Goal: Information Seeking & Learning: Learn about a topic

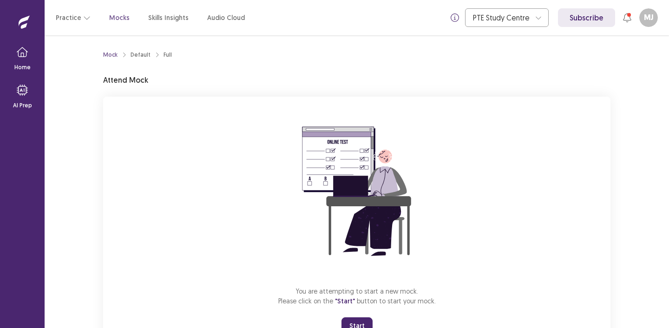
scroll to position [39, 0]
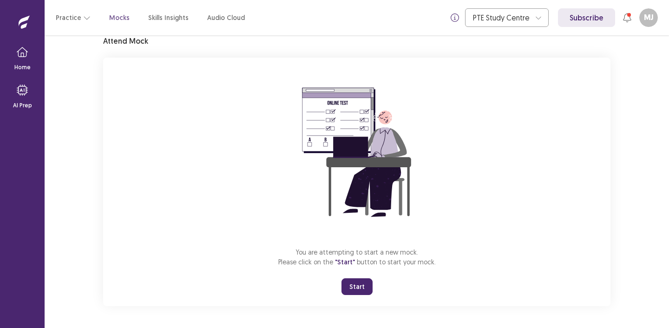
click at [354, 285] on button "Start" at bounding box center [357, 286] width 31 height 17
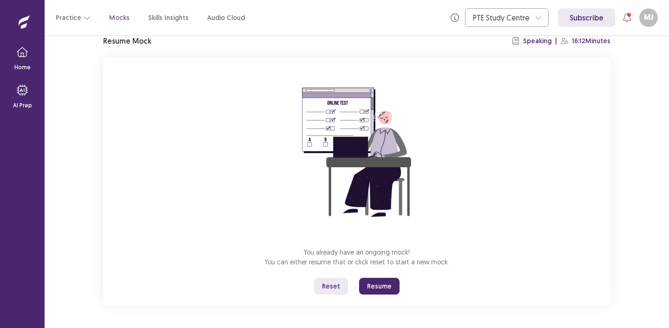
click at [381, 291] on button "Resume" at bounding box center [379, 286] width 40 height 17
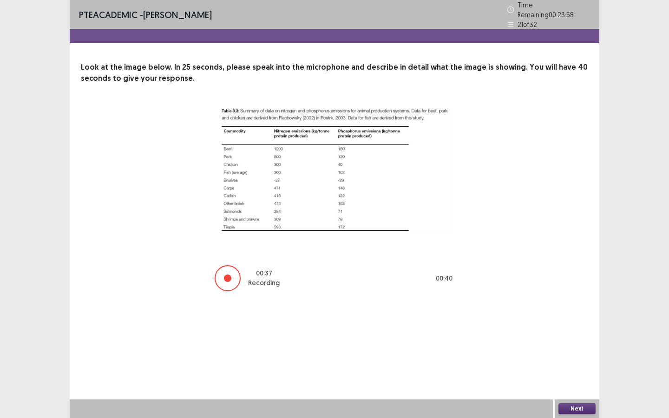
click at [579, 328] on button "Next" at bounding box center [577, 408] width 37 height 11
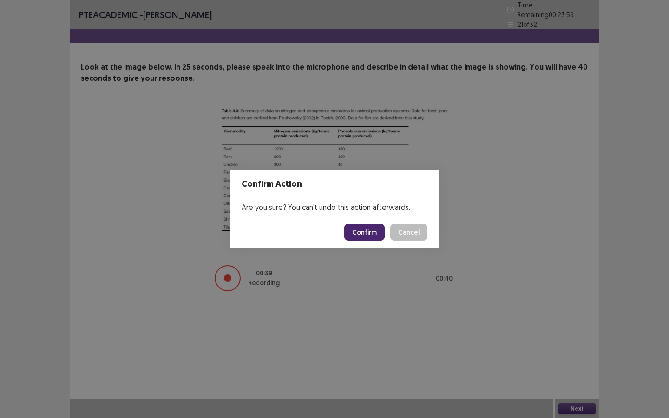
click at [367, 234] on button "Confirm" at bounding box center [364, 232] width 40 height 17
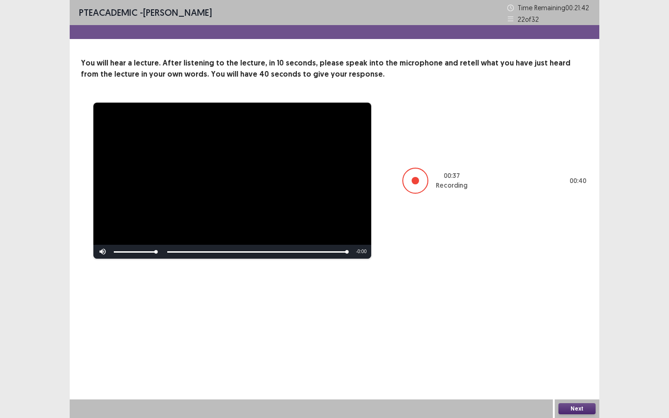
click at [575, 328] on button "Next" at bounding box center [577, 408] width 37 height 11
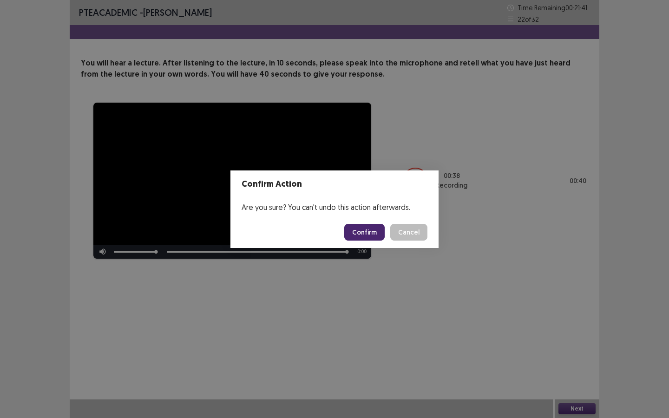
click at [361, 226] on button "Confirm" at bounding box center [364, 232] width 40 height 17
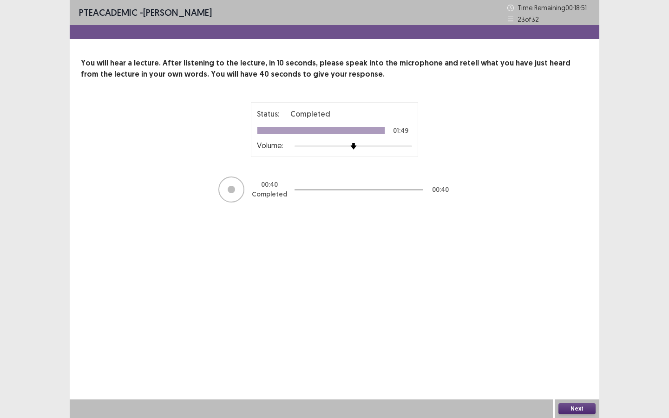
click at [580, 328] on button "Next" at bounding box center [577, 408] width 37 height 11
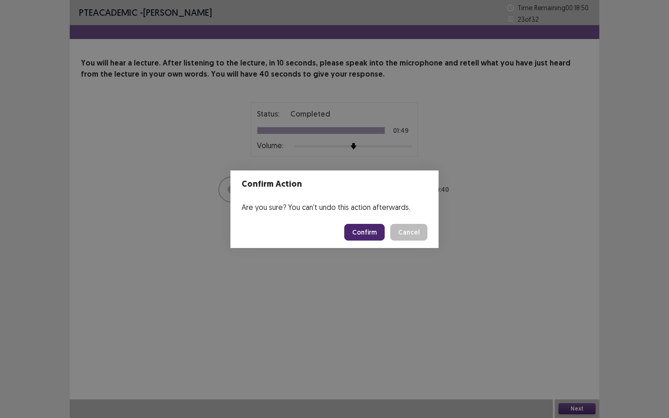
click at [375, 235] on button "Confirm" at bounding box center [364, 232] width 40 height 17
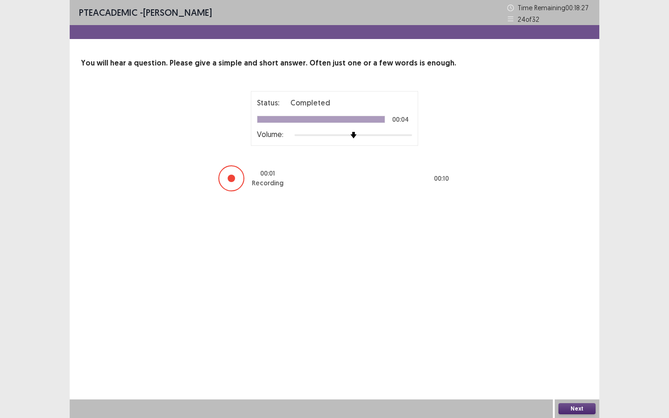
click at [576, 328] on button "Next" at bounding box center [577, 408] width 37 height 11
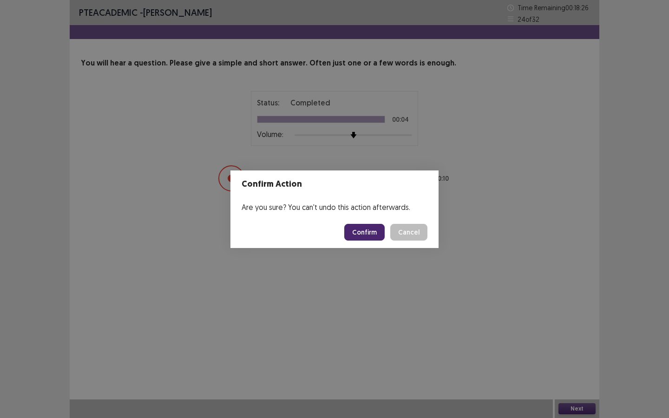
click at [364, 228] on button "Confirm" at bounding box center [364, 232] width 40 height 17
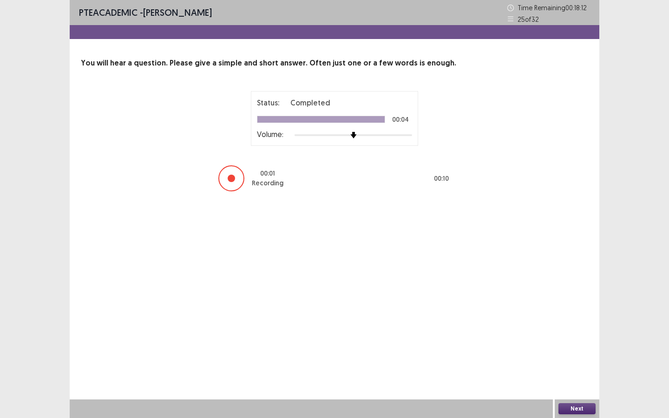
click at [574, 328] on button "Next" at bounding box center [577, 408] width 37 height 11
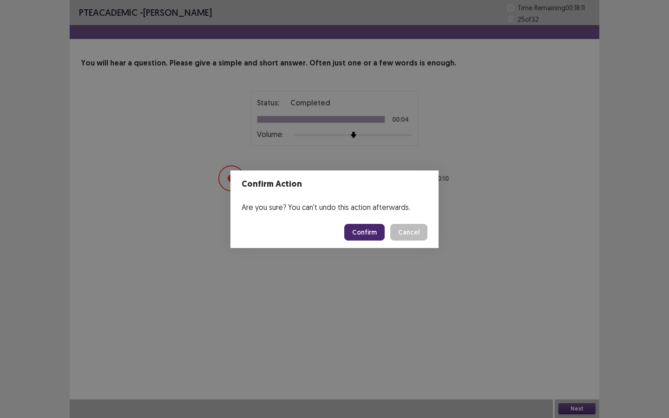
click at [364, 236] on button "Confirm" at bounding box center [364, 232] width 40 height 17
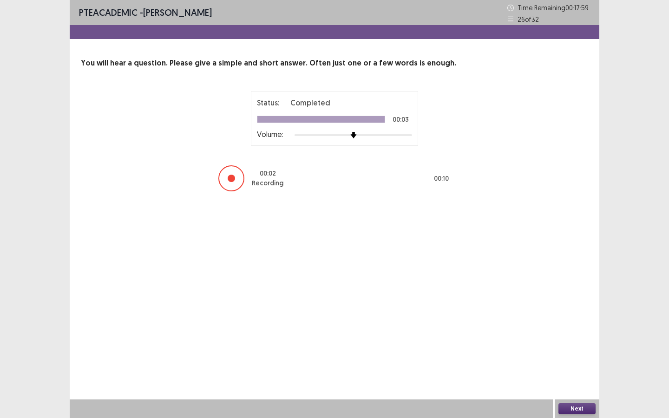
click at [573, 328] on button "Next" at bounding box center [577, 408] width 37 height 11
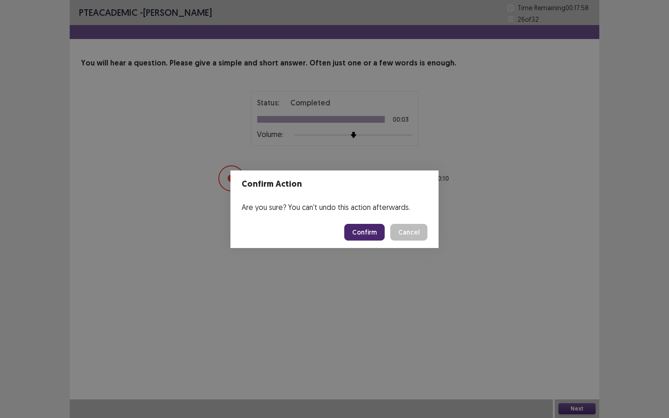
click at [363, 233] on button "Confirm" at bounding box center [364, 232] width 40 height 17
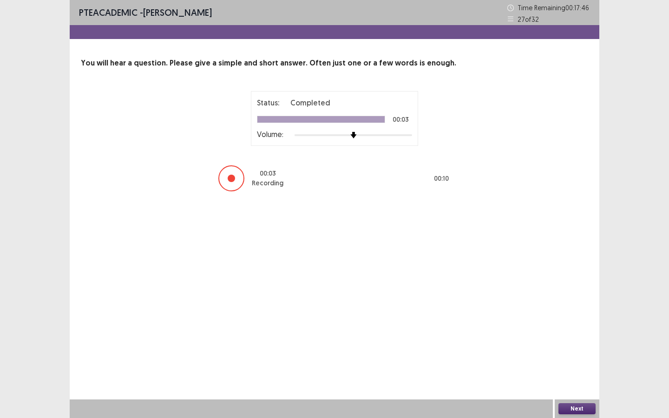
click at [573, 328] on button "Next" at bounding box center [577, 408] width 37 height 11
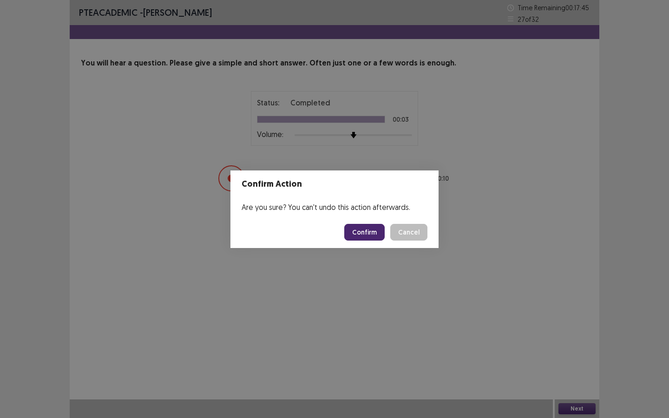
click at [369, 227] on button "Confirm" at bounding box center [364, 232] width 40 height 17
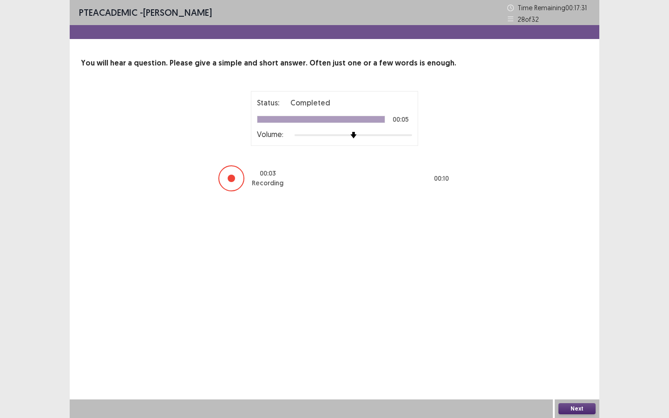
click at [588, 328] on button "Next" at bounding box center [577, 408] width 37 height 11
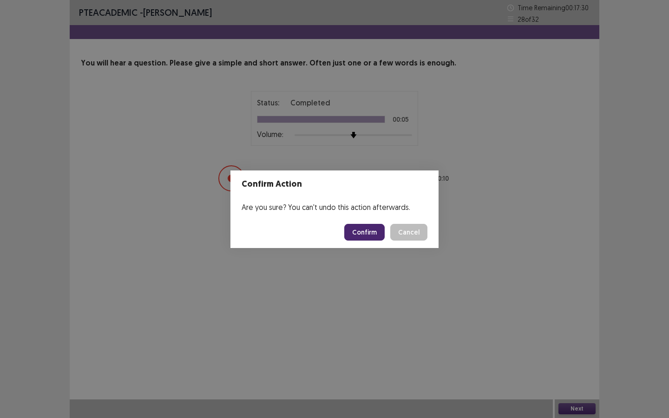
click at [364, 231] on button "Confirm" at bounding box center [364, 232] width 40 height 17
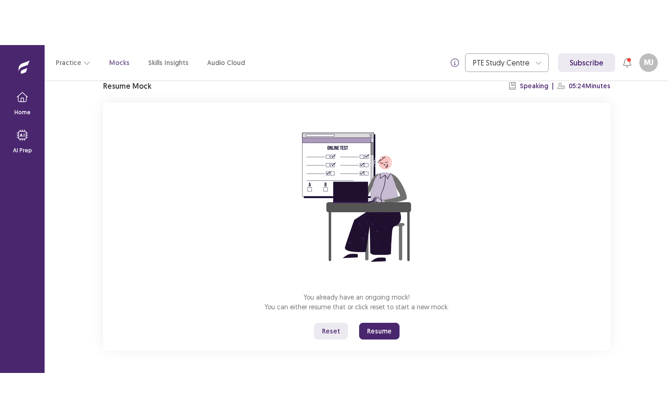
scroll to position [37, 0]
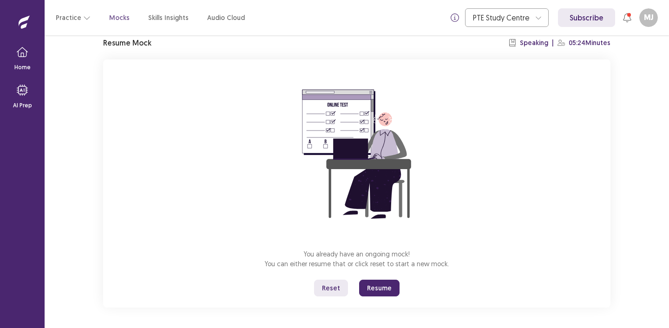
click at [374, 289] on button "Resume" at bounding box center [379, 288] width 40 height 17
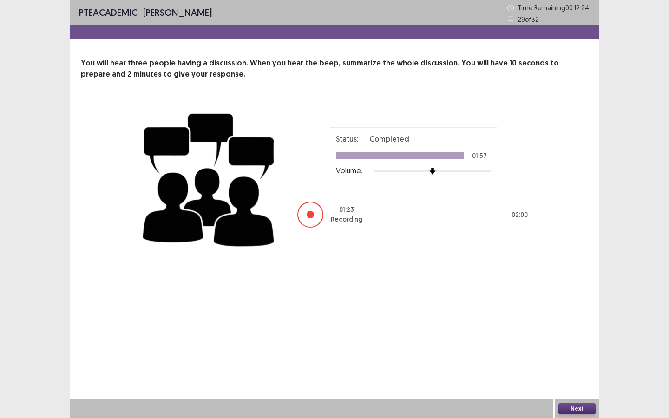
click at [582, 328] on button "Next" at bounding box center [577, 408] width 37 height 11
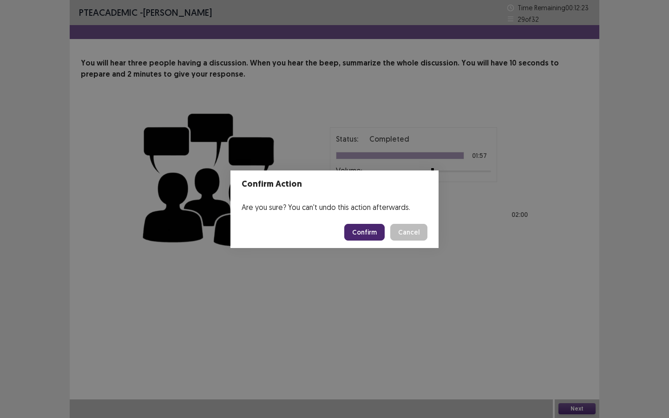
click at [363, 233] on button "Confirm" at bounding box center [364, 232] width 40 height 17
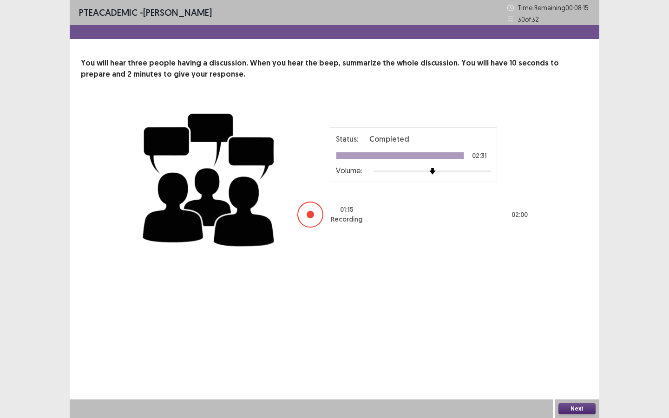
click at [578, 328] on button "Next" at bounding box center [577, 408] width 37 height 11
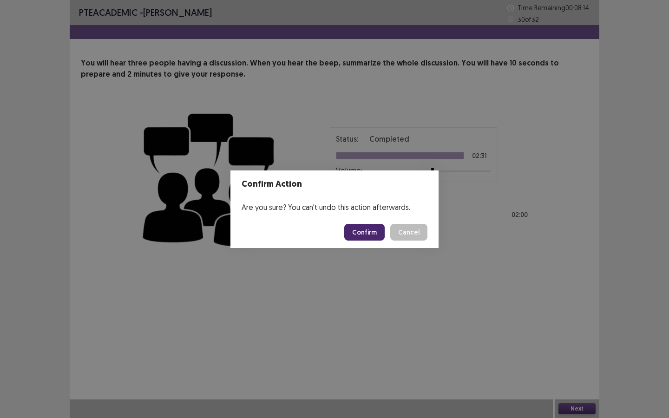
click at [372, 233] on button "Confirm" at bounding box center [364, 232] width 40 height 17
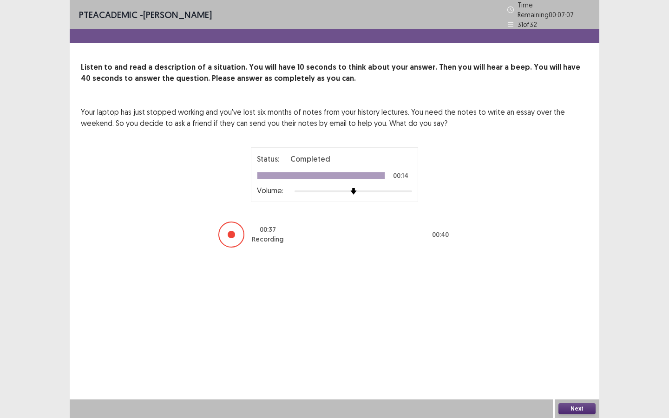
click at [568, 328] on button "Next" at bounding box center [577, 408] width 37 height 11
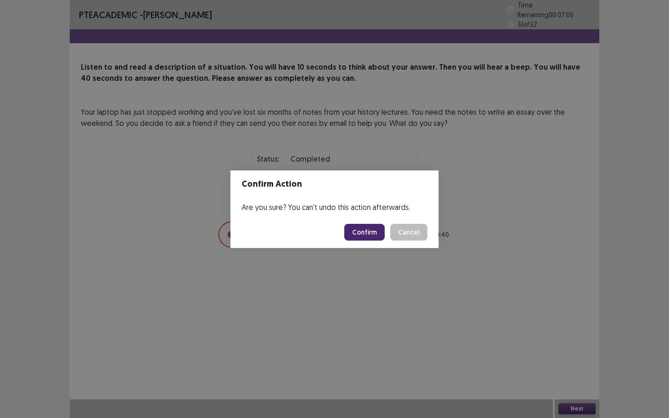
click at [380, 235] on button "Confirm" at bounding box center [364, 232] width 40 height 17
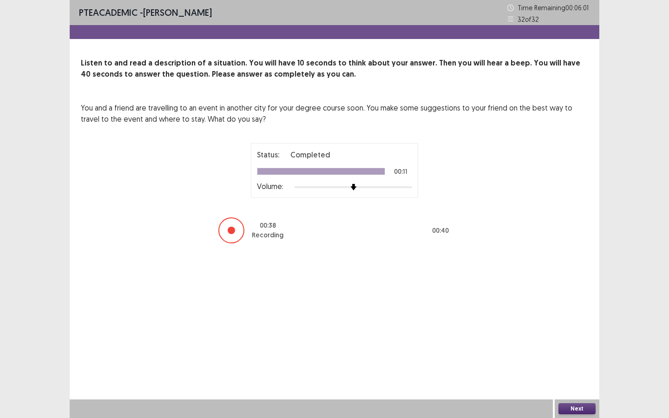
click at [572, 328] on button "Next" at bounding box center [577, 408] width 37 height 11
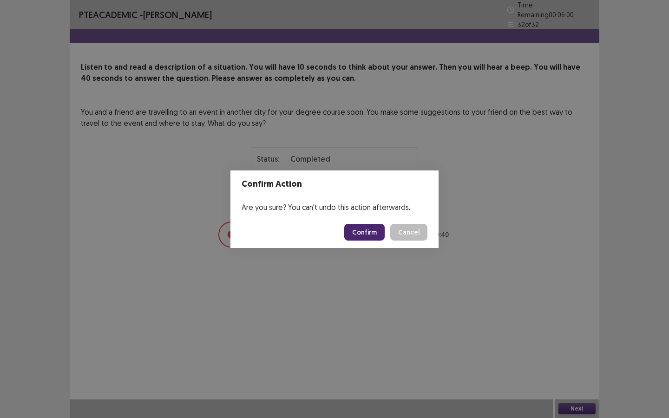
click at [361, 231] on button "Confirm" at bounding box center [364, 232] width 40 height 17
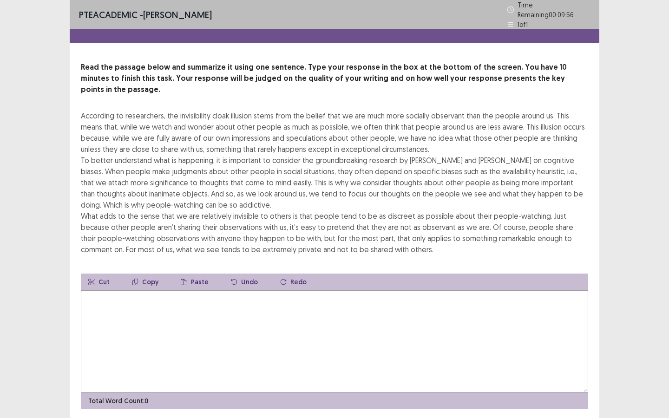
click at [308, 328] on textarea at bounding box center [335, 342] width 508 height 102
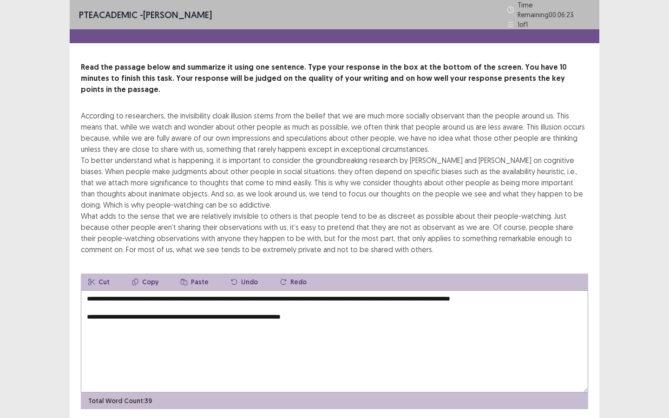
click at [538, 296] on textarea "**********" at bounding box center [335, 342] width 508 height 102
click at [535, 291] on textarea "**********" at bounding box center [335, 342] width 508 height 102
click at [106, 296] on textarea "**********" at bounding box center [335, 342] width 508 height 102
click at [141, 302] on textarea "**********" at bounding box center [335, 342] width 508 height 102
click at [148, 295] on textarea "**********" at bounding box center [335, 342] width 508 height 102
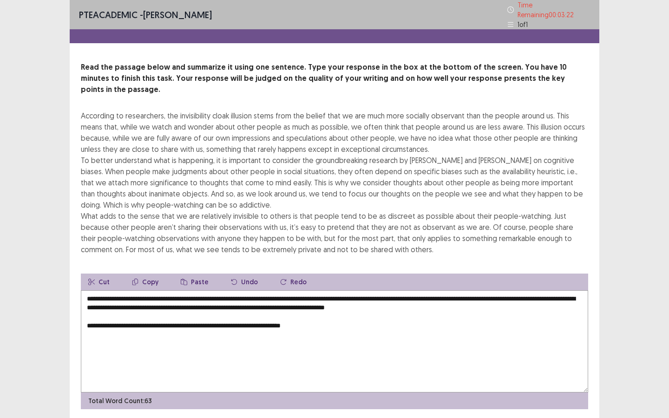
click at [87, 314] on textarea "**********" at bounding box center [335, 342] width 508 height 102
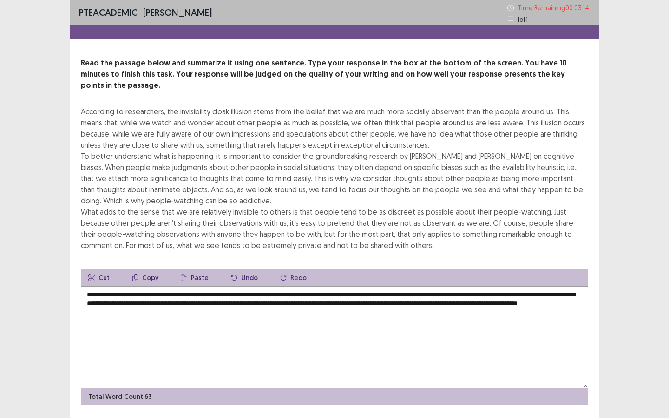
click at [137, 286] on textarea "**********" at bounding box center [335, 337] width 508 height 102
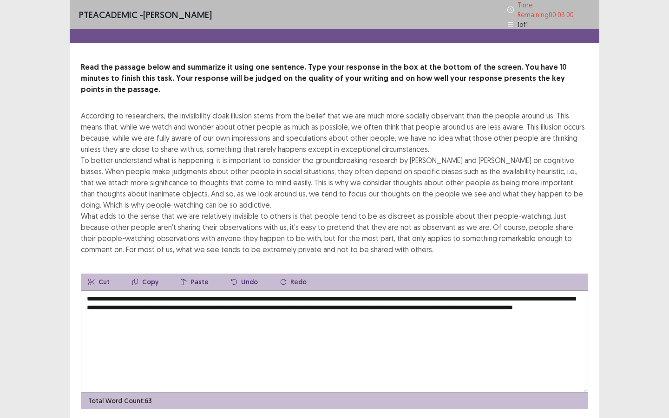
click at [350, 291] on textarea "**********" at bounding box center [335, 342] width 508 height 102
click at [351, 291] on textarea "**********" at bounding box center [335, 342] width 508 height 102
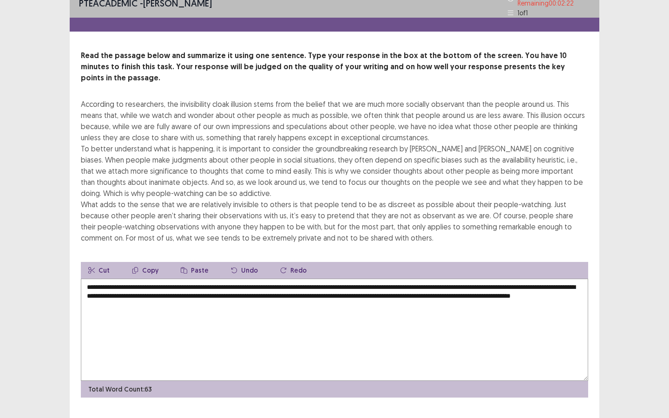
scroll to position [17, 0]
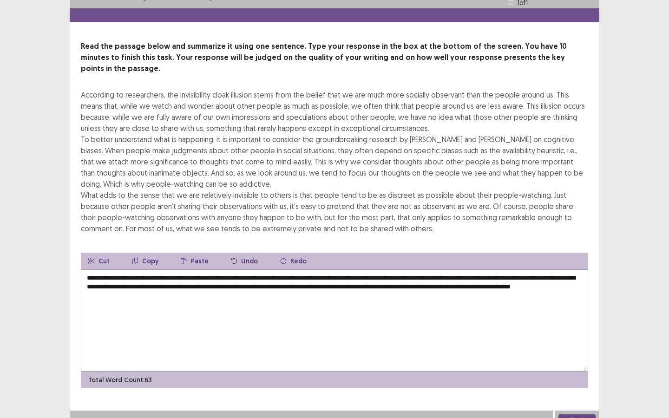
type textarea "**********"
click at [581, 328] on button "Next" at bounding box center [577, 420] width 37 height 11
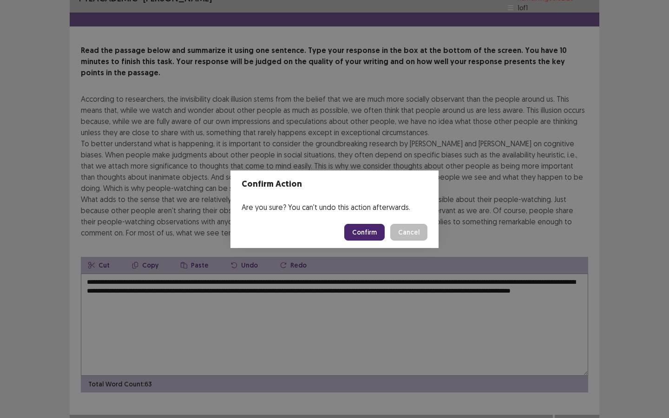
click at [365, 232] on button "Confirm" at bounding box center [364, 232] width 40 height 17
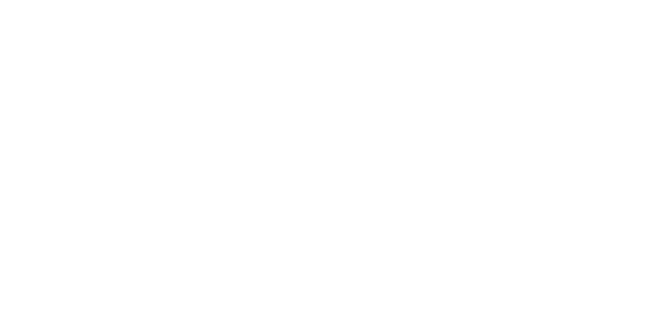
scroll to position [0, 0]
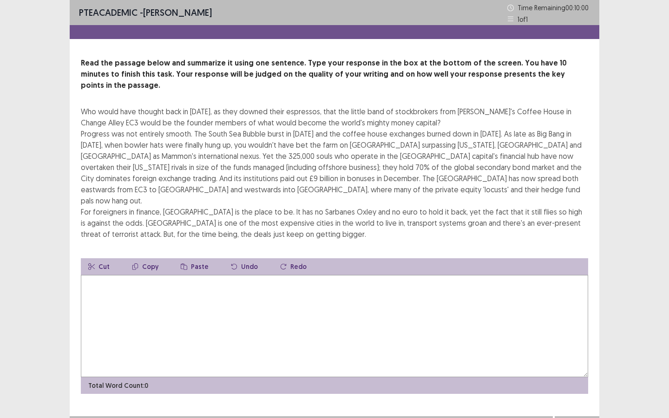
click at [349, 275] on textarea at bounding box center [335, 326] width 508 height 102
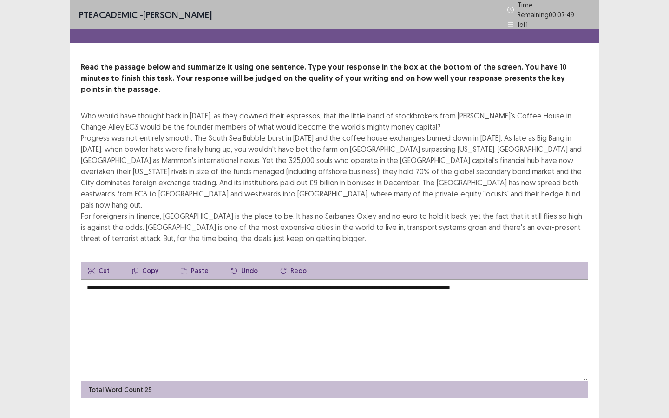
click at [85, 279] on textarea "**********" at bounding box center [335, 330] width 508 height 102
click at [359, 279] on textarea "**********" at bounding box center [335, 330] width 508 height 102
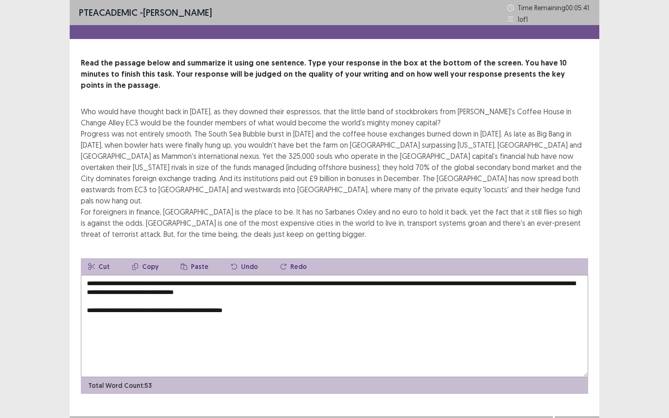
click at [339, 275] on textarea "**********" at bounding box center [335, 326] width 508 height 102
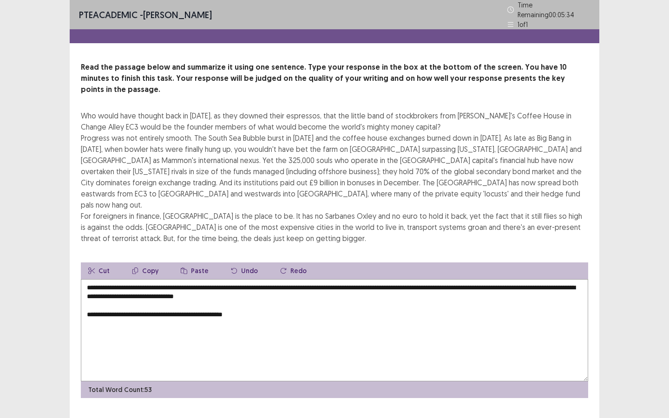
click at [86, 289] on textarea "**********" at bounding box center [335, 330] width 508 height 102
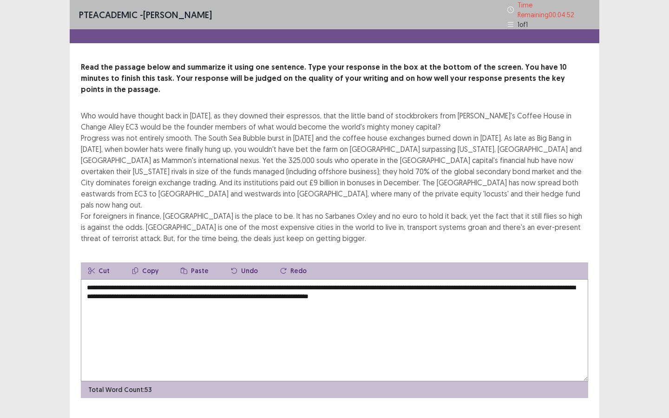
click at [445, 279] on textarea "**********" at bounding box center [335, 330] width 508 height 102
click at [494, 279] on textarea "**********" at bounding box center [335, 330] width 508 height 102
click at [115, 279] on textarea "**********" at bounding box center [335, 330] width 508 height 102
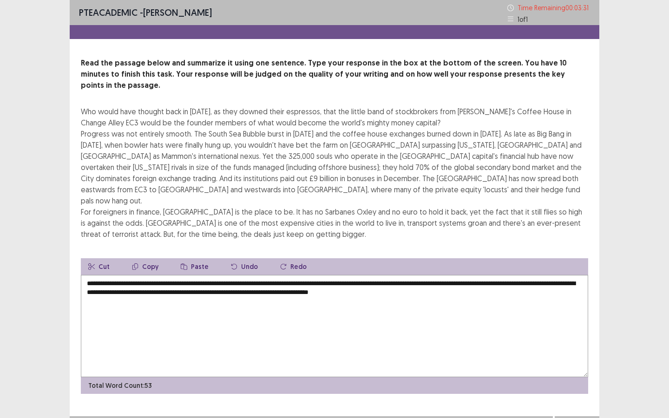
type textarea "**********"
click at [577, 328] on button "Next" at bounding box center [577, 425] width 37 height 11
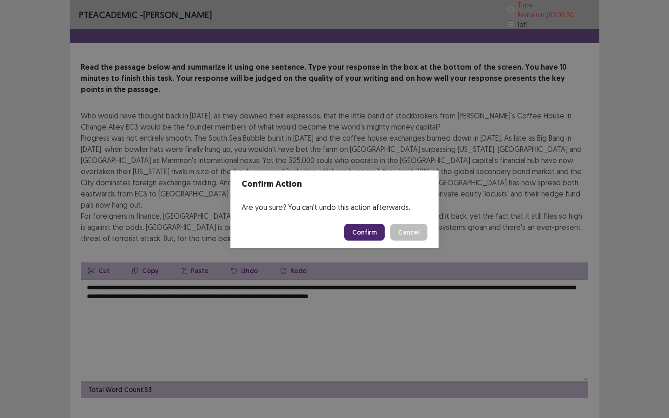
click at [370, 223] on footer "Confirm Cancel" at bounding box center [335, 233] width 208 height 32
click at [369, 238] on button "Confirm" at bounding box center [364, 232] width 40 height 17
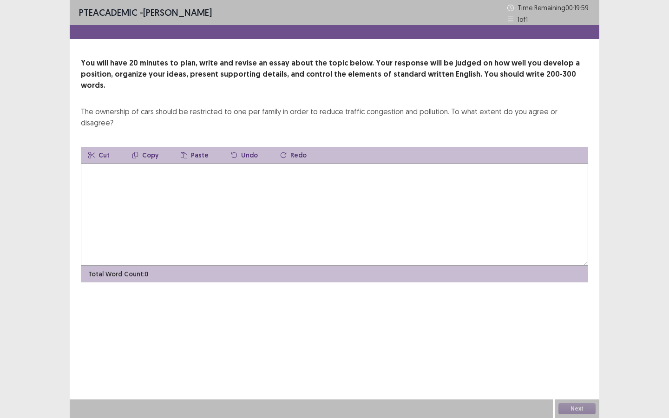
click at [228, 205] on textarea at bounding box center [335, 215] width 508 height 102
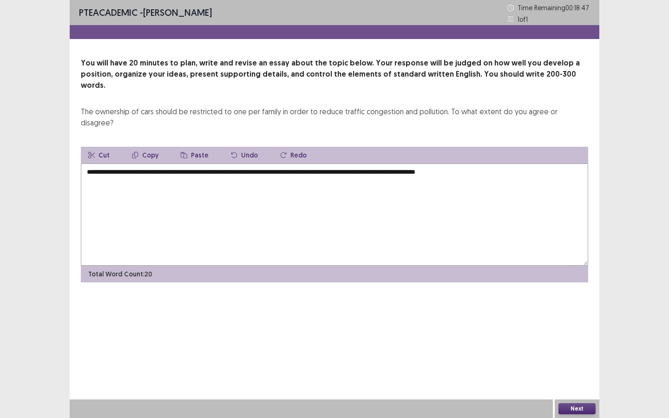
click at [417, 164] on textarea "**********" at bounding box center [335, 215] width 508 height 102
click at [414, 164] on textarea "**********" at bounding box center [335, 215] width 508 height 102
click at [449, 164] on textarea "**********" at bounding box center [335, 215] width 508 height 102
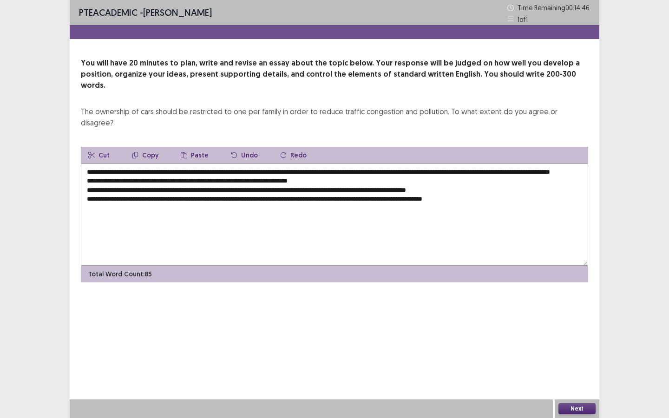
click at [111, 164] on textarea "**********" at bounding box center [335, 215] width 508 height 102
drag, startPoint x: 177, startPoint y: 149, endPoint x: 166, endPoint y: 149, distance: 10.7
click at [166, 164] on textarea "**********" at bounding box center [335, 215] width 508 height 102
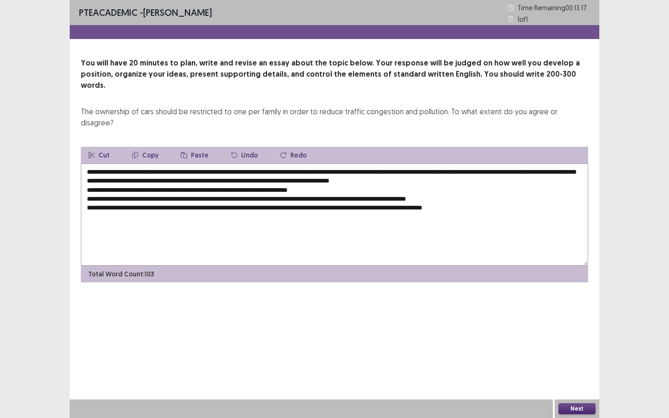
drag, startPoint x: 522, startPoint y: 149, endPoint x: 512, endPoint y: 148, distance: 10.3
click at [512, 164] on textarea "**********" at bounding box center [335, 215] width 508 height 102
drag, startPoint x: 575, startPoint y: 151, endPoint x: 565, endPoint y: 152, distance: 9.9
click at [565, 164] on textarea "**********" at bounding box center [335, 215] width 508 height 102
drag, startPoint x: 219, startPoint y: 159, endPoint x: 125, endPoint y: 160, distance: 93.9
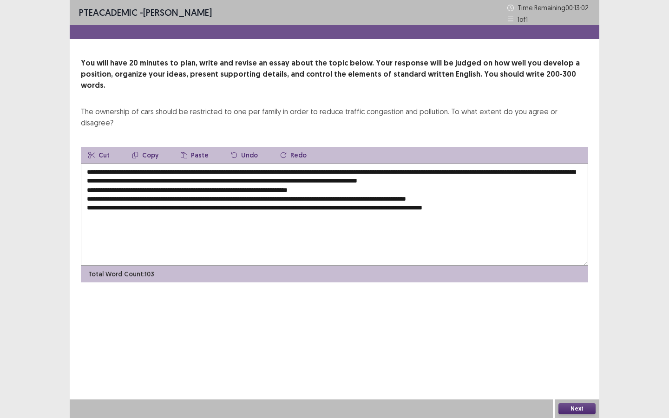
click at [125, 164] on textarea "**********" at bounding box center [335, 215] width 508 height 102
drag, startPoint x: 258, startPoint y: 160, endPoint x: 249, endPoint y: 161, distance: 9.3
click at [249, 164] on textarea "**********" at bounding box center [335, 215] width 508 height 102
drag, startPoint x: 410, startPoint y: 161, endPoint x: 399, endPoint y: 162, distance: 10.8
click at [399, 164] on textarea "**********" at bounding box center [335, 215] width 508 height 102
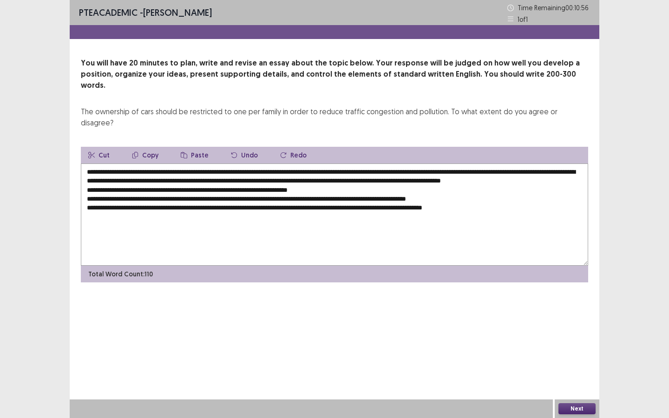
drag, startPoint x: 161, startPoint y: 166, endPoint x: 149, endPoint y: 167, distance: 12.1
click at [149, 167] on textarea "**********" at bounding box center [335, 215] width 508 height 102
drag, startPoint x: 161, startPoint y: 168, endPoint x: 150, endPoint y: 169, distance: 10.7
click at [150, 169] on textarea "**********" at bounding box center [335, 215] width 508 height 102
click at [197, 171] on textarea "**********" at bounding box center [335, 215] width 508 height 102
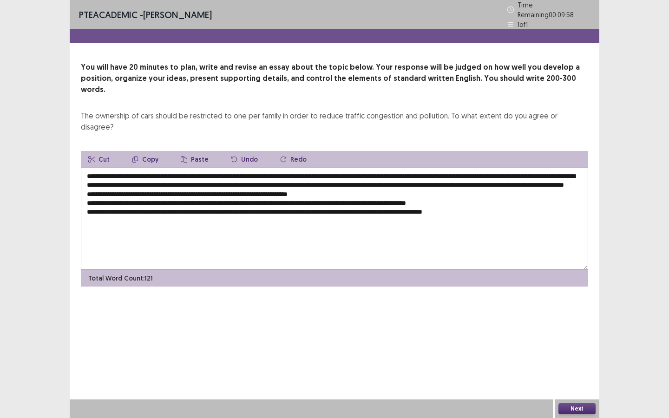
click at [181, 168] on textarea "**********" at bounding box center [335, 219] width 508 height 102
drag, startPoint x: 107, startPoint y: 178, endPoint x: 101, endPoint y: 178, distance: 6.5
click at [101, 178] on textarea "**********" at bounding box center [335, 219] width 508 height 102
drag, startPoint x: 349, startPoint y: 178, endPoint x: 340, endPoint y: 178, distance: 8.8
click at [340, 178] on textarea "**********" at bounding box center [335, 219] width 508 height 102
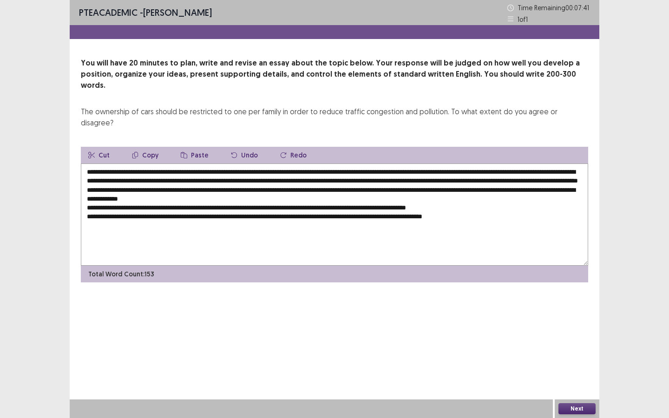
drag, startPoint x: 290, startPoint y: 178, endPoint x: 100, endPoint y: 178, distance: 189.6
click at [100, 178] on textarea "**********" at bounding box center [335, 215] width 508 height 102
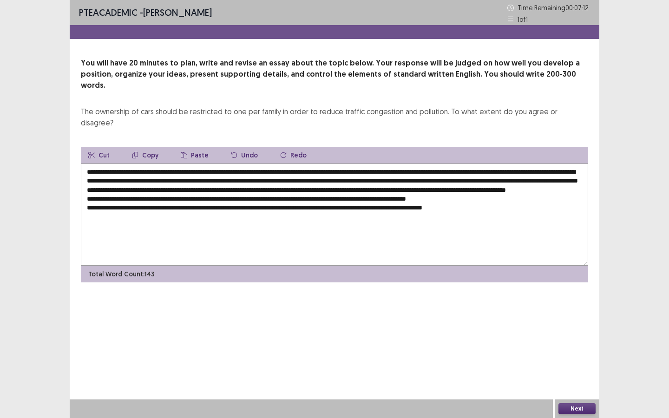
click at [427, 178] on textarea "**********" at bounding box center [335, 215] width 508 height 102
click at [425, 179] on textarea "**********" at bounding box center [335, 215] width 508 height 102
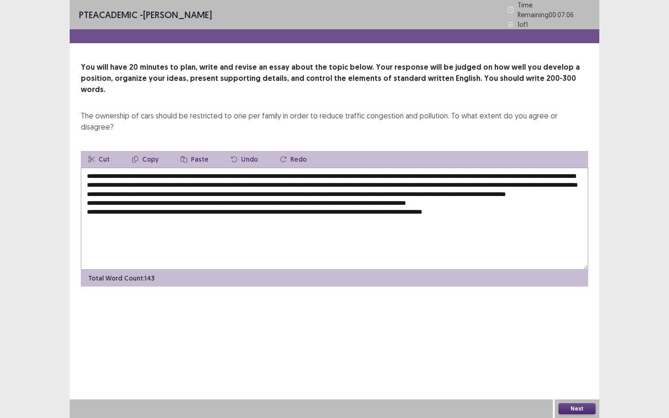
drag, startPoint x: 476, startPoint y: 179, endPoint x: 467, endPoint y: 179, distance: 8.8
click at [467, 179] on textarea "**********" at bounding box center [335, 219] width 508 height 102
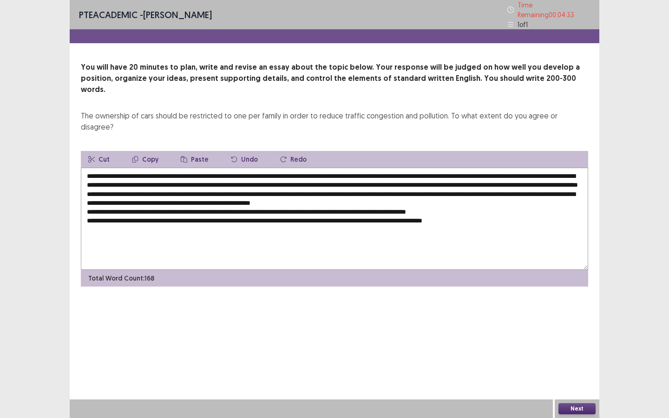
click at [487, 178] on textarea "**********" at bounding box center [335, 219] width 508 height 102
click at [217, 187] on textarea "**********" at bounding box center [335, 219] width 508 height 102
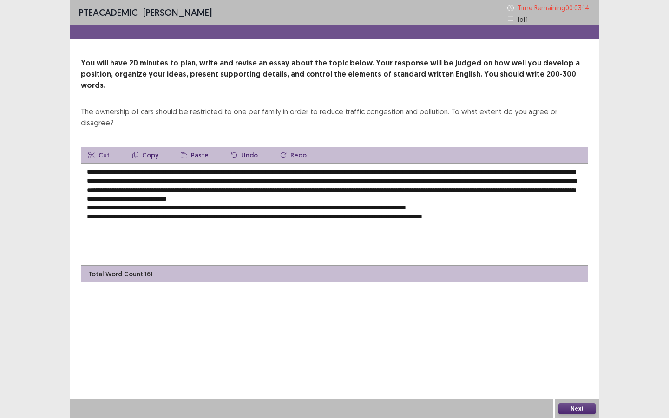
click at [154, 186] on textarea "**********" at bounding box center [335, 215] width 508 height 102
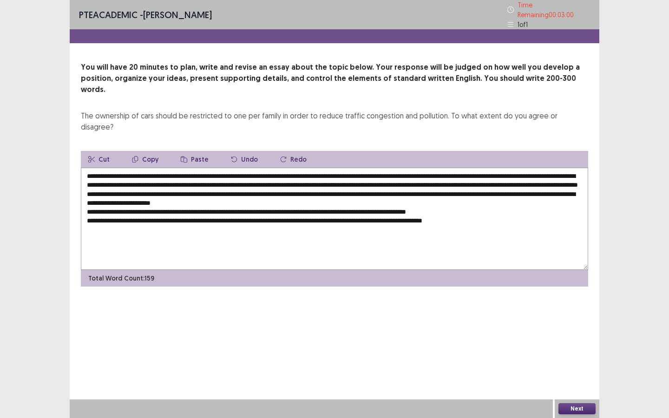
drag, startPoint x: 179, startPoint y: 185, endPoint x: 172, endPoint y: 186, distance: 7.5
click at [172, 186] on textarea "**********" at bounding box center [335, 219] width 508 height 102
drag, startPoint x: 189, startPoint y: 196, endPoint x: 179, endPoint y: 195, distance: 10.3
click at [179, 195] on textarea "**********" at bounding box center [335, 219] width 508 height 102
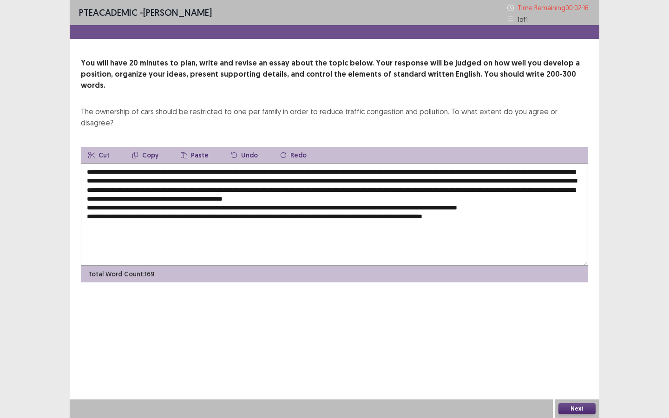
drag, startPoint x: 345, startPoint y: 195, endPoint x: 335, endPoint y: 196, distance: 10.2
click at [335, 196] on textarea "**********" at bounding box center [335, 215] width 508 height 102
click at [432, 196] on textarea at bounding box center [335, 215] width 508 height 102
click at [443, 197] on textarea at bounding box center [335, 215] width 508 height 102
drag, startPoint x: 521, startPoint y: 197, endPoint x: 515, endPoint y: 198, distance: 6.1
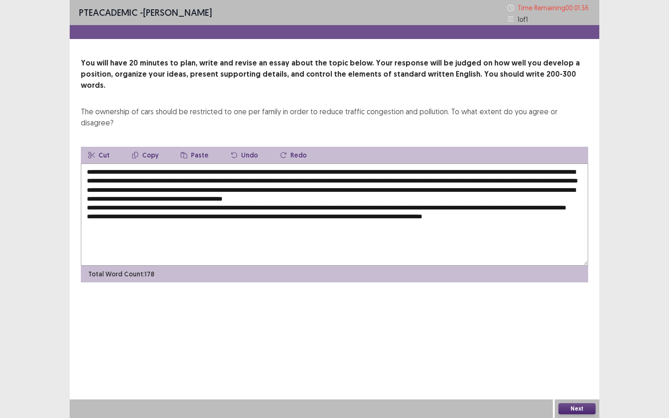
click at [515, 198] on textarea at bounding box center [335, 215] width 508 height 102
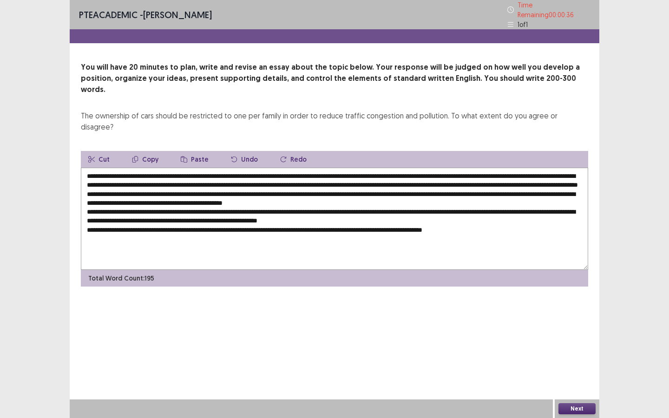
drag, startPoint x: 331, startPoint y: 204, endPoint x: 321, endPoint y: 205, distance: 10.2
click at [321, 205] on textarea at bounding box center [335, 219] width 508 height 102
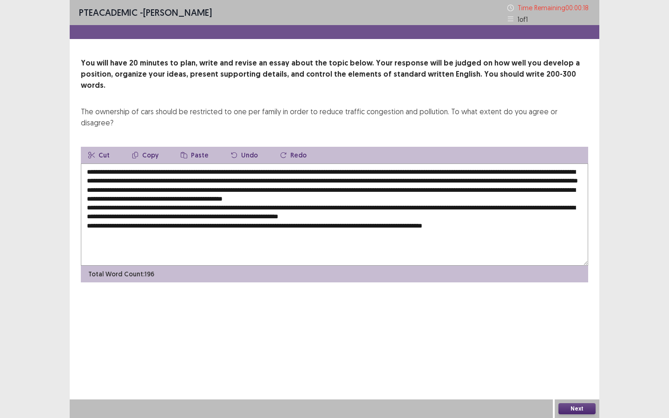
drag, startPoint x: 346, startPoint y: 213, endPoint x: 338, endPoint y: 214, distance: 7.9
click at [338, 214] on textarea at bounding box center [335, 215] width 508 height 102
drag, startPoint x: 496, startPoint y: 213, endPoint x: 489, endPoint y: 213, distance: 7.0
click at [489, 213] on textarea at bounding box center [335, 215] width 508 height 102
type textarea "**********"
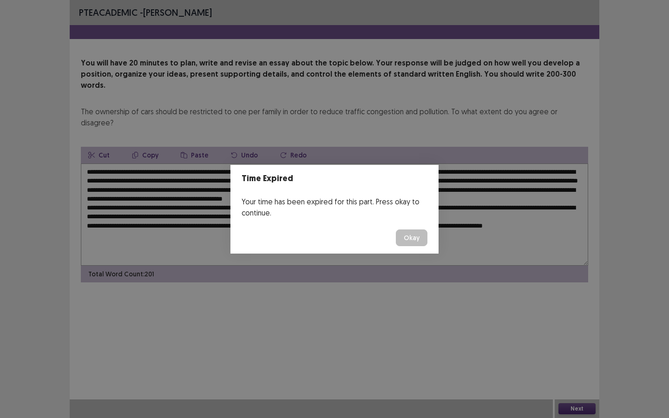
click at [415, 239] on button "Okay" at bounding box center [412, 238] width 32 height 17
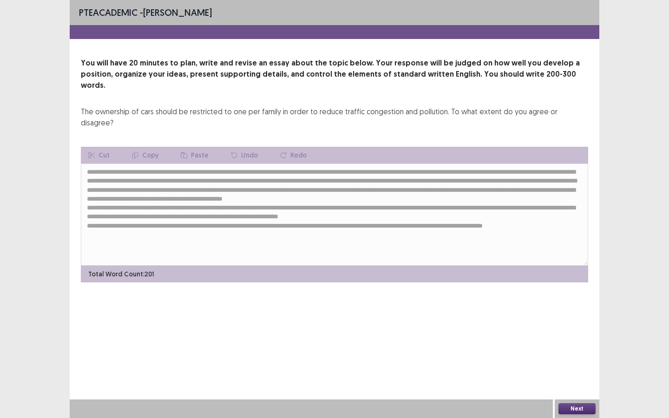
click at [579, 328] on button "Next" at bounding box center [577, 408] width 37 height 11
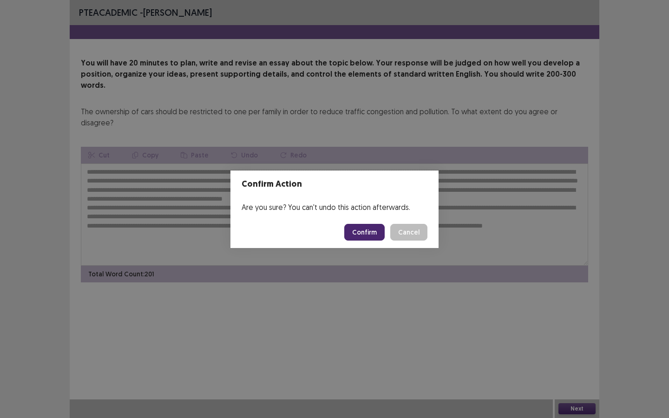
click at [374, 230] on button "Confirm" at bounding box center [364, 232] width 40 height 17
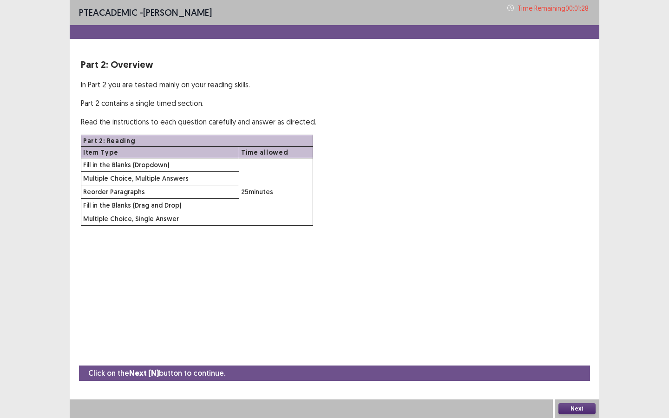
click at [575, 328] on button "Next" at bounding box center [577, 408] width 37 height 11
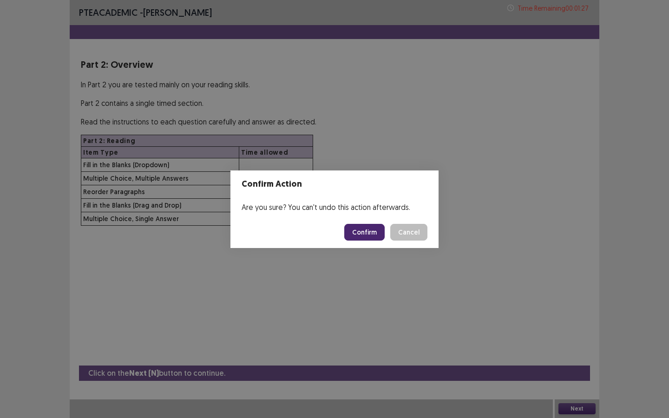
click at [373, 226] on button "Confirm" at bounding box center [364, 232] width 40 height 17
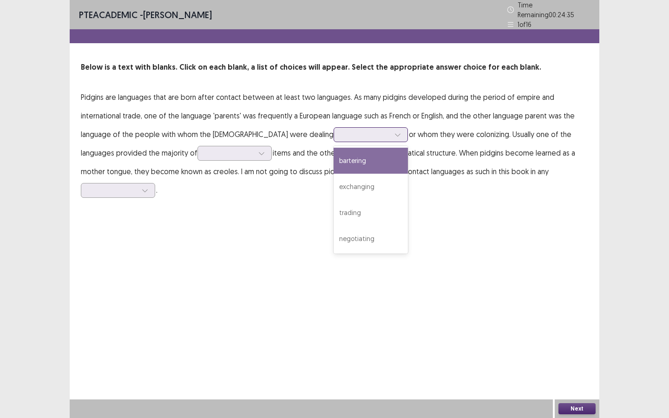
click at [342, 132] on div at bounding box center [366, 134] width 48 height 9
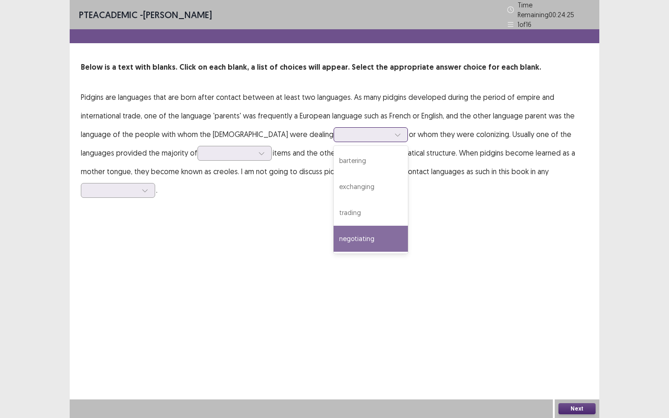
click at [334, 239] on div "negotiating" at bounding box center [371, 239] width 74 height 26
click at [342, 131] on div at bounding box center [366, 134] width 48 height 9
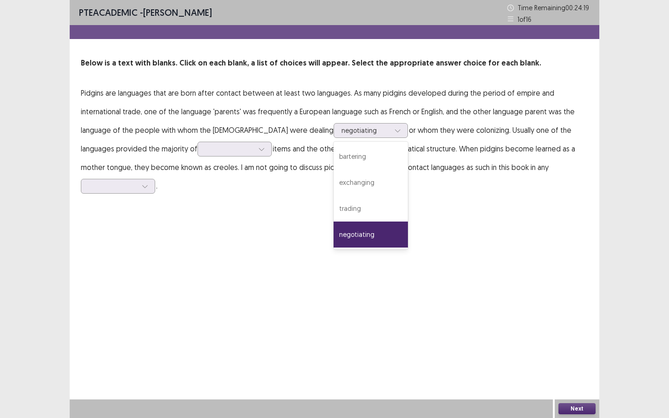
click at [259, 146] on p "Pidgins are languages that are born after contact between at least two language…" at bounding box center [335, 140] width 508 height 112
click at [342, 127] on div at bounding box center [366, 130] width 48 height 9
click at [399, 164] on p "Pidgins are languages that are born after contact between at least two language…" at bounding box center [335, 140] width 508 height 112
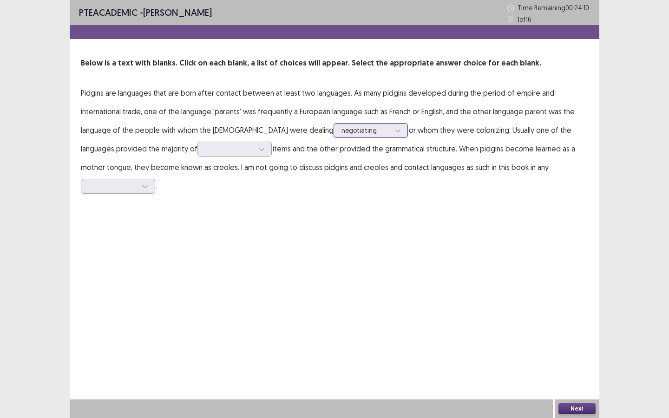
click at [344, 134] on div at bounding box center [366, 130] width 48 height 9
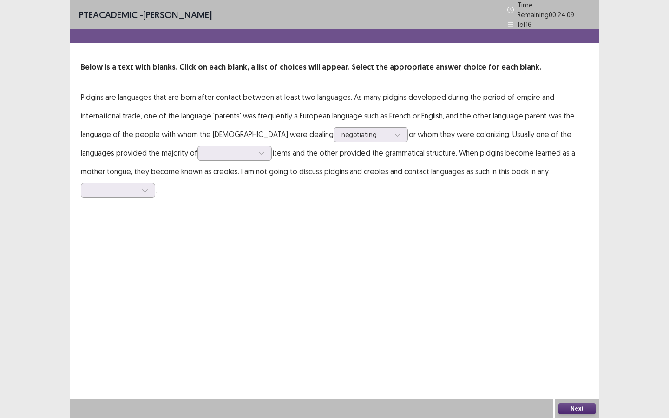
click at [387, 159] on p "Pidgins are languages that are born after contact between at least two language…" at bounding box center [335, 144] width 508 height 112
click at [205, 152] on div at bounding box center [229, 153] width 48 height 9
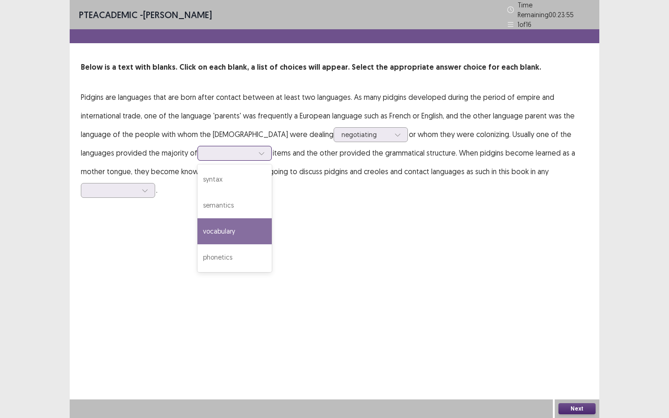
click at [198, 230] on div "vocabulary" at bounding box center [235, 231] width 74 height 26
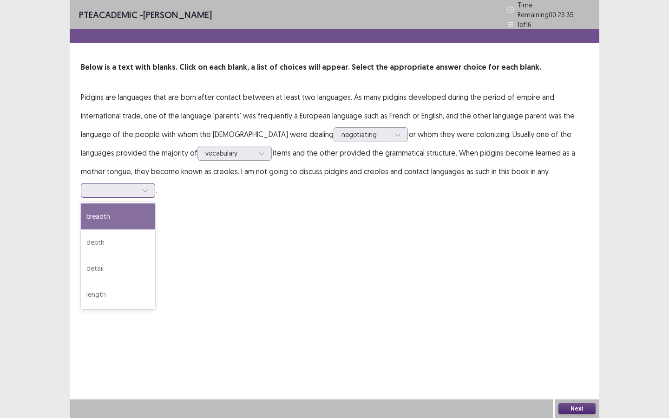
click at [108, 186] on div at bounding box center [113, 190] width 48 height 9
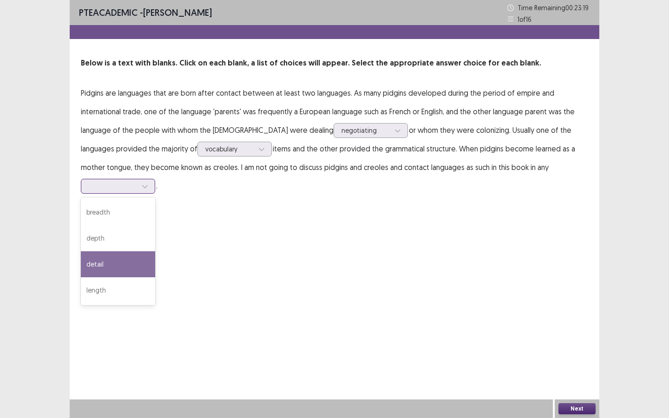
click at [112, 265] on div "detail" at bounding box center [118, 264] width 74 height 26
click at [342, 129] on div at bounding box center [366, 130] width 48 height 9
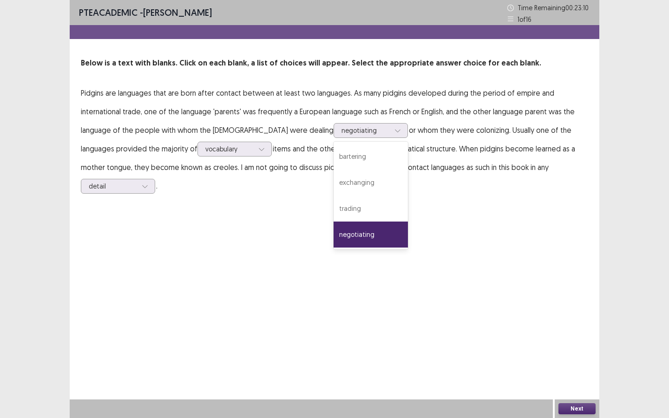
click at [472, 230] on div "PTE academic - [PERSON_NAME] Time Remaining 00 : 23 : 10 1 of 16 Below is a tex…" at bounding box center [335, 209] width 530 height 418
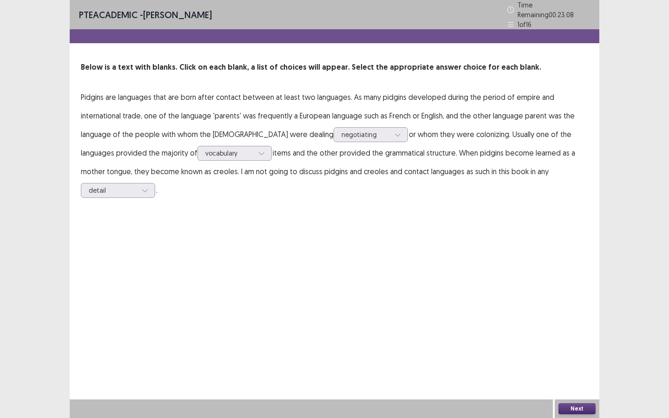
click at [574, 328] on button "Next" at bounding box center [577, 408] width 37 height 11
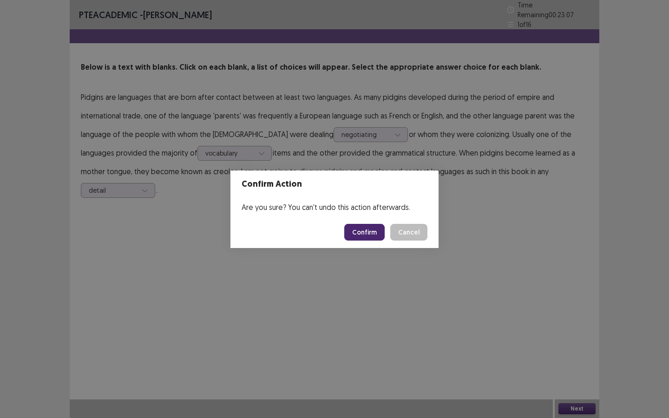
click at [363, 233] on button "Confirm" at bounding box center [364, 232] width 40 height 17
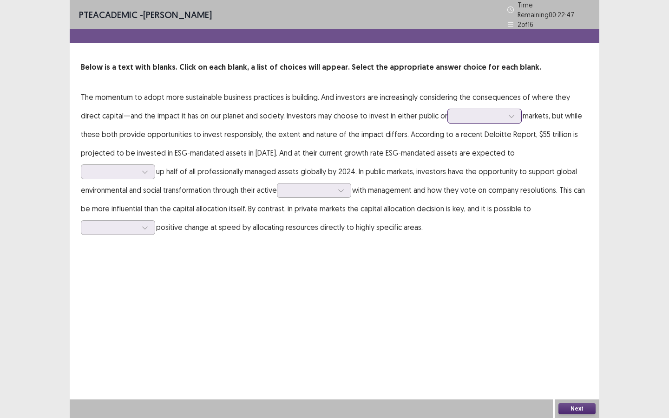
click at [456, 112] on div at bounding box center [480, 116] width 48 height 9
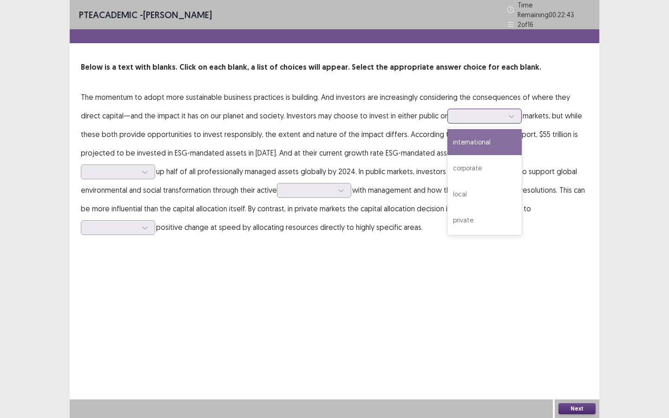
click at [453, 139] on div "international" at bounding box center [485, 142] width 74 height 26
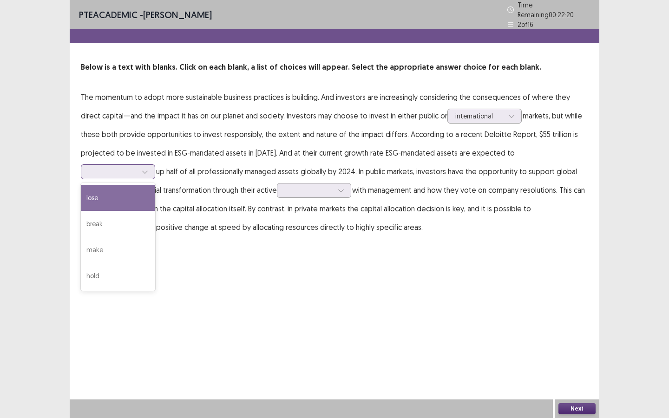
click at [137, 167] on div at bounding box center [113, 171] width 48 height 9
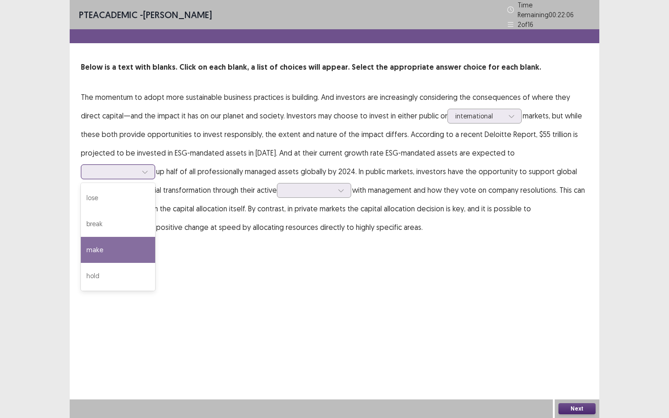
click at [155, 237] on div "make" at bounding box center [118, 250] width 74 height 26
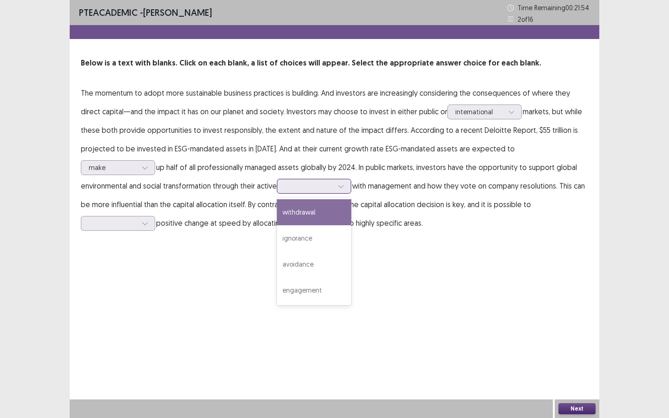
click at [285, 186] on div at bounding box center [309, 186] width 48 height 9
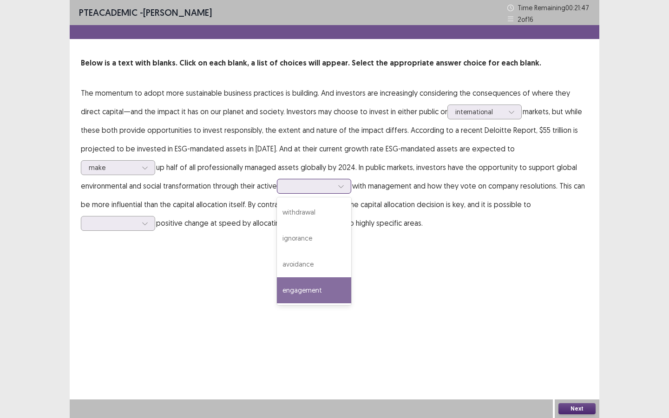
click at [277, 294] on div "engagement" at bounding box center [314, 290] width 74 height 26
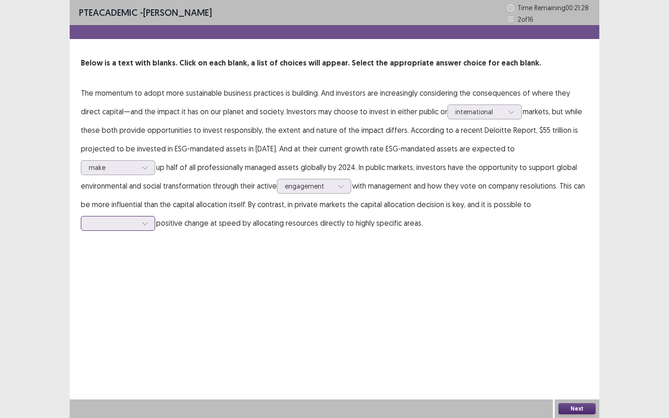
click at [137, 219] on div at bounding box center [113, 223] width 48 height 9
click at [155, 315] on div "drive" at bounding box center [118, 328] width 74 height 26
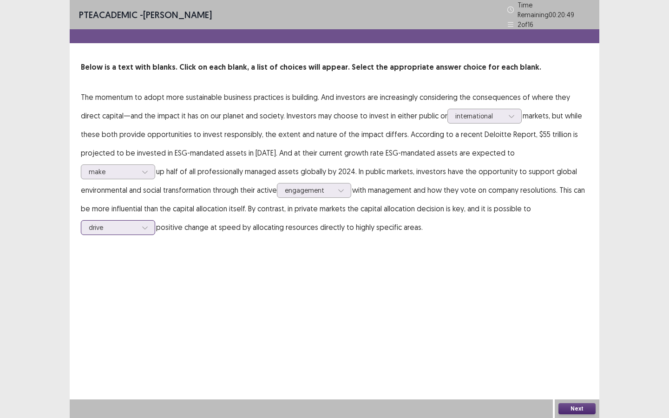
click at [137, 223] on div at bounding box center [113, 227] width 48 height 9
click at [534, 304] on div "PTE academic - [PERSON_NAME] Time Remaining 00 : 20 : 44 2 of 16 Below is a tex…" at bounding box center [335, 209] width 530 height 418
click at [573, 328] on div "Next" at bounding box center [577, 409] width 45 height 19
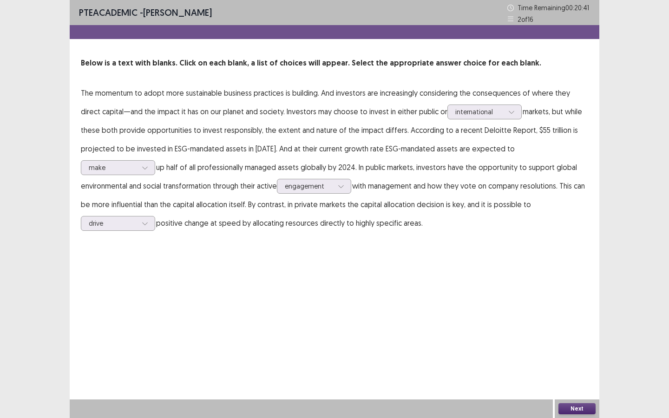
click at [580, 328] on button "Next" at bounding box center [577, 408] width 37 height 11
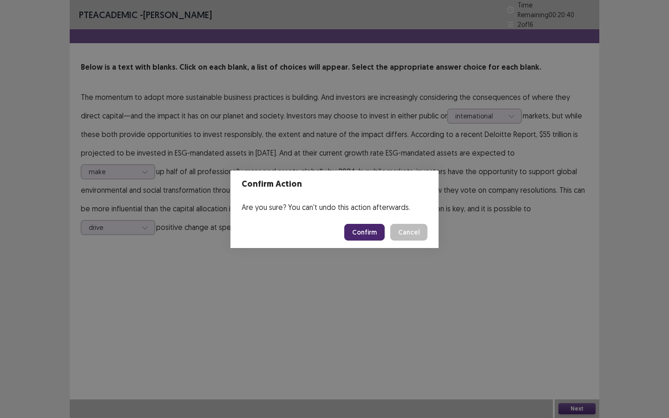
click at [367, 226] on button "Confirm" at bounding box center [364, 232] width 40 height 17
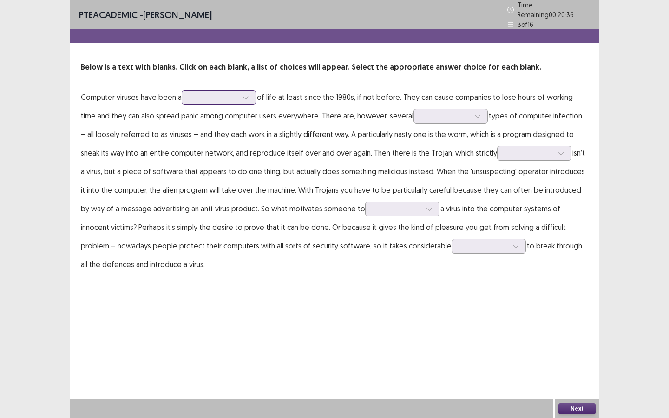
click at [219, 95] on div at bounding box center [214, 97] width 48 height 9
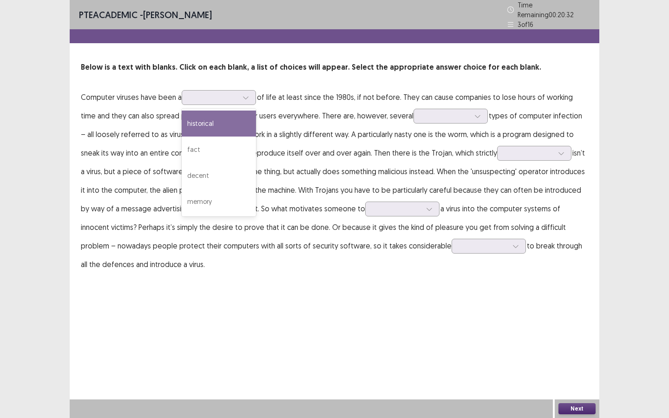
click at [281, 123] on p "Computer viruses have been a historical, 1 of 4. 4 results available. Use Up an…" at bounding box center [335, 181] width 508 height 186
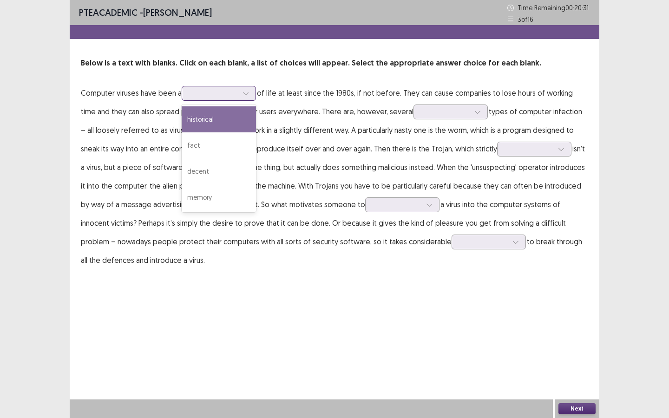
click at [226, 99] on div at bounding box center [219, 93] width 74 height 15
click at [331, 139] on p "Computer viruses have been a historical, 1 of 4. 4 results available. Use Up an…" at bounding box center [335, 177] width 508 height 186
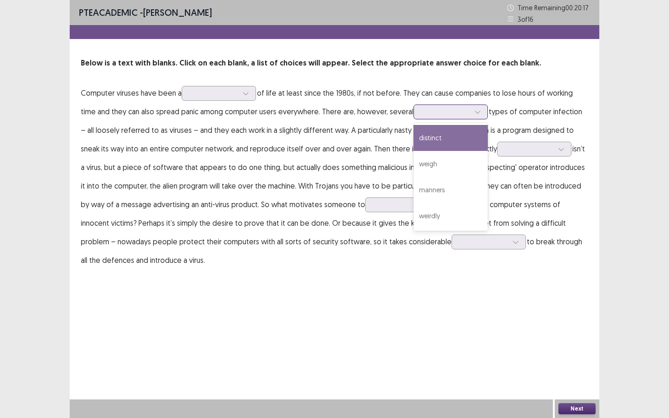
click at [423, 108] on div at bounding box center [446, 111] width 48 height 9
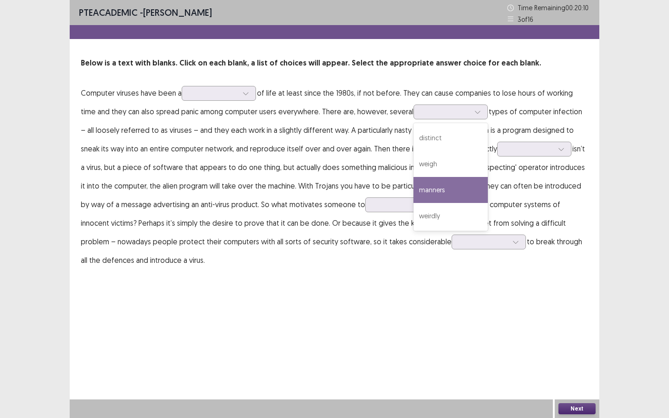
click at [488, 185] on p "Computer viruses have been a of life at least since the 1980s, if not before. T…" at bounding box center [335, 177] width 508 height 186
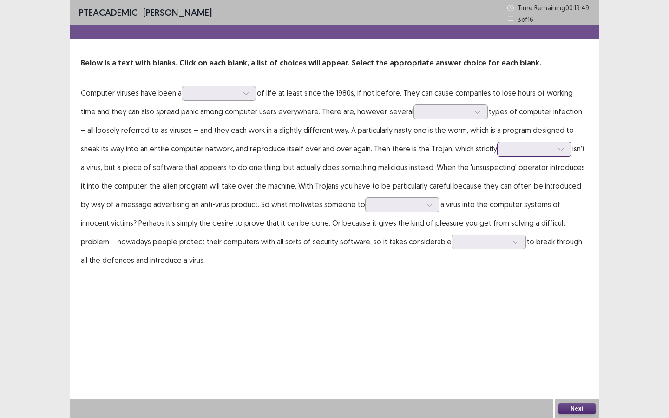
click at [505, 151] on div at bounding box center [529, 149] width 48 height 9
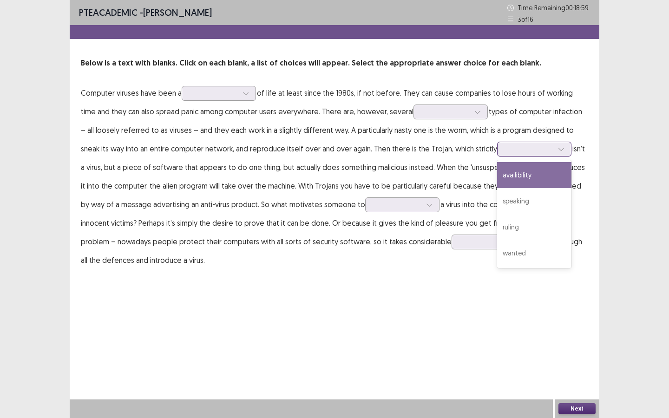
click at [497, 182] on div "availibility" at bounding box center [534, 175] width 74 height 26
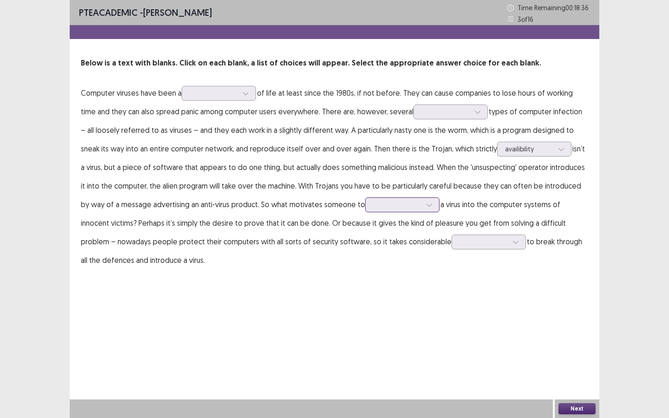
click at [373, 205] on div at bounding box center [397, 204] width 48 height 9
click at [365, 225] on div "light" at bounding box center [402, 231] width 74 height 26
click at [460, 241] on div at bounding box center [484, 242] width 48 height 9
click at [452, 262] on div "skill" at bounding box center [489, 268] width 74 height 26
click at [231, 90] on div at bounding box center [214, 93] width 48 height 9
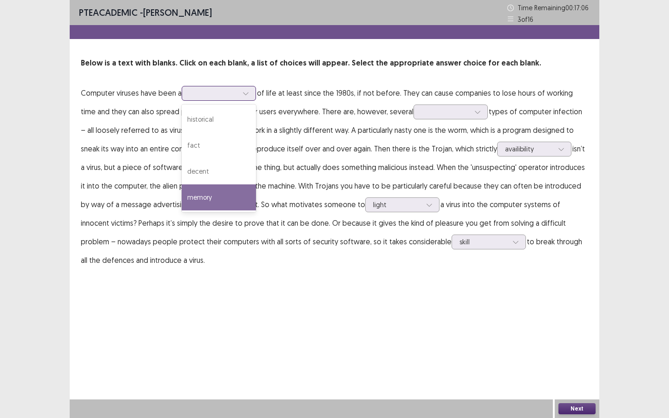
click at [214, 202] on div "memory" at bounding box center [219, 198] width 74 height 26
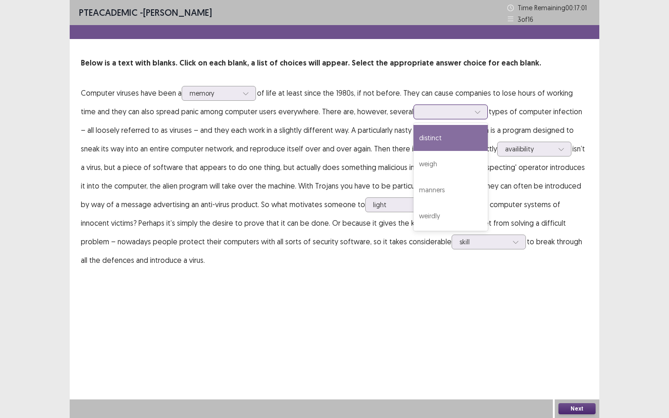
click at [429, 112] on div at bounding box center [446, 111] width 48 height 9
click at [426, 139] on div "distinct" at bounding box center [451, 138] width 74 height 26
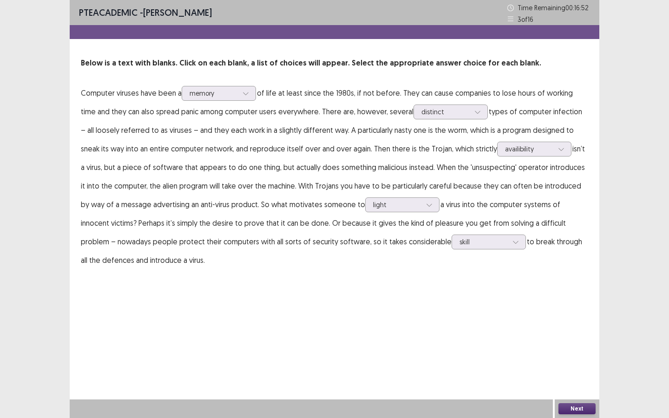
click at [572, 328] on button "Next" at bounding box center [577, 408] width 37 height 11
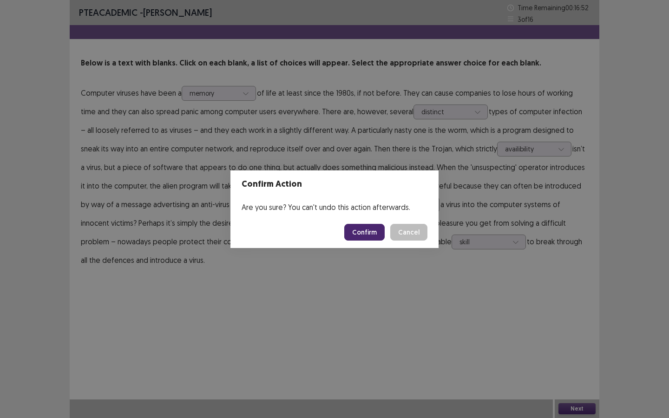
click at [360, 232] on button "Confirm" at bounding box center [364, 232] width 40 height 17
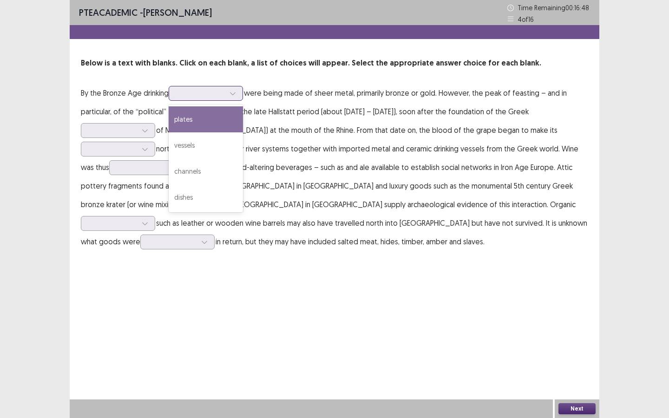
click at [185, 98] on div at bounding box center [201, 93] width 48 height 9
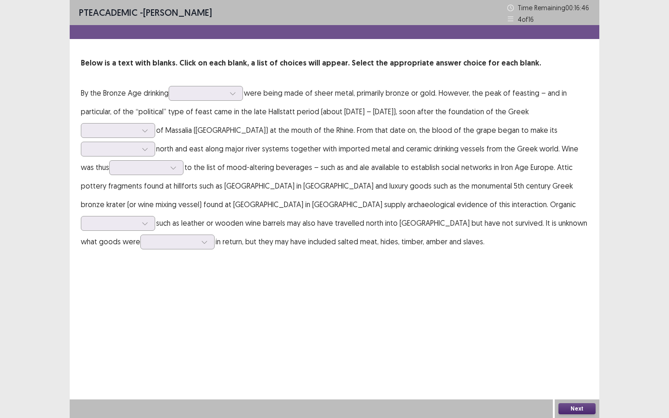
click at [150, 94] on p "By the Bronze Age drinking were being made of sheer metal, primarily bronze or …" at bounding box center [335, 167] width 508 height 167
click at [200, 92] on div at bounding box center [201, 93] width 48 height 9
click at [276, 112] on p "By the Bronze Age drinking were being made of sheer metal, primarily bronze or …" at bounding box center [335, 167] width 508 height 167
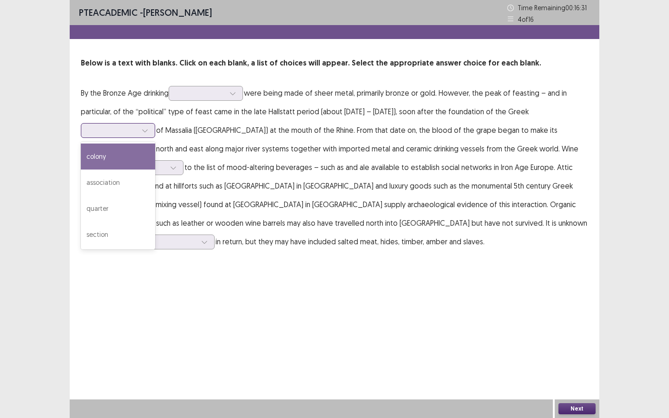
click at [114, 126] on div at bounding box center [113, 130] width 48 height 9
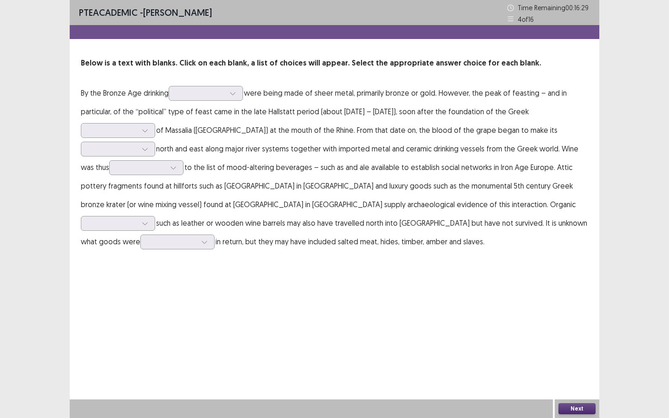
click at [259, 158] on p "By the Bronze Age drinking were being made of sheer metal, primarily bronze or …" at bounding box center [335, 167] width 508 height 167
click at [118, 149] on div at bounding box center [113, 149] width 48 height 9
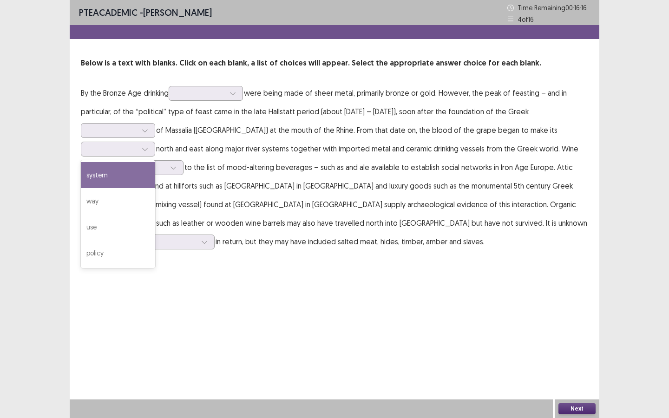
click at [297, 152] on p "By the Bronze Age drinking were being made of sheer metal, primarily bronze or …" at bounding box center [335, 167] width 508 height 167
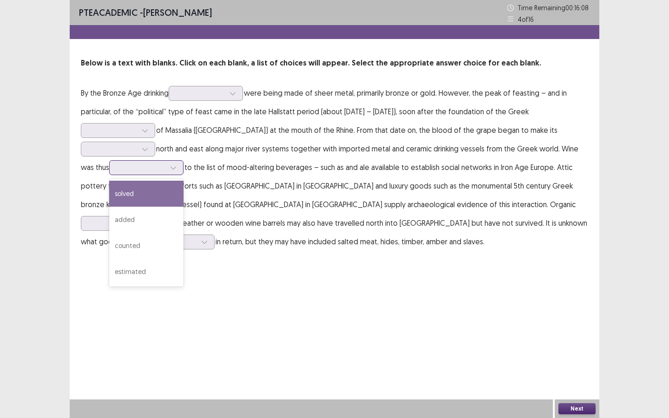
click at [158, 168] on div at bounding box center [141, 167] width 48 height 9
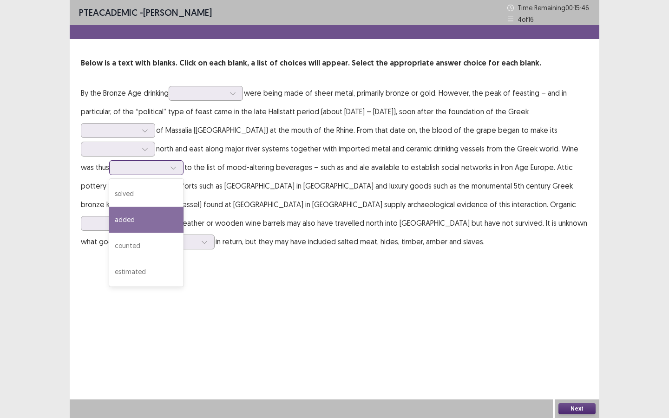
click at [158, 218] on div "added" at bounding box center [146, 220] width 74 height 26
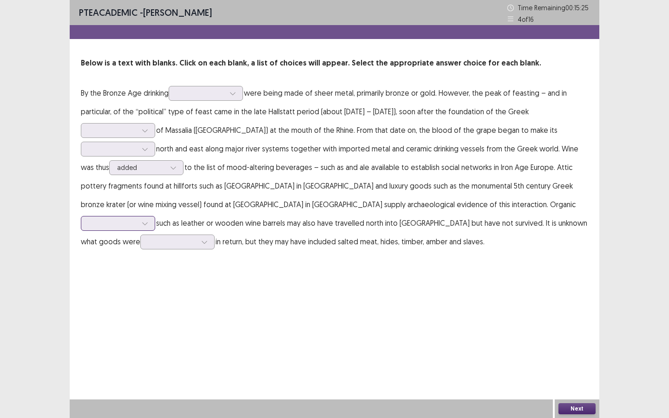
click at [137, 219] on div at bounding box center [113, 223] width 48 height 9
click at [155, 237] on div "containers" at bounding box center [118, 250] width 74 height 26
click at [197, 238] on div at bounding box center [172, 242] width 48 height 9
click at [215, 328] on div "operated" at bounding box center [177, 346] width 74 height 26
click at [137, 219] on div at bounding box center [113, 223] width 48 height 9
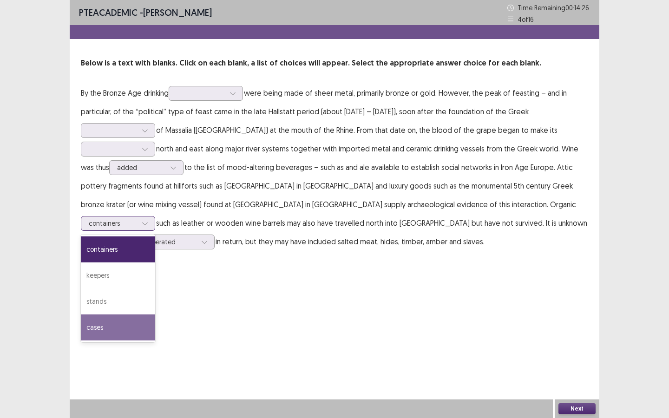
click at [155, 315] on div "cases" at bounding box center [118, 328] width 74 height 26
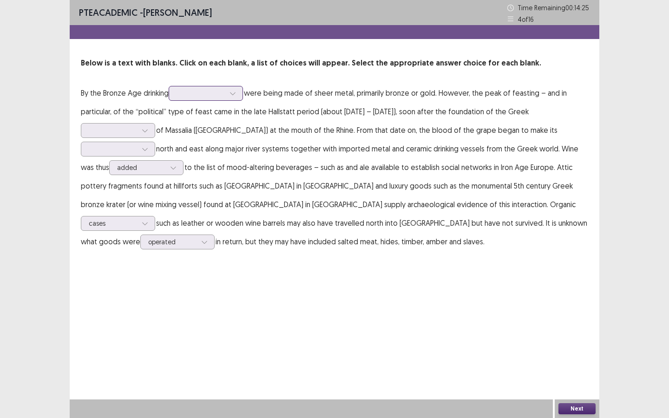
click at [200, 97] on div at bounding box center [201, 93] width 48 height 9
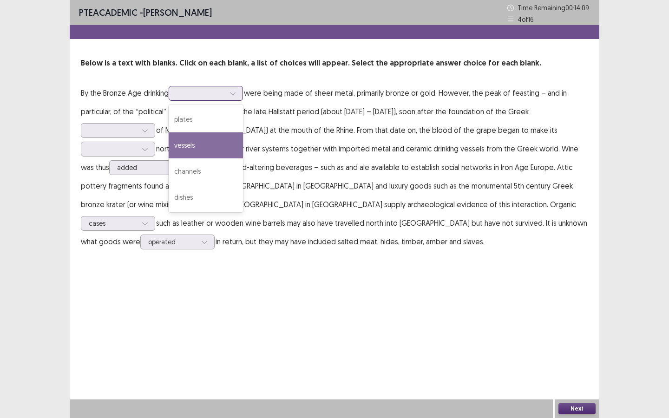
click at [202, 147] on div "vessels" at bounding box center [206, 145] width 74 height 26
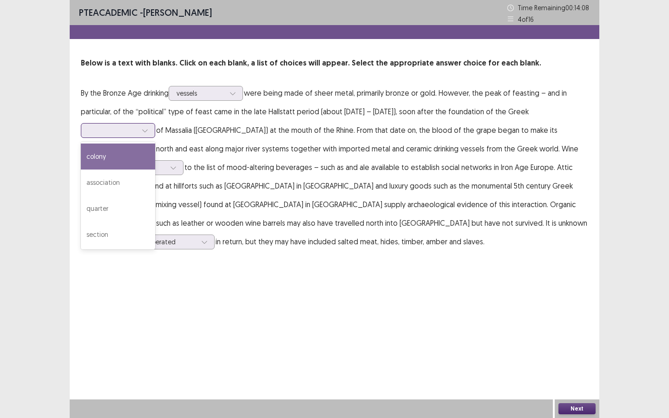
click at [109, 127] on div at bounding box center [113, 130] width 48 height 9
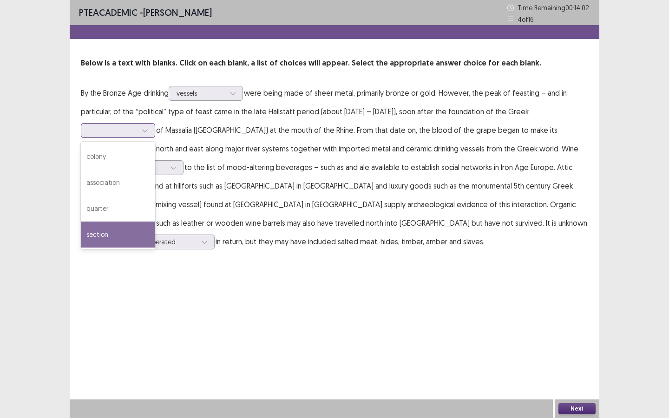
click at [106, 229] on div "section" at bounding box center [118, 235] width 74 height 26
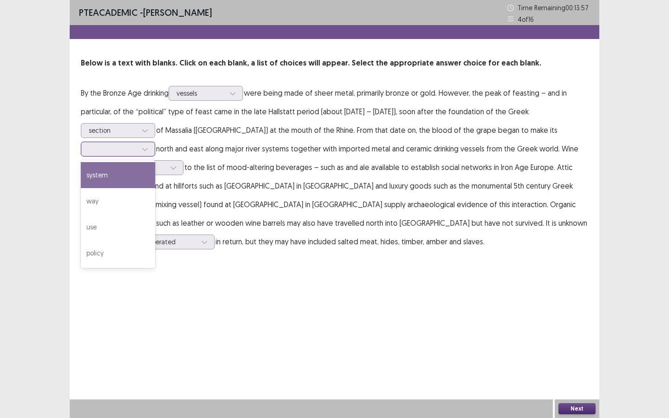
click at [99, 149] on div at bounding box center [113, 149] width 48 height 9
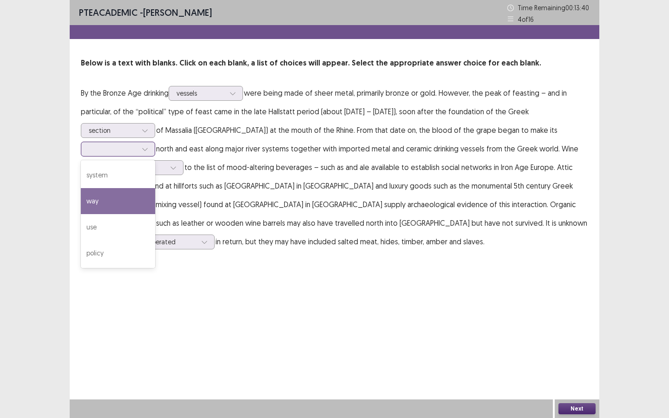
click at [112, 200] on div "way" at bounding box center [118, 201] width 74 height 26
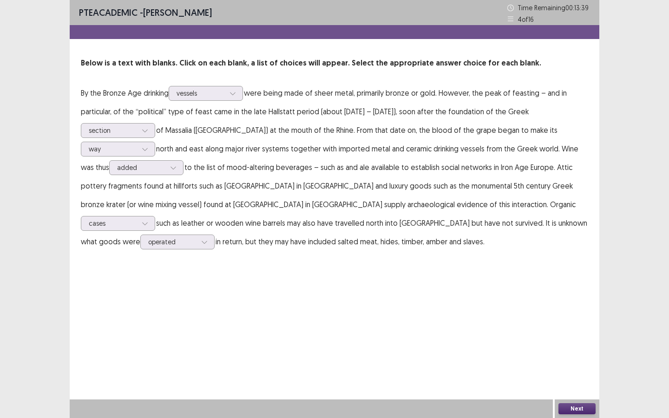
click at [584, 328] on button "Next" at bounding box center [577, 408] width 37 height 11
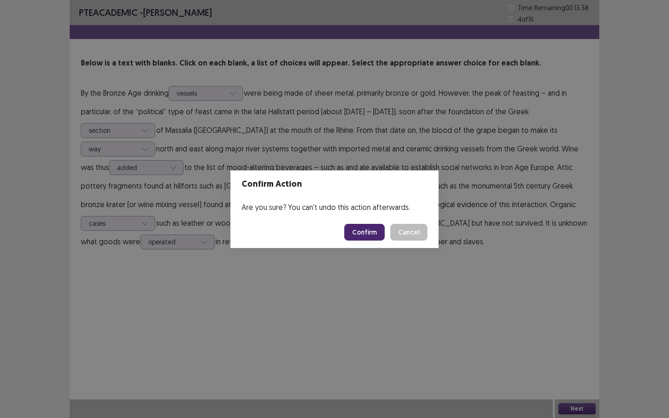
click at [373, 231] on button "Confirm" at bounding box center [364, 232] width 40 height 17
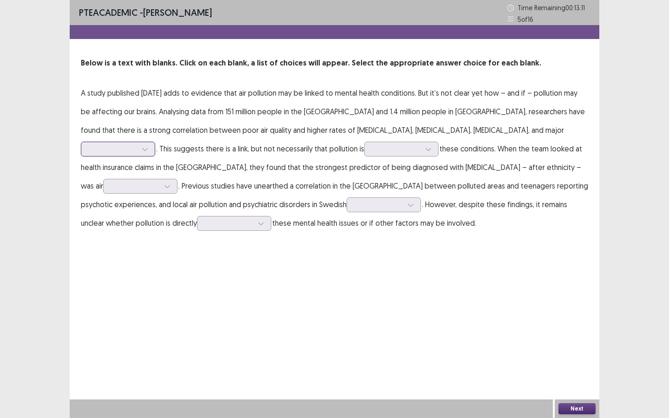
click at [137, 145] on div at bounding box center [113, 149] width 48 height 9
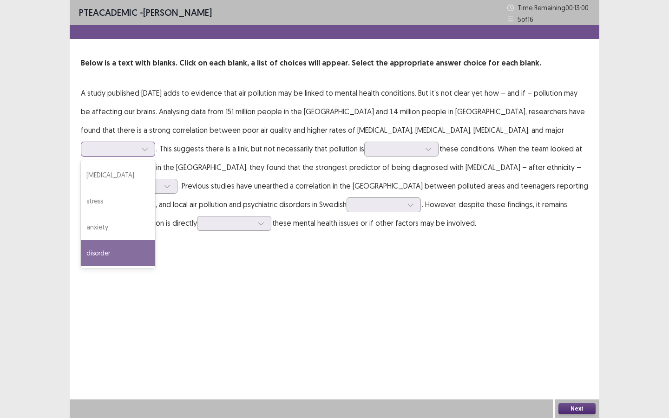
click at [155, 240] on div "disorder" at bounding box center [118, 253] width 74 height 26
click at [137, 145] on div at bounding box center [113, 149] width 48 height 9
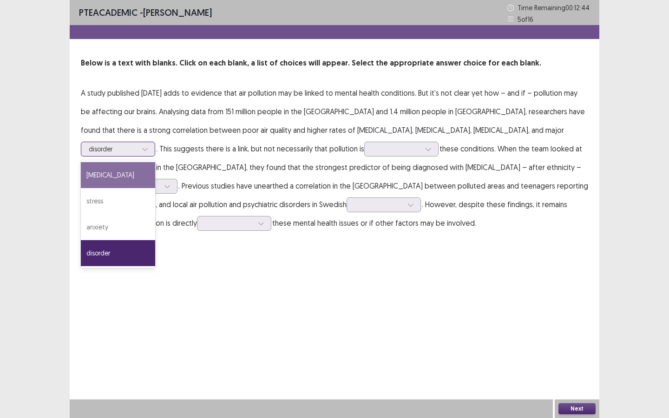
click at [155, 162] on div "[MEDICAL_DATA]" at bounding box center [118, 175] width 74 height 26
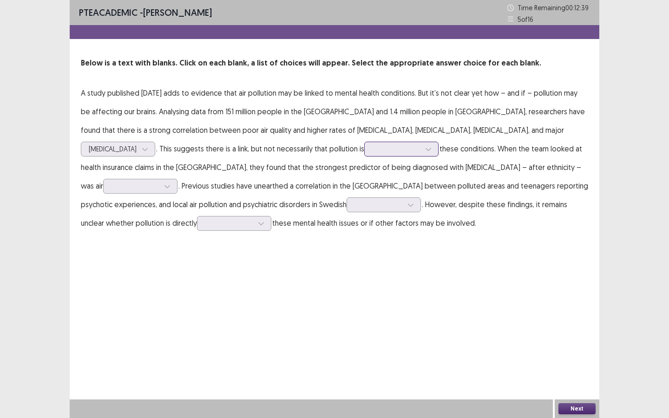
click at [372, 149] on div at bounding box center [396, 149] width 48 height 9
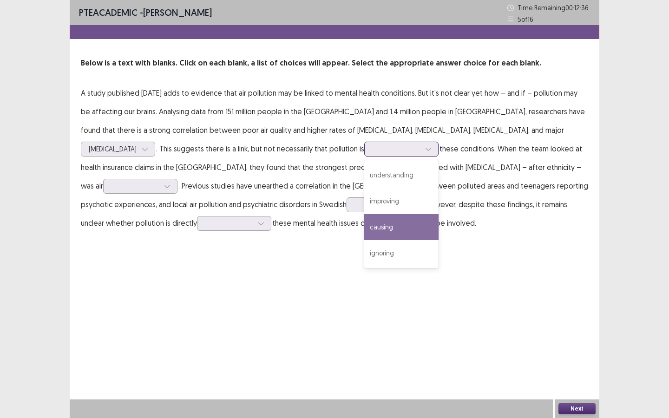
click at [364, 232] on div "causing" at bounding box center [401, 227] width 74 height 26
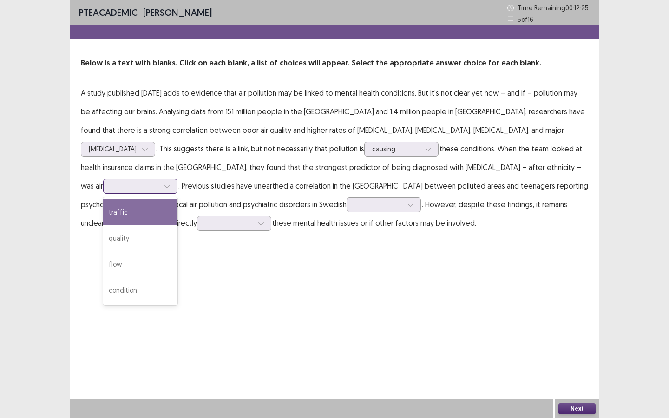
click at [159, 182] on div at bounding box center [135, 186] width 48 height 9
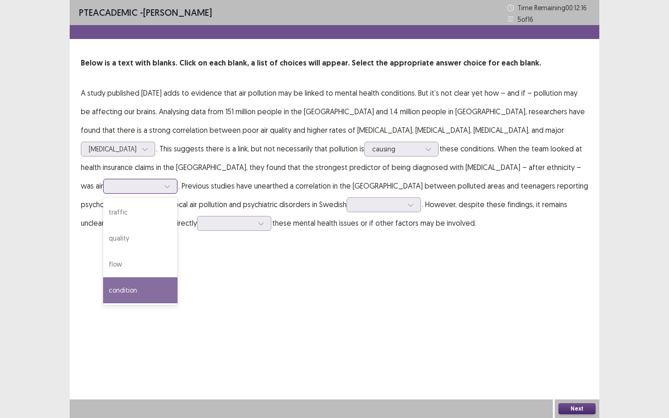
click at [178, 277] on div "condition" at bounding box center [140, 290] width 74 height 26
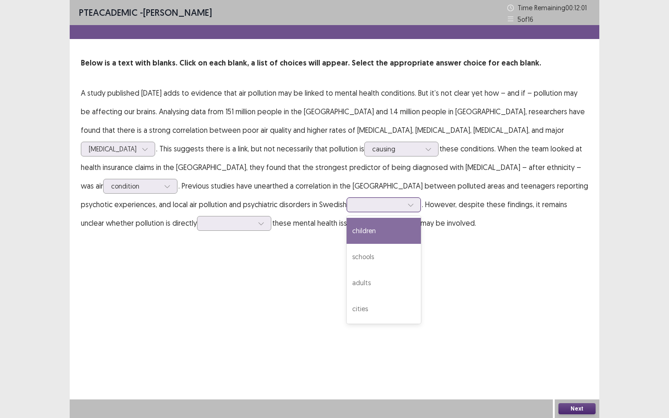
click at [355, 205] on div at bounding box center [379, 204] width 48 height 9
click at [333, 213] on p "A study published [DATE] adds to evidence that air pollution may be linked to m…" at bounding box center [335, 158] width 508 height 149
click at [253, 219] on div at bounding box center [229, 223] width 48 height 9
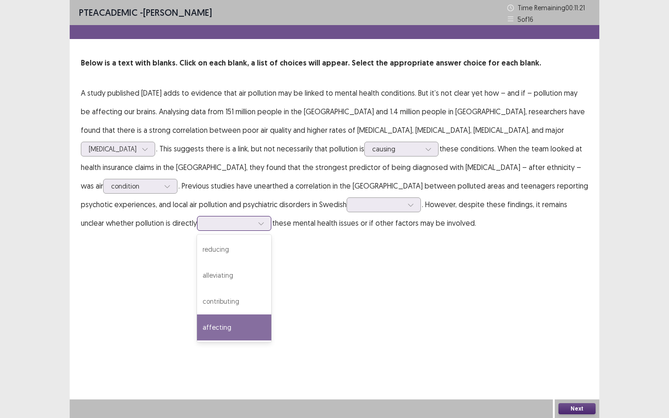
click at [271, 315] on div "affecting" at bounding box center [234, 328] width 74 height 26
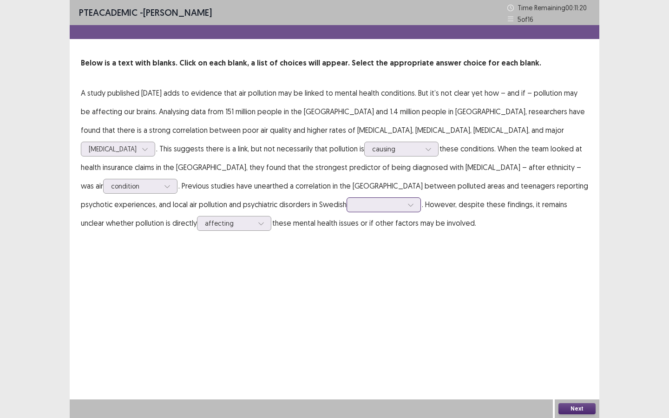
click at [180, 197] on p "A study published [DATE] adds to evidence that air pollution may be linked to m…" at bounding box center [335, 158] width 508 height 149
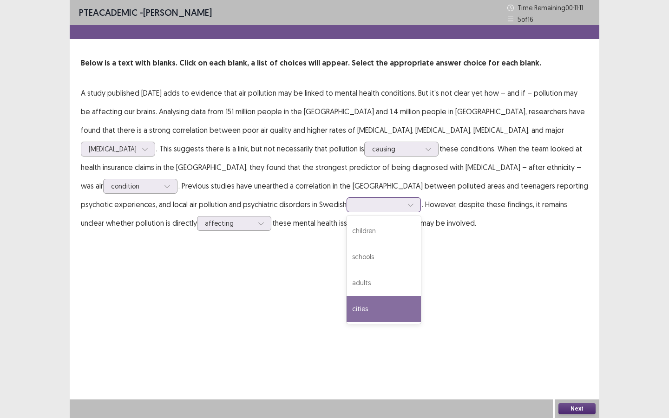
click at [347, 306] on div "cities" at bounding box center [384, 309] width 74 height 26
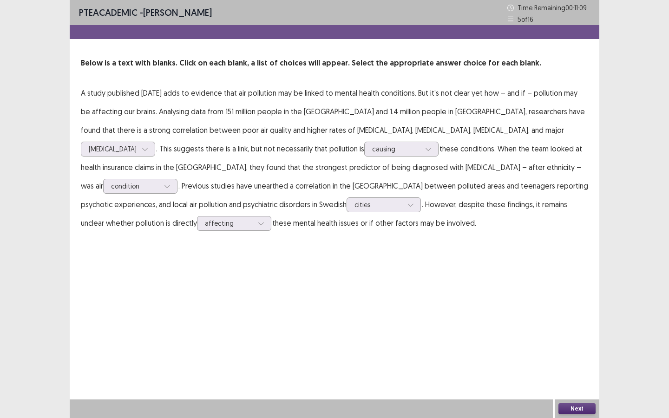
click at [528, 121] on p "A study published [DATE] adds to evidence that air pollution may be linked to m…" at bounding box center [335, 158] width 508 height 149
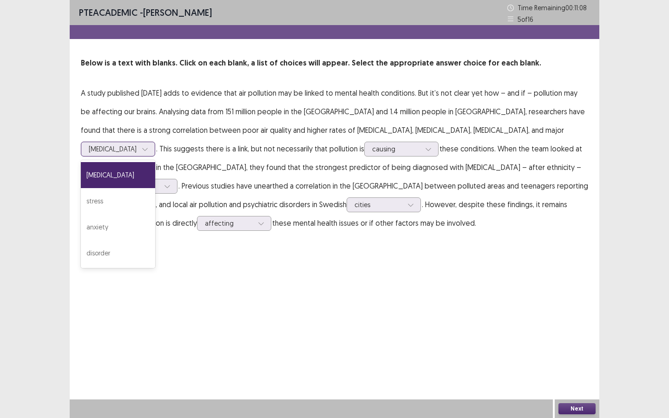
click at [137, 145] on div at bounding box center [113, 149] width 48 height 9
click at [533, 303] on div "PTE academic - [PERSON_NAME] Time Remaining 00 : 11 : 02 5 of 16 Below is a tex…" at bounding box center [335, 209] width 530 height 418
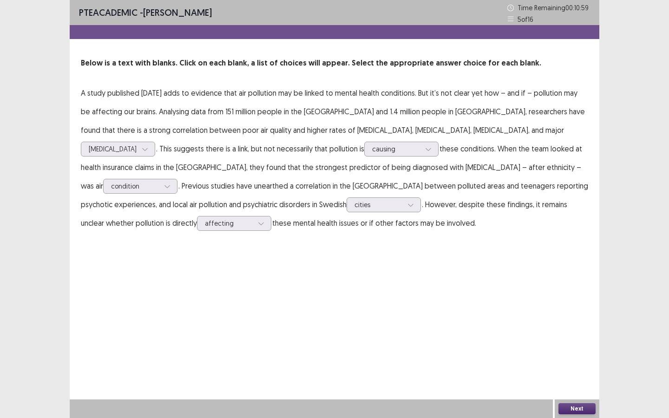
click at [569, 328] on button "Next" at bounding box center [577, 408] width 37 height 11
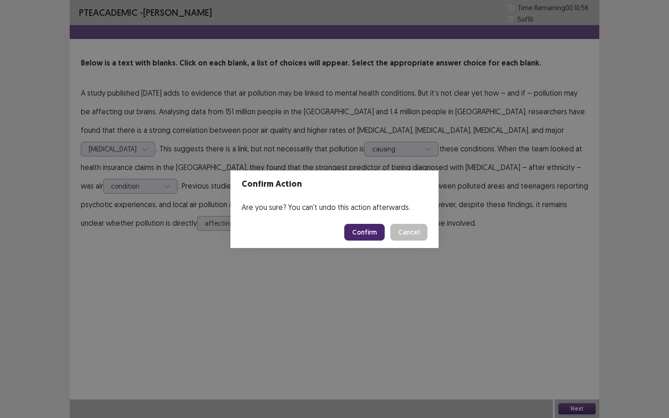
click at [414, 236] on button "Cancel" at bounding box center [408, 232] width 37 height 17
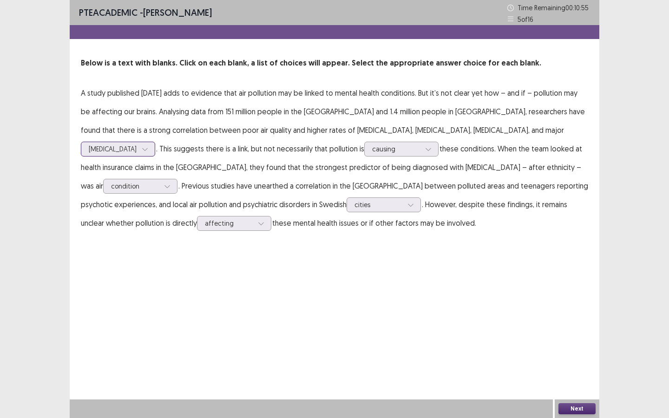
click at [137, 145] on div at bounding box center [113, 149] width 48 height 9
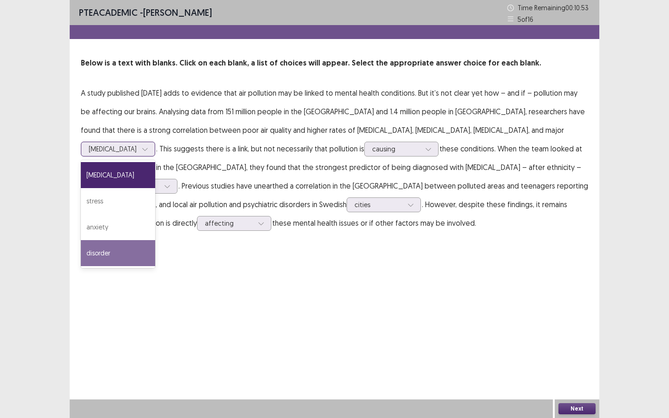
click at [155, 240] on div "disorder" at bounding box center [118, 253] width 74 height 26
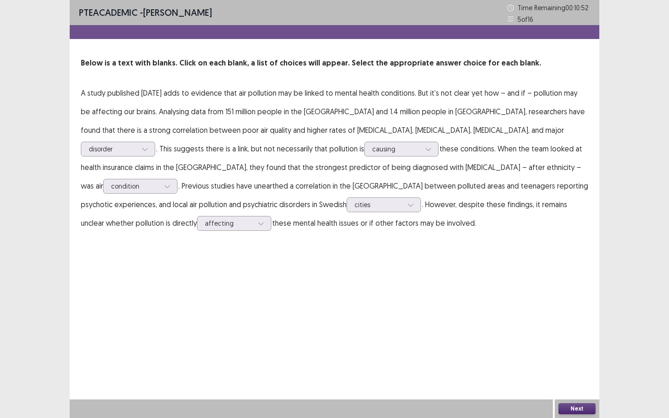
click at [572, 328] on button "Next" at bounding box center [577, 408] width 37 height 11
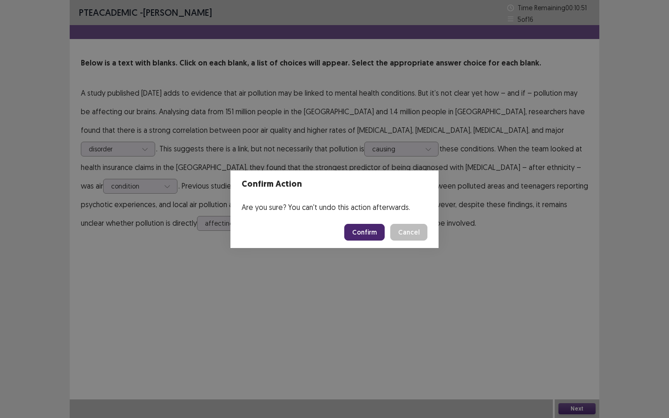
click at [375, 231] on button "Confirm" at bounding box center [364, 232] width 40 height 17
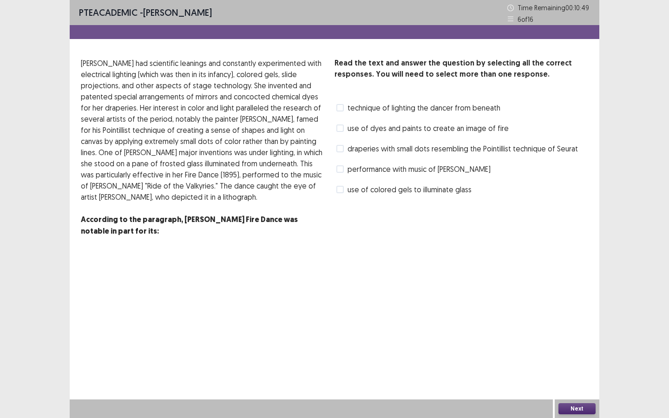
click at [339, 151] on label "draperies with small dots resembling the Pointillist technique of Seurat" at bounding box center [458, 148] width 242 height 11
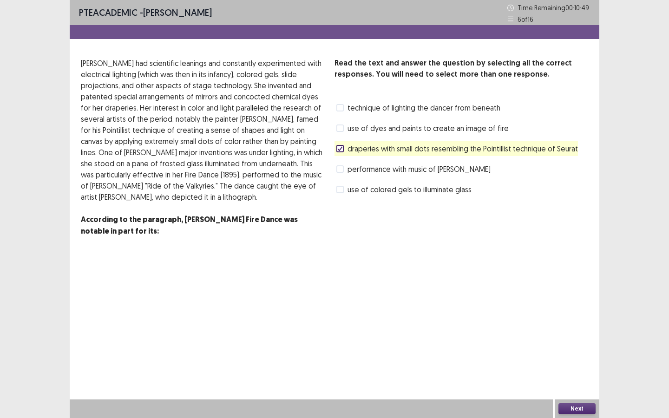
click at [339, 151] on polyline at bounding box center [340, 149] width 4 height 4
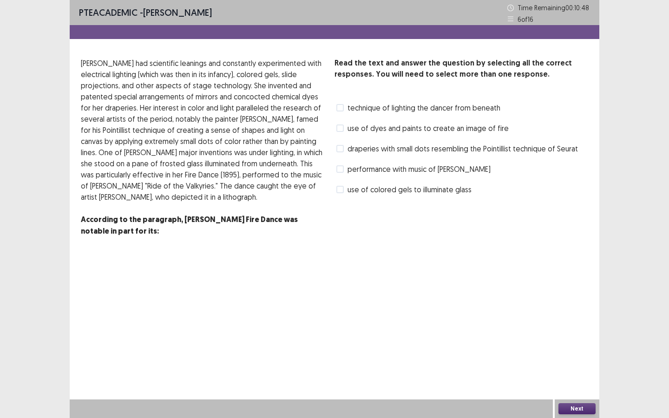
drag, startPoint x: 343, startPoint y: 169, endPoint x: 353, endPoint y: 175, distance: 12.1
click at [343, 169] on span at bounding box center [340, 168] width 7 height 7
click at [576, 328] on button "Next" at bounding box center [577, 408] width 37 height 11
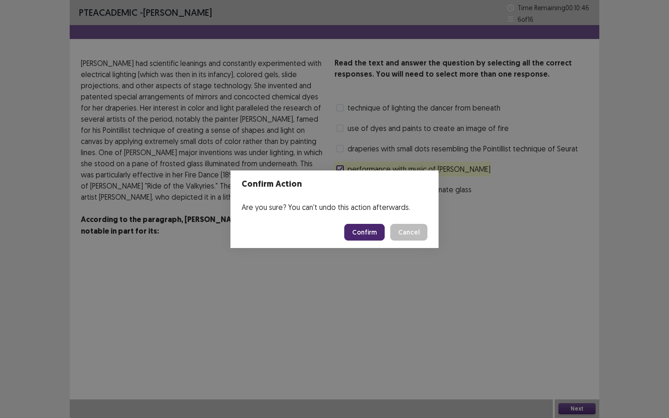
click at [368, 240] on button "Confirm" at bounding box center [364, 232] width 40 height 17
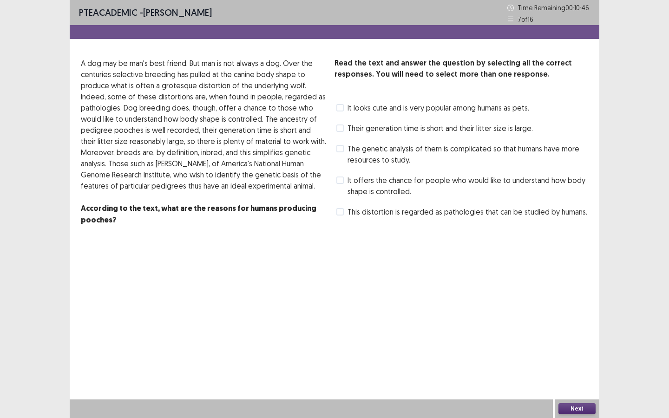
click at [344, 210] on label "This distortion is regarded as pathologies that can be studied by humans." at bounding box center [462, 211] width 251 height 11
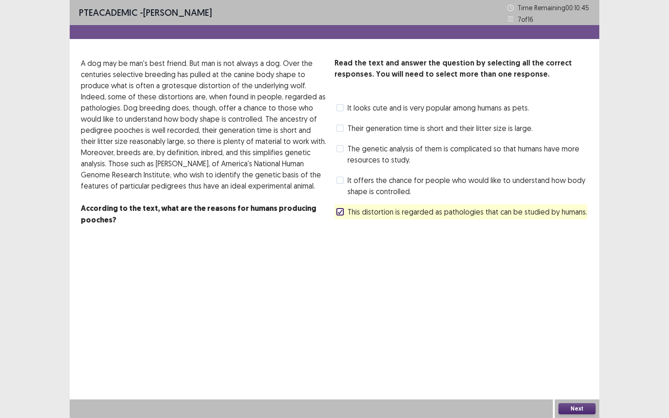
click at [564, 328] on button "Next" at bounding box center [577, 408] width 37 height 11
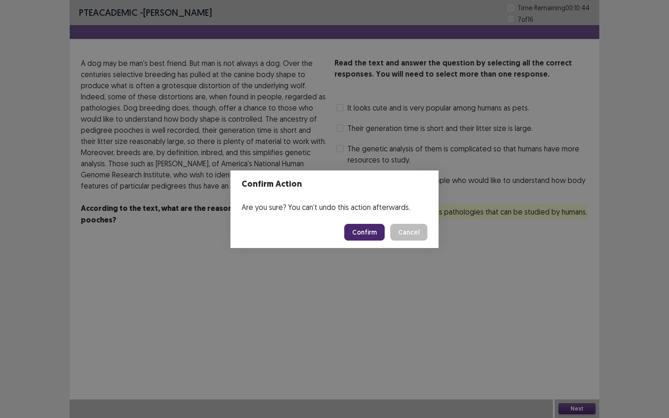
click at [368, 244] on footer "Confirm Cancel" at bounding box center [335, 233] width 208 height 32
click at [366, 235] on button "Confirm" at bounding box center [364, 232] width 40 height 17
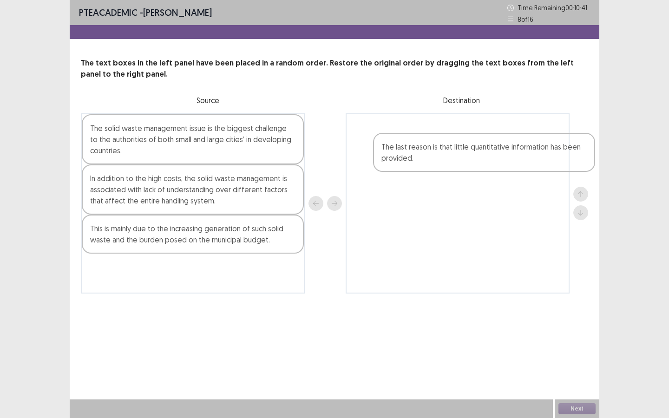
drag, startPoint x: 148, startPoint y: 245, endPoint x: 196, endPoint y: 251, distance: 48.1
click at [196, 251] on div "The solid waste management issue is the biggest challenge to the authorities of…" at bounding box center [193, 203] width 224 height 180
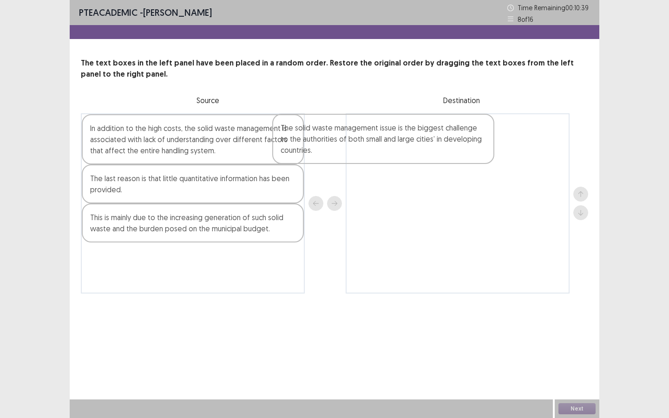
drag, startPoint x: 176, startPoint y: 150, endPoint x: 383, endPoint y: 150, distance: 206.8
click at [383, 150] on div "The solid waste management issue is the biggest challenge to the authorities of…" at bounding box center [335, 203] width 508 height 180
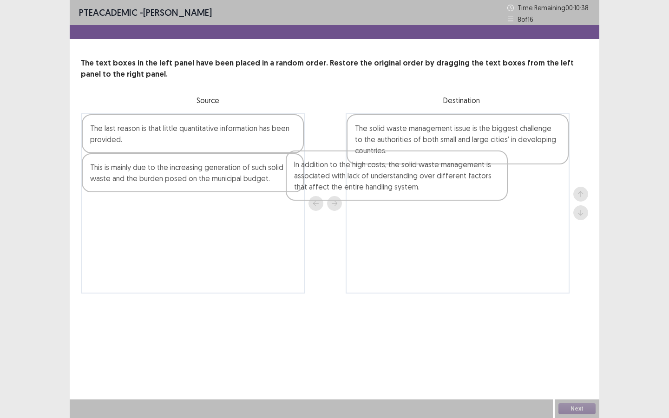
drag, startPoint x: 143, startPoint y: 149, endPoint x: 382, endPoint y: 192, distance: 242.6
click at [382, 192] on div "In addition to the high costs, the solid waste management is associated with la…" at bounding box center [335, 203] width 508 height 180
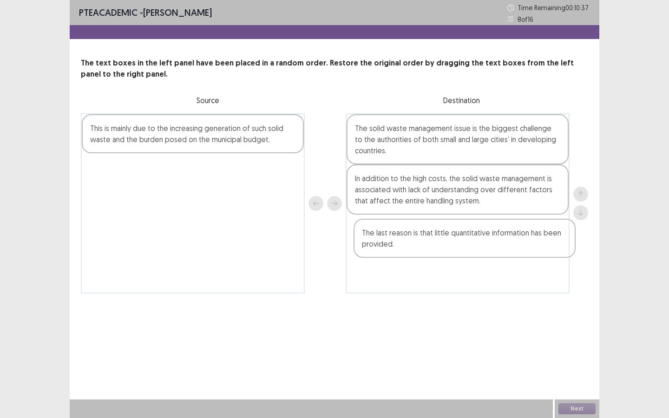
drag, startPoint x: 220, startPoint y: 135, endPoint x: 518, endPoint y: 251, distance: 319.2
click at [518, 251] on div "The last reason is that little quantitative information has been provided. This…" at bounding box center [335, 203] width 508 height 180
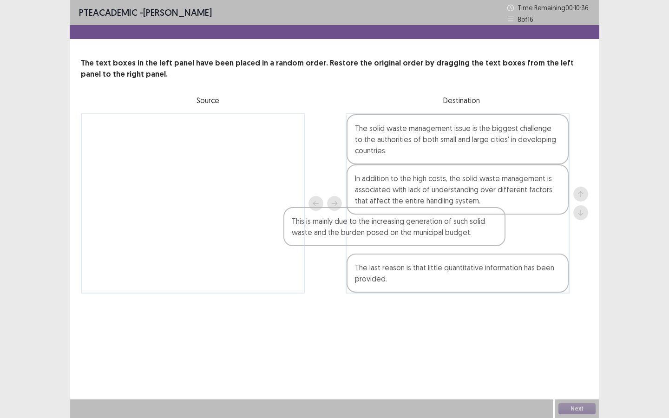
drag, startPoint x: 258, startPoint y: 133, endPoint x: 490, endPoint y: 229, distance: 251.5
click at [490, 229] on div "This is mainly due to the increasing generation of such solid waste and the bur…" at bounding box center [335, 203] width 508 height 180
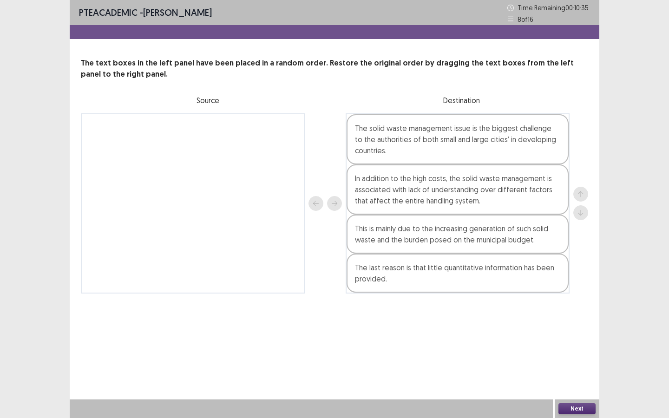
click at [582, 328] on button "Next" at bounding box center [577, 408] width 37 height 11
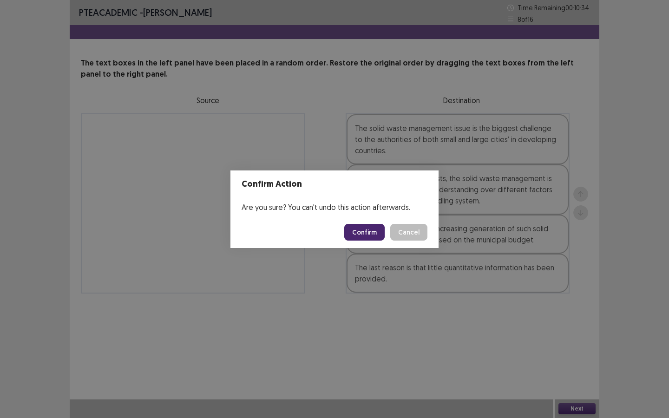
click at [356, 231] on button "Confirm" at bounding box center [364, 232] width 40 height 17
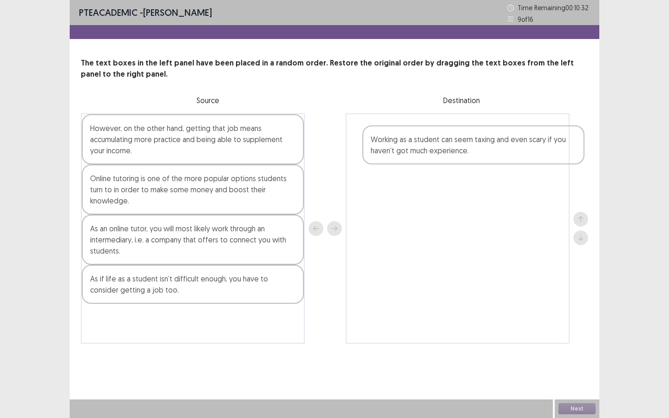
drag, startPoint x: 127, startPoint y: 195, endPoint x: 420, endPoint y: 156, distance: 295.5
click at [420, 156] on div "However, on the other hand, getting that job means accumulating more practice a…" at bounding box center [335, 228] width 508 height 231
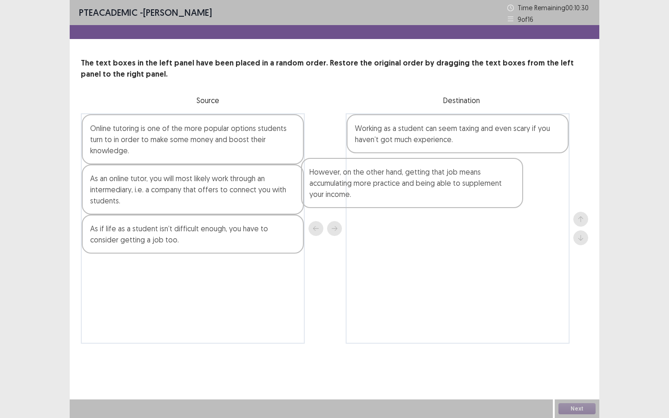
drag, startPoint x: 168, startPoint y: 146, endPoint x: 391, endPoint y: 189, distance: 227.6
click at [391, 190] on div "However, on the other hand, getting that job means accumulating more practice a…" at bounding box center [335, 228] width 508 height 231
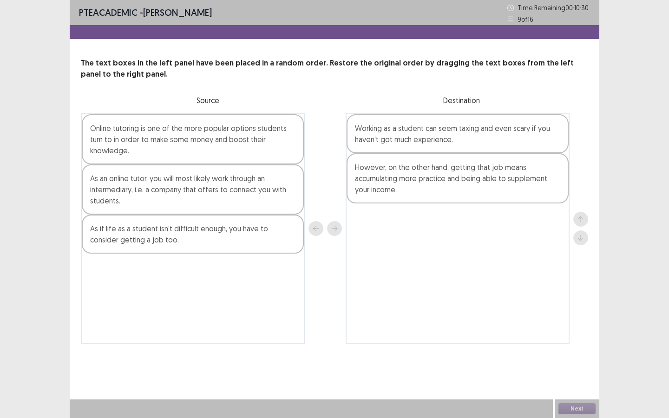
drag, startPoint x: 167, startPoint y: 145, endPoint x: 261, endPoint y: 180, distance: 100.1
click at [192, 159] on div "Online tutoring is one of the more popular options students turn to in order to…" at bounding box center [193, 228] width 224 height 231
click at [298, 184] on div "As an online tutor, you will most likely work through an intermediary, i.e. a c…" at bounding box center [193, 190] width 222 height 50
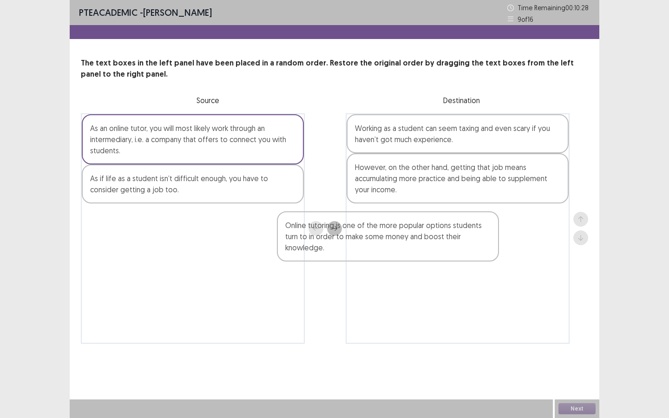
drag, startPoint x: 180, startPoint y: 151, endPoint x: 378, endPoint y: 248, distance: 220.1
click at [378, 248] on div "Online tutoring is one of the more popular options students turn to in order to…" at bounding box center [335, 228] width 508 height 231
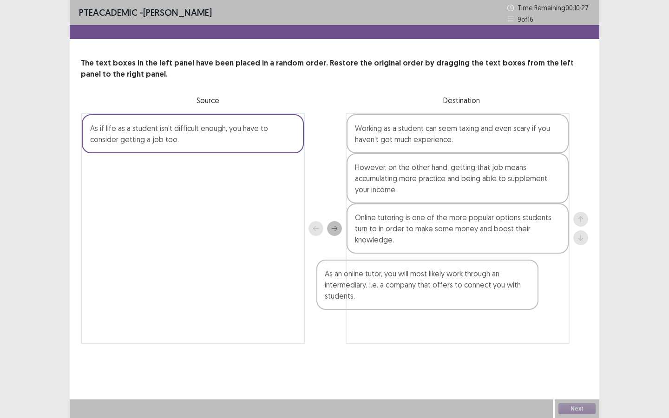
drag, startPoint x: 172, startPoint y: 138, endPoint x: 472, endPoint y: 314, distance: 347.5
click at [472, 314] on div "As an online tutor, you will most likely work through an intermediary, i.e. a c…" at bounding box center [335, 228] width 508 height 231
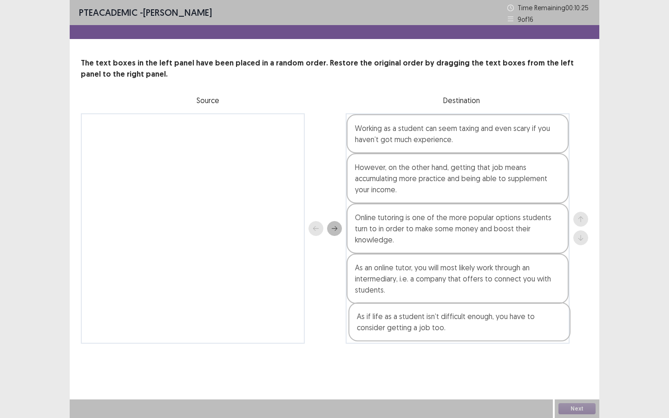
drag, startPoint x: 204, startPoint y: 146, endPoint x: 482, endPoint y: 345, distance: 341.6
click at [482, 328] on div "PTE academic - [PERSON_NAME] Time Remaining 00 : 10 : 25 9 of 16 The text boxes…" at bounding box center [335, 181] width 530 height 363
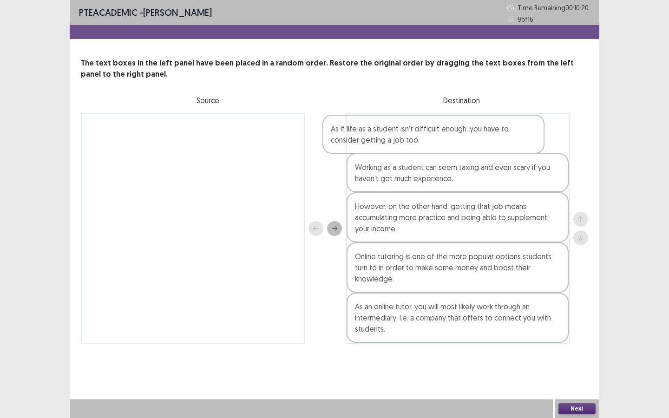
drag, startPoint x: 469, startPoint y: 335, endPoint x: 453, endPoint y: 142, distance: 194.0
click at [453, 142] on div "Working as a student can seem taxing and even scary if you haven’t got much exp…" at bounding box center [458, 228] width 224 height 231
click at [579, 328] on button "Next" at bounding box center [577, 408] width 37 height 11
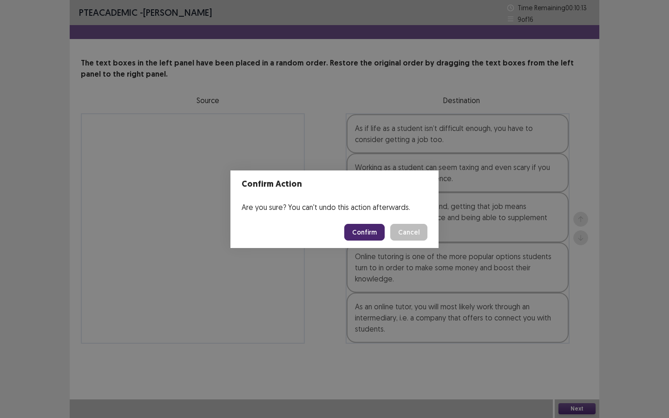
click at [366, 234] on button "Confirm" at bounding box center [364, 232] width 40 height 17
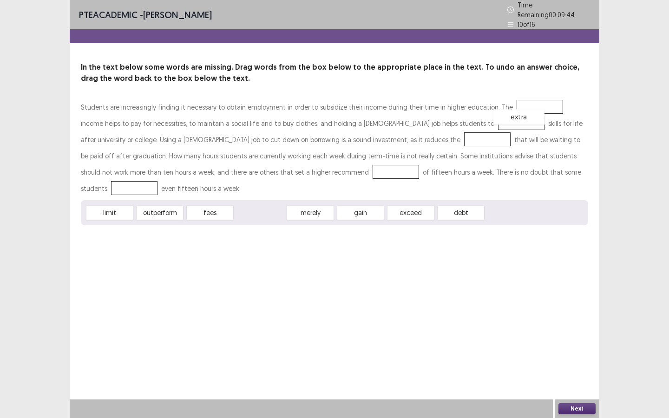
drag, startPoint x: 258, startPoint y: 193, endPoint x: 516, endPoint y: 97, distance: 275.5
drag, startPoint x: 309, startPoint y: 196, endPoint x: 420, endPoint y: 122, distance: 133.7
drag, startPoint x: 359, startPoint y: 192, endPoint x: 336, endPoint y: 130, distance: 66.0
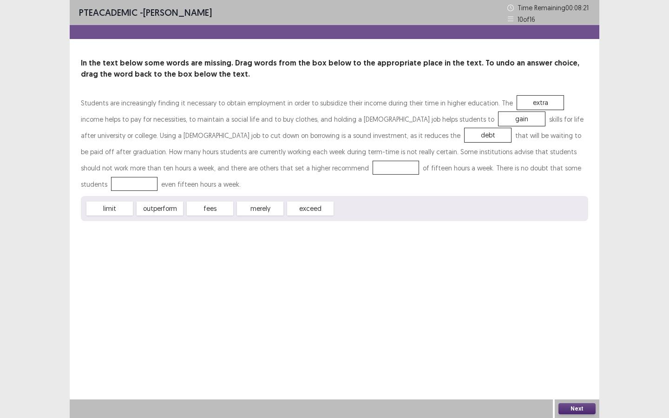
drag, startPoint x: 209, startPoint y: 200, endPoint x: 331, endPoint y: 133, distance: 139.8
click at [331, 133] on div "Students are increasingly finding it necessary to obtain employment in order to…" at bounding box center [335, 158] width 508 height 126
click at [465, 133] on div "debt" at bounding box center [488, 135] width 46 height 14
drag, startPoint x: 208, startPoint y: 196, endPoint x: 337, endPoint y: 137, distance: 141.4
drag, startPoint x: 119, startPoint y: 194, endPoint x: 202, endPoint y: 168, distance: 86.7
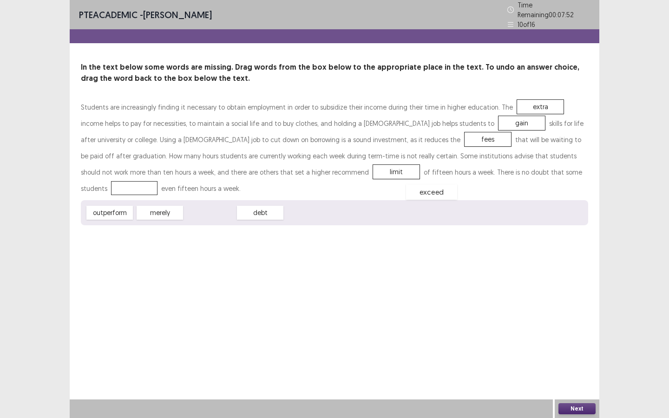
drag, startPoint x: 207, startPoint y: 194, endPoint x: 429, endPoint y: 173, distance: 222.7
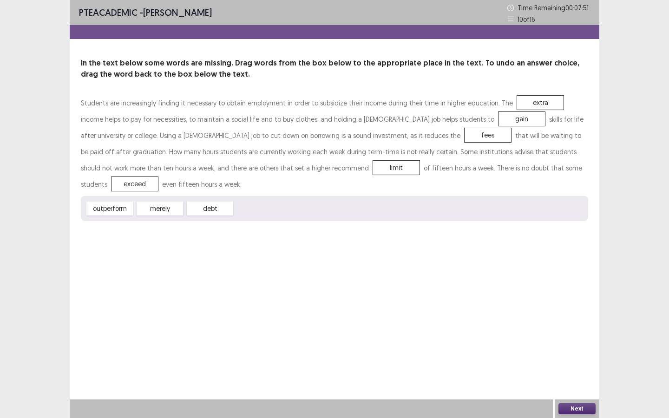
click at [579, 328] on button "Next" at bounding box center [577, 408] width 37 height 11
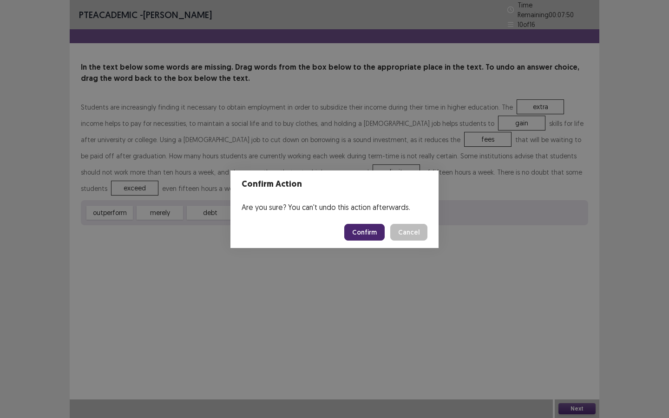
click at [359, 230] on button "Confirm" at bounding box center [364, 232] width 40 height 17
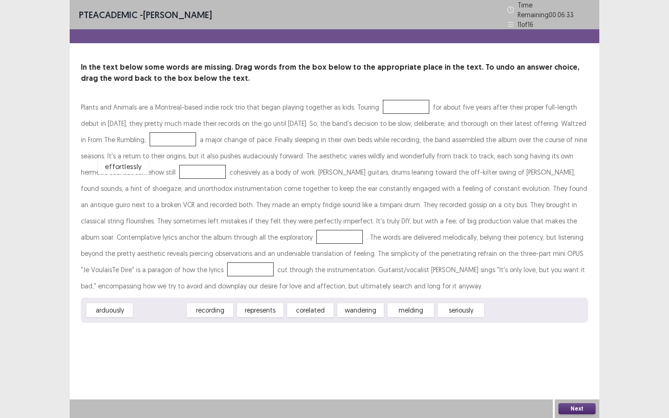
drag, startPoint x: 164, startPoint y: 306, endPoint x: 127, endPoint y: 162, distance: 148.7
drag, startPoint x: 103, startPoint y: 304, endPoint x: 96, endPoint y: 228, distance: 76.1
drag, startPoint x: 159, startPoint y: 307, endPoint x: 498, endPoint y: 249, distance: 344.6
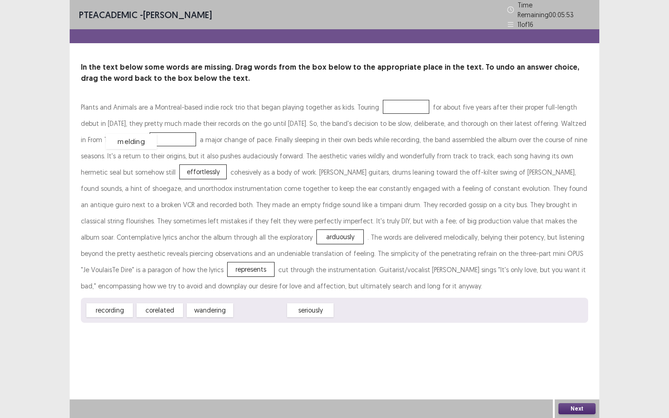
drag, startPoint x: 260, startPoint y: 308, endPoint x: 131, endPoint y: 139, distance: 212.2
drag, startPoint x: 201, startPoint y: 308, endPoint x: 383, endPoint y: 102, distance: 274.9
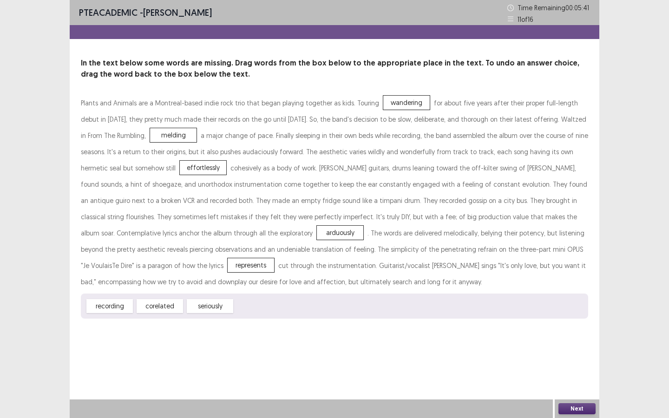
click at [581, 328] on button "Next" at bounding box center [577, 408] width 37 height 11
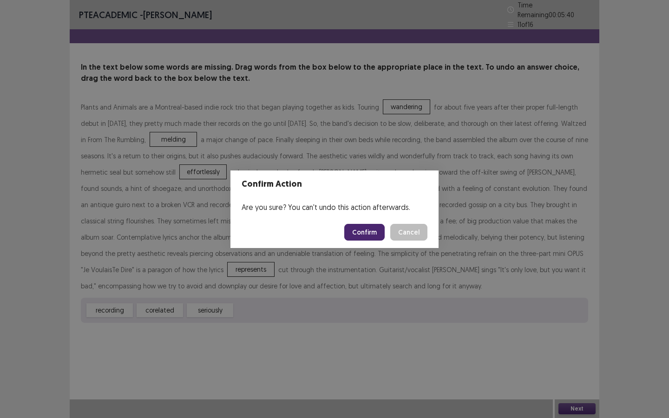
click at [374, 231] on button "Confirm" at bounding box center [364, 232] width 40 height 17
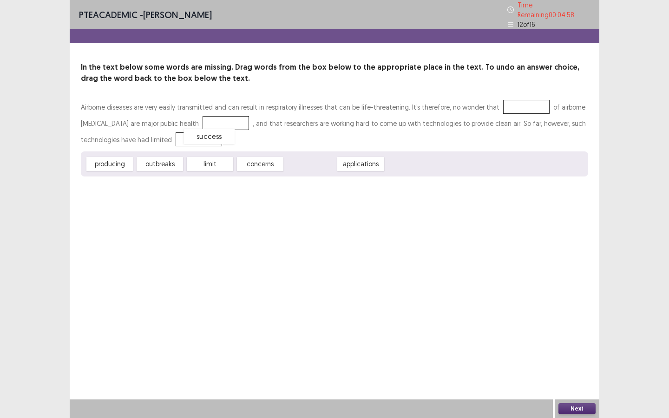
drag, startPoint x: 315, startPoint y: 163, endPoint x: 213, endPoint y: 135, distance: 105.0
drag, startPoint x: 260, startPoint y: 161, endPoint x: 231, endPoint y: 118, distance: 52.5
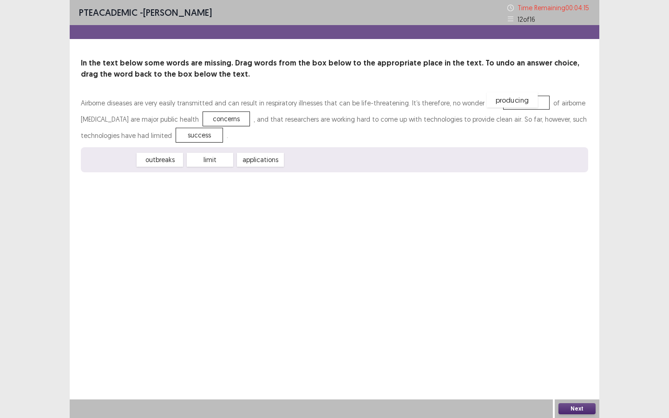
drag, startPoint x: 107, startPoint y: 160, endPoint x: 510, endPoint y: 99, distance: 407.7
click at [584, 328] on button "Next" at bounding box center [577, 408] width 37 height 11
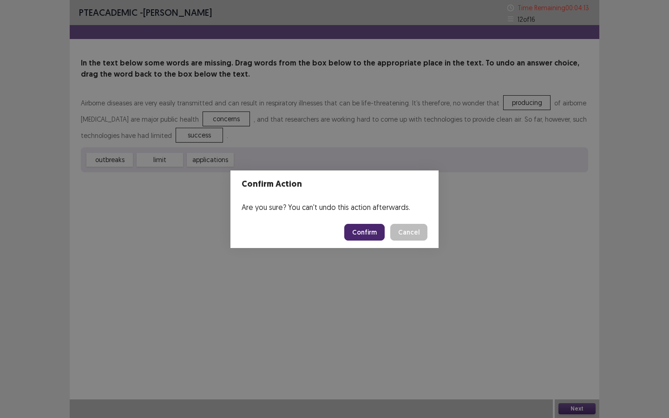
click at [367, 232] on button "Confirm" at bounding box center [364, 232] width 40 height 17
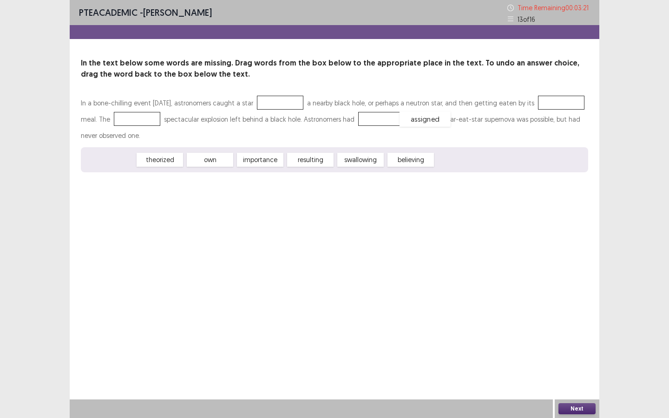
drag, startPoint x: 115, startPoint y: 160, endPoint x: 431, endPoint y: 120, distance: 318.2
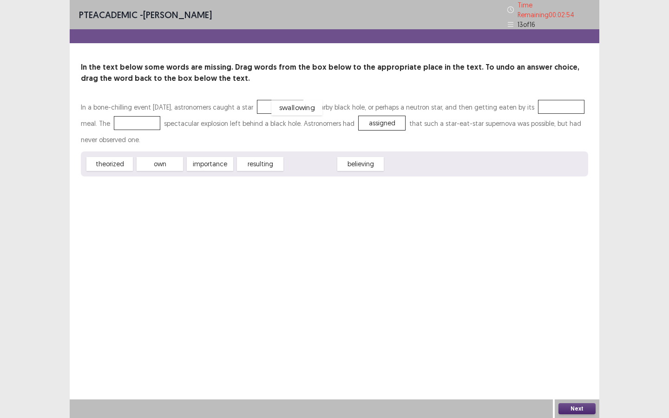
drag, startPoint x: 316, startPoint y: 162, endPoint x: 302, endPoint y: 106, distance: 57.8
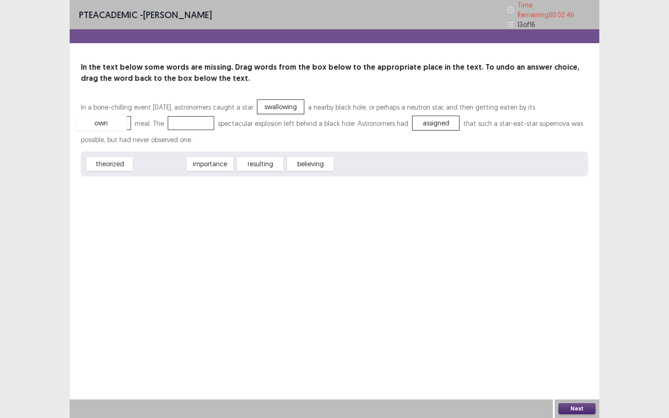
drag, startPoint x: 163, startPoint y: 161, endPoint x: 104, endPoint y: 119, distance: 71.7
click at [158, 155] on div "importance" at bounding box center [162, 160] width 51 height 15
drag, startPoint x: 258, startPoint y: 163, endPoint x: 192, endPoint y: 121, distance: 77.9
click at [579, 328] on button "Next" at bounding box center [577, 408] width 37 height 11
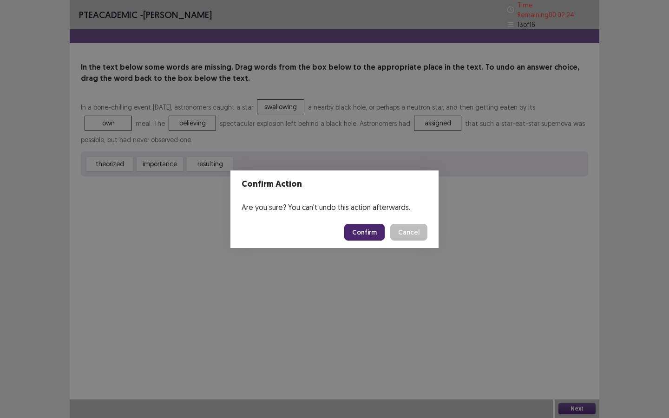
click at [361, 231] on button "Confirm" at bounding box center [364, 232] width 40 height 17
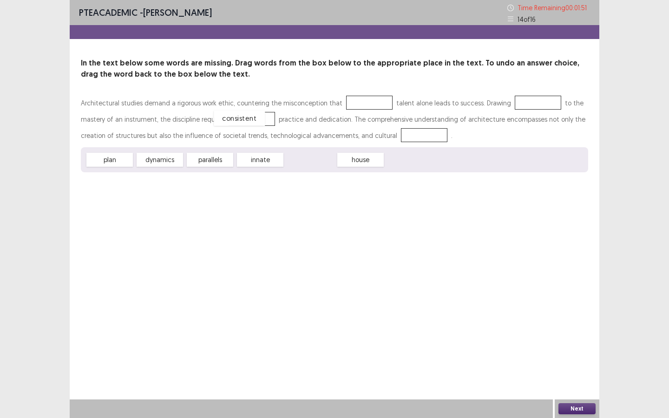
drag, startPoint x: 318, startPoint y: 161, endPoint x: 247, endPoint y: 119, distance: 82.5
drag, startPoint x: 159, startPoint y: 161, endPoint x: 409, endPoint y: 136, distance: 250.9
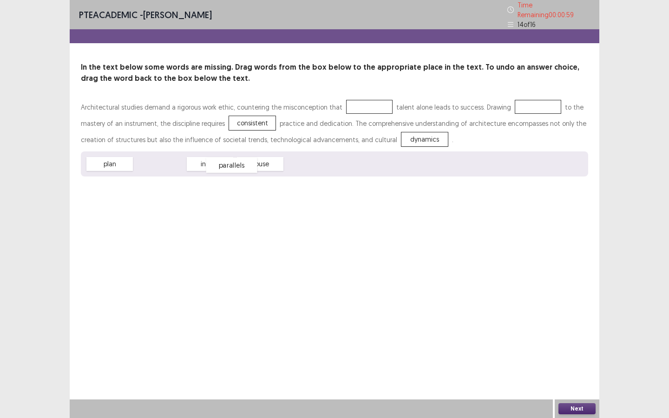
drag, startPoint x: 158, startPoint y: 160, endPoint x: 229, endPoint y: 161, distance: 71.6
click at [229, 161] on div "parallels" at bounding box center [231, 165] width 51 height 15
drag, startPoint x: 104, startPoint y: 162, endPoint x: 517, endPoint y: 104, distance: 417.2
drag, startPoint x: 157, startPoint y: 162, endPoint x: 348, endPoint y: 106, distance: 199.1
click at [579, 328] on button "Next" at bounding box center [577, 408] width 37 height 11
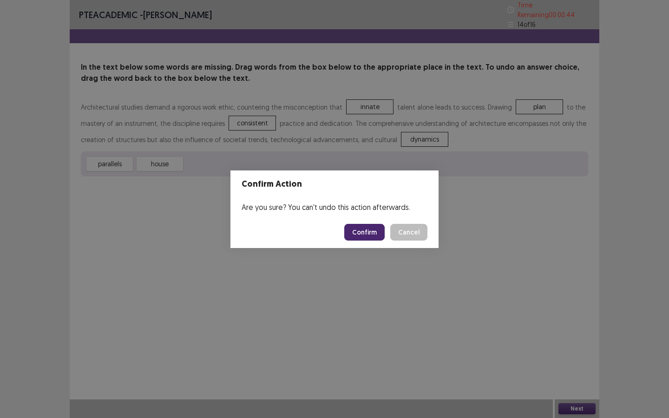
click at [368, 235] on button "Confirm" at bounding box center [364, 232] width 40 height 17
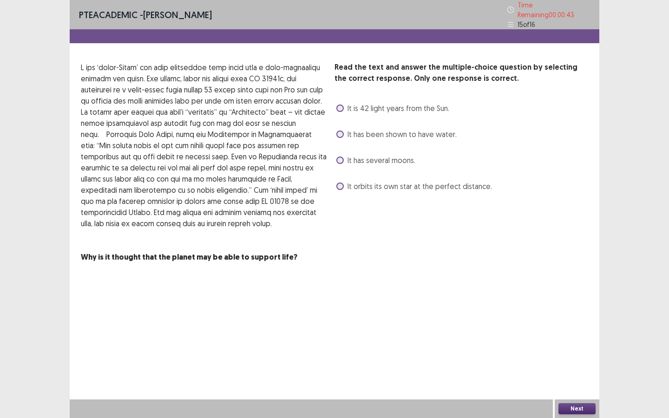
click at [343, 157] on span at bounding box center [340, 160] width 7 height 7
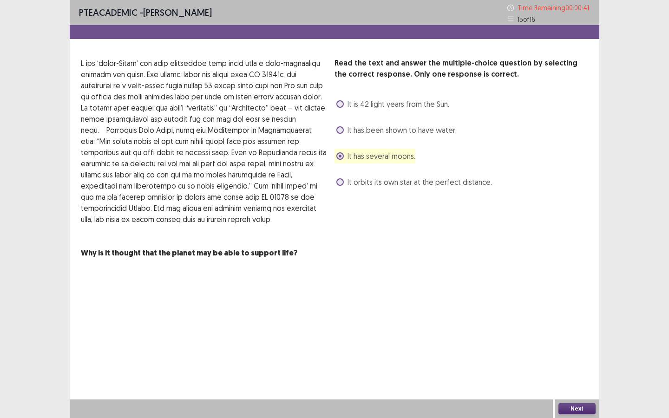
click at [580, 328] on button "Next" at bounding box center [577, 408] width 37 height 11
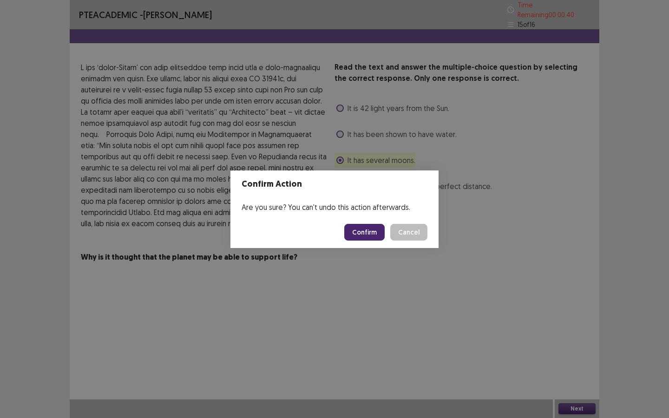
click at [371, 234] on button "Confirm" at bounding box center [364, 232] width 40 height 17
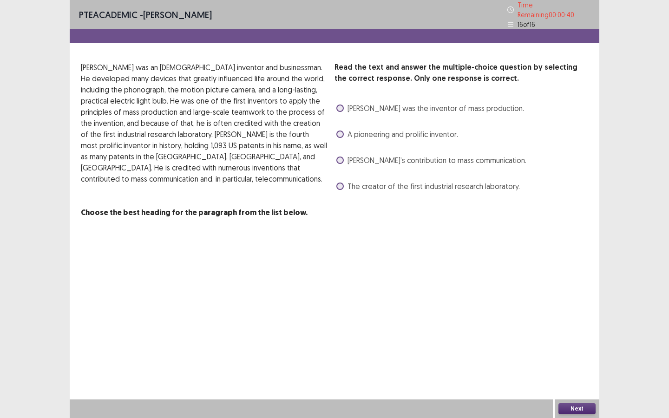
click at [342, 159] on span at bounding box center [340, 160] width 7 height 7
click at [582, 328] on button "Next" at bounding box center [577, 408] width 37 height 11
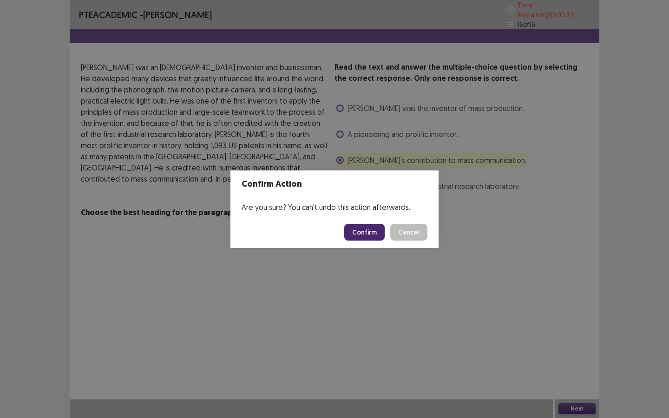
click at [381, 234] on button "Confirm" at bounding box center [364, 232] width 40 height 17
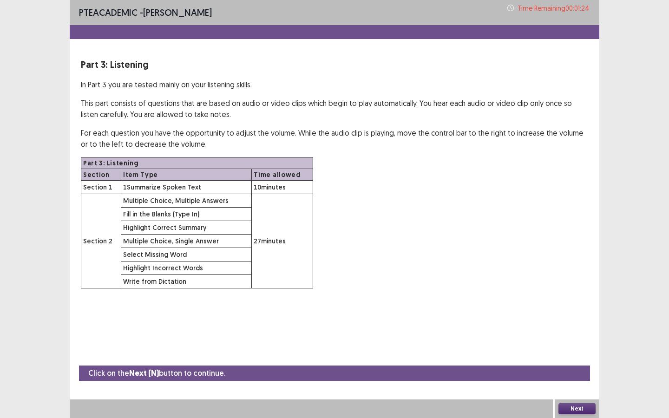
click at [582, 328] on button "Next" at bounding box center [577, 408] width 37 height 11
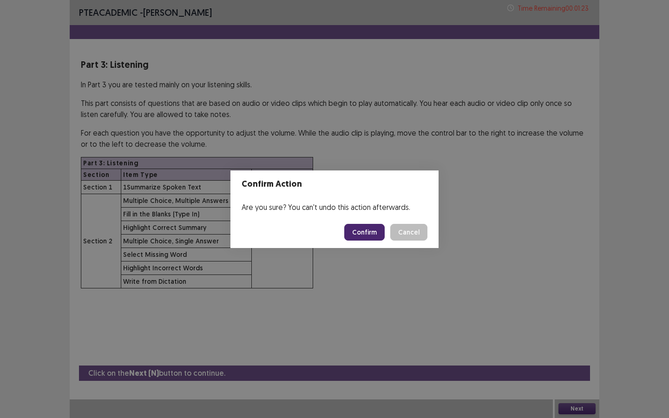
click at [356, 227] on button "Confirm" at bounding box center [364, 232] width 40 height 17
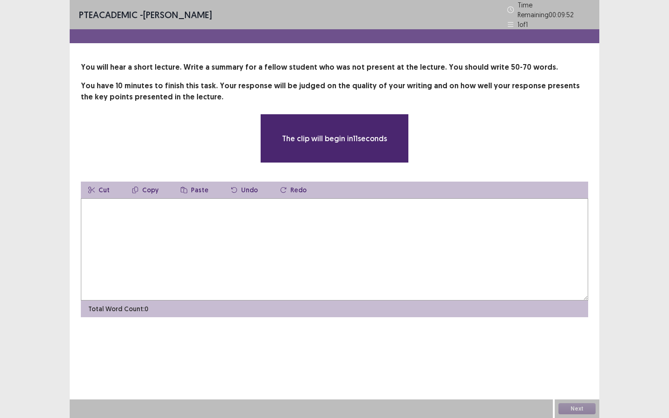
click at [321, 241] on textarea at bounding box center [335, 249] width 508 height 102
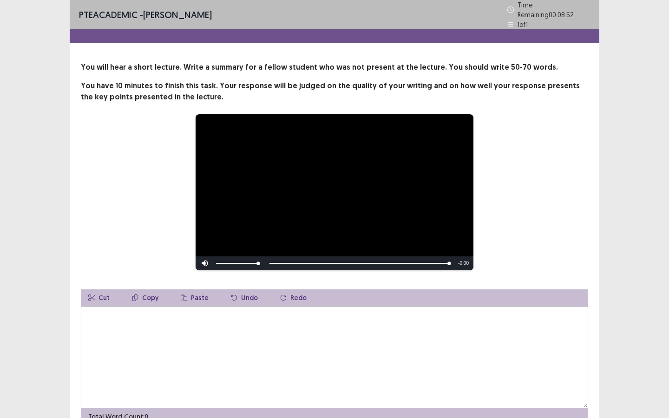
click at [270, 328] on textarea at bounding box center [335, 357] width 508 height 102
click at [296, 310] on textarea "**********" at bounding box center [335, 357] width 508 height 102
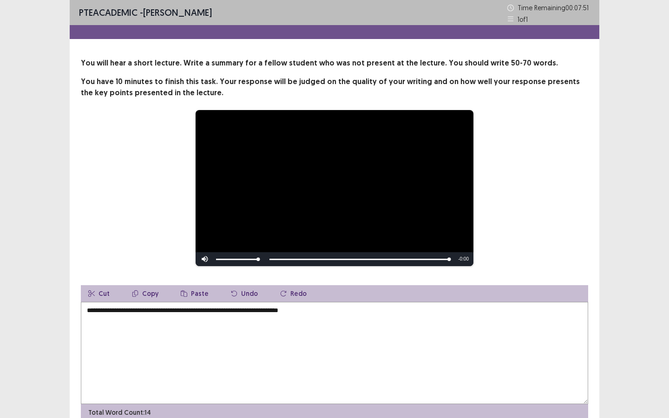
click at [330, 312] on textarea "**********" at bounding box center [335, 353] width 508 height 102
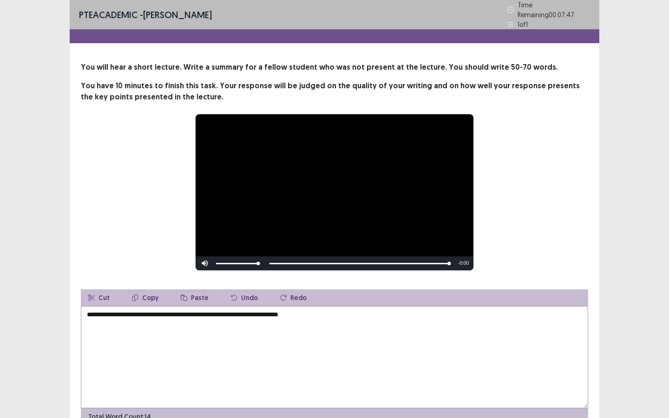
drag, startPoint x: 327, startPoint y: 317, endPoint x: 295, endPoint y: 316, distance: 32.1
click at [295, 316] on textarea "**********" at bounding box center [335, 357] width 508 height 102
drag, startPoint x: 321, startPoint y: 307, endPoint x: 296, endPoint y: 309, distance: 24.7
click at [296, 309] on textarea "**********" at bounding box center [335, 357] width 508 height 102
click at [280, 311] on textarea "**********" at bounding box center [335, 357] width 508 height 102
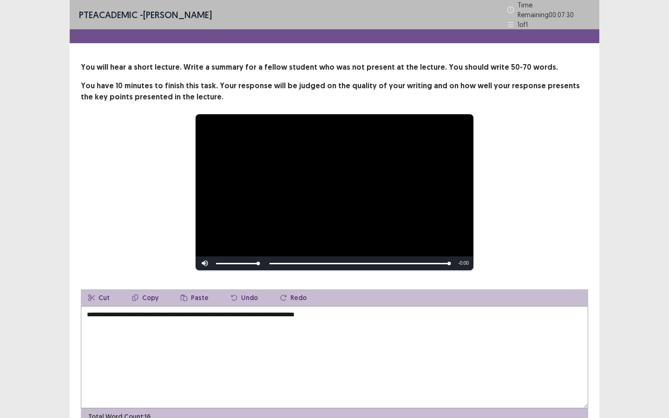
click at [350, 309] on textarea "**********" at bounding box center [335, 357] width 508 height 102
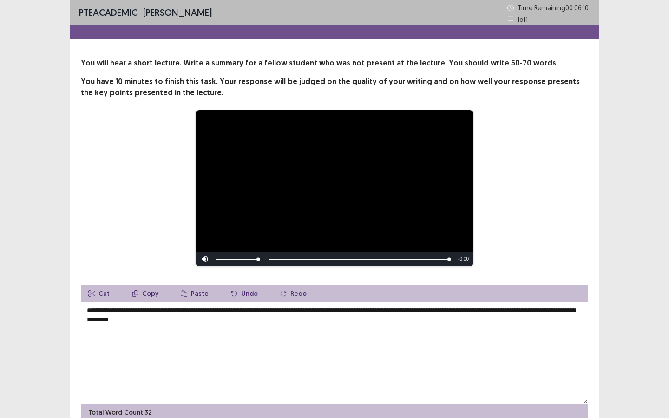
type textarea "**********"
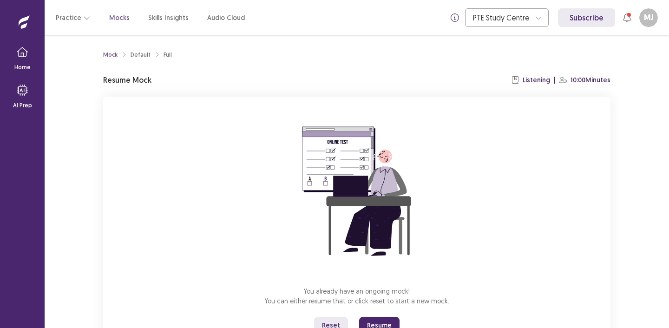
scroll to position [39, 0]
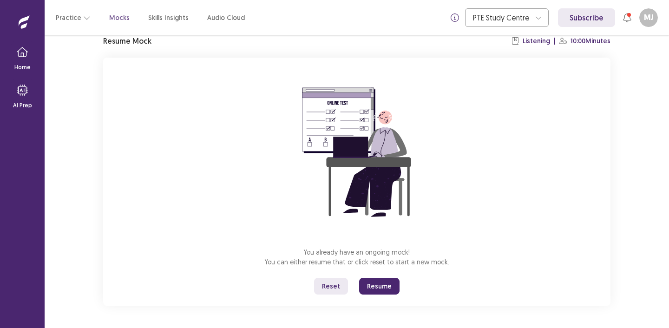
click at [386, 291] on button "Resume" at bounding box center [379, 286] width 40 height 17
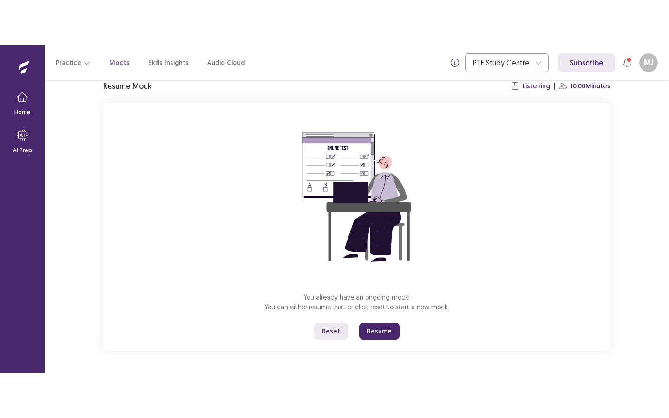
scroll to position [0, 0]
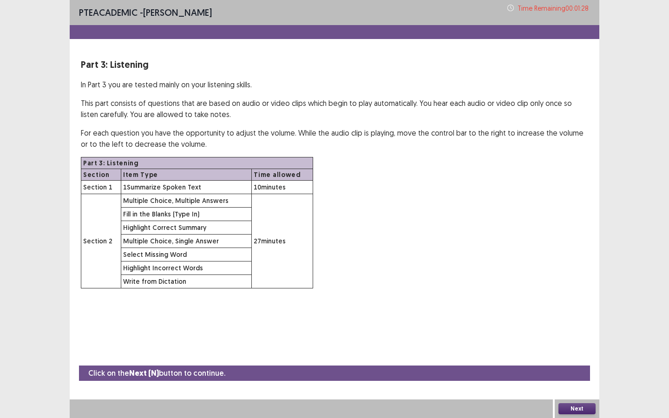
click at [578, 328] on button "Next" at bounding box center [577, 408] width 37 height 11
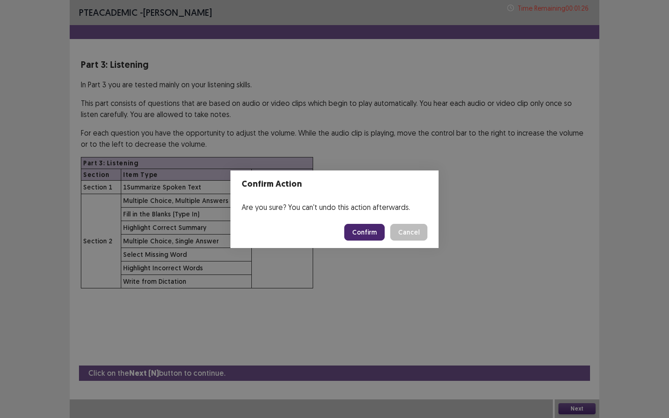
click at [364, 226] on button "Confirm" at bounding box center [364, 232] width 40 height 17
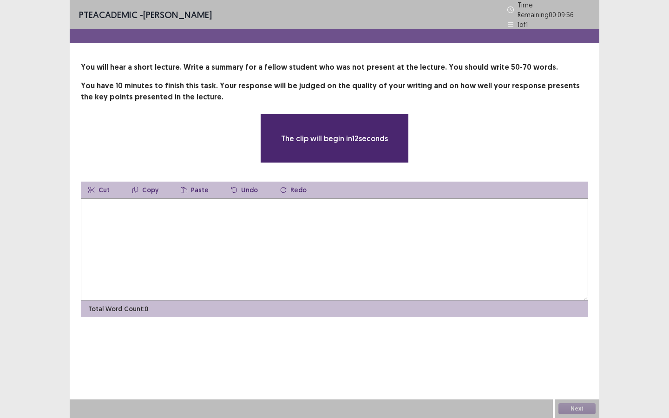
click at [338, 242] on textarea at bounding box center [335, 249] width 508 height 102
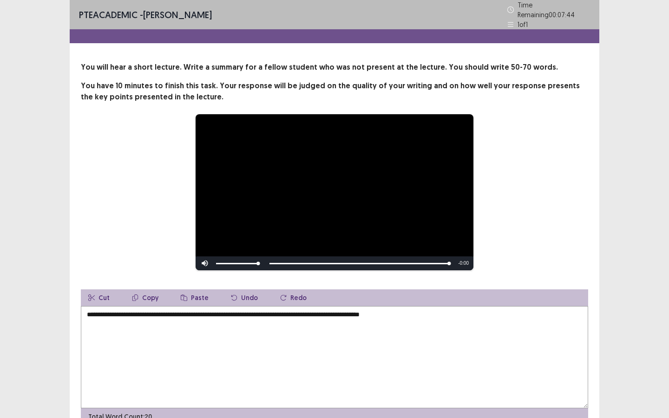
click at [265, 315] on textarea "**********" at bounding box center [335, 357] width 508 height 102
click at [311, 312] on textarea "**********" at bounding box center [335, 357] width 508 height 102
click at [414, 316] on textarea "**********" at bounding box center [335, 357] width 508 height 102
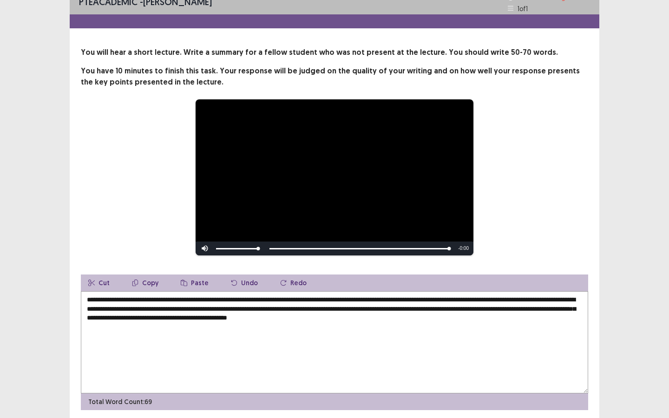
scroll to position [44, 0]
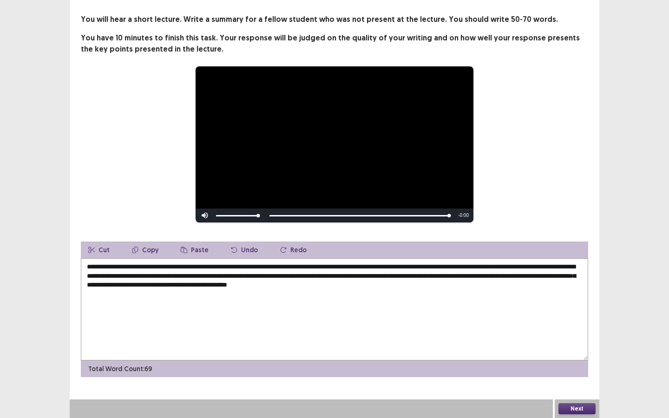
type textarea "**********"
click at [563, 328] on button "Next" at bounding box center [577, 408] width 37 height 11
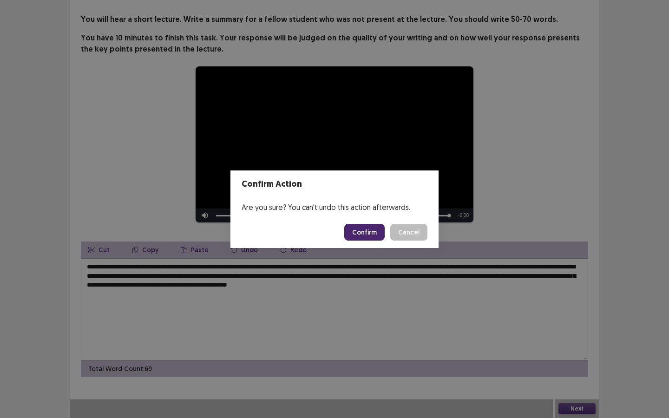
click at [357, 233] on button "Confirm" at bounding box center [364, 232] width 40 height 17
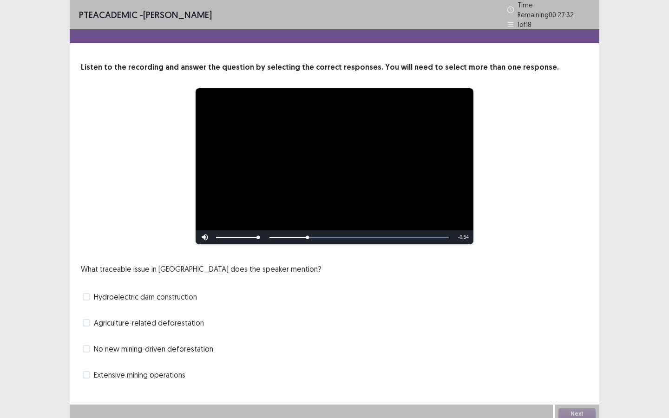
click at [86, 325] on div "Agriculture-related deforestation" at bounding box center [335, 323] width 508 height 15
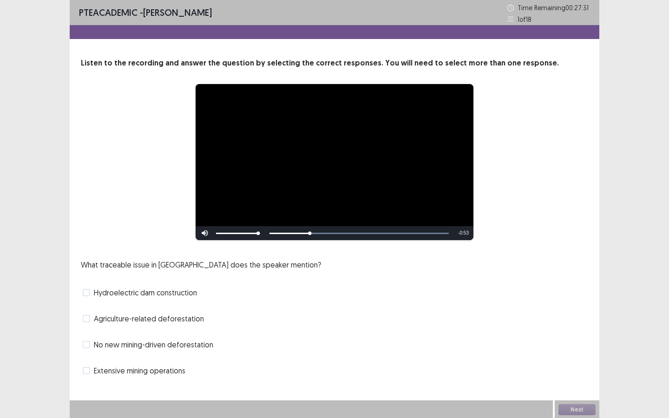
click at [86, 320] on span at bounding box center [86, 318] width 7 height 7
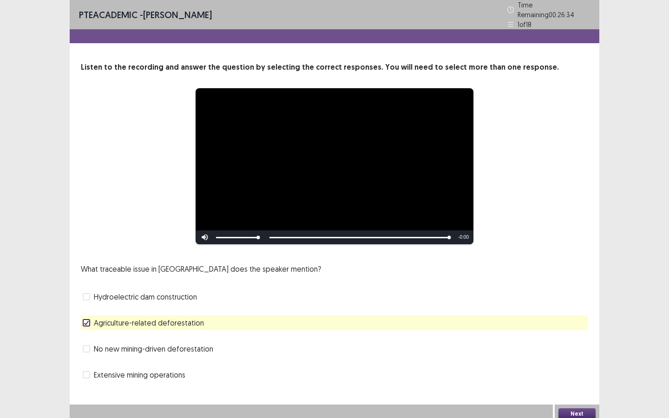
click at [577, 328] on button "Next" at bounding box center [577, 414] width 37 height 11
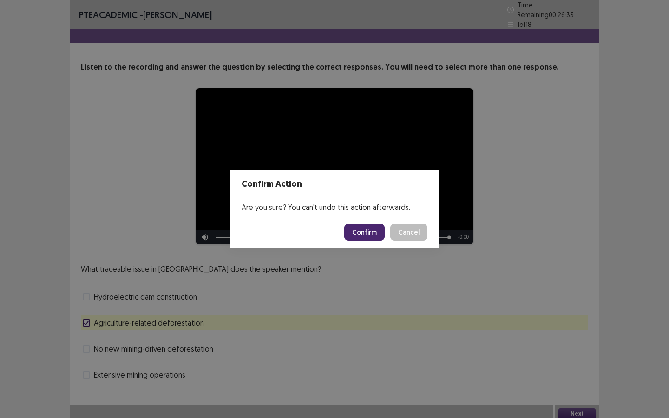
click at [371, 230] on button "Confirm" at bounding box center [364, 232] width 40 height 17
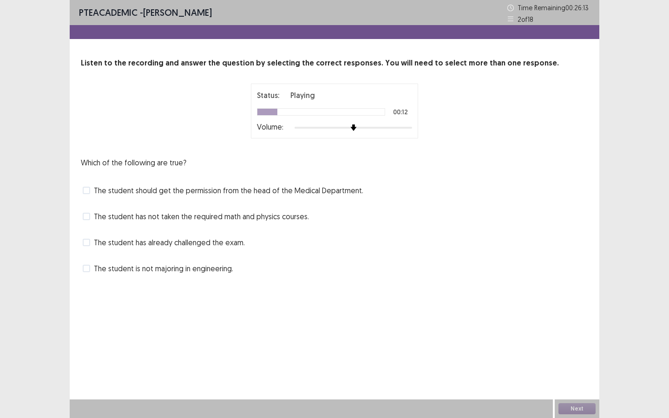
click at [86, 267] on span at bounding box center [86, 268] width 7 height 7
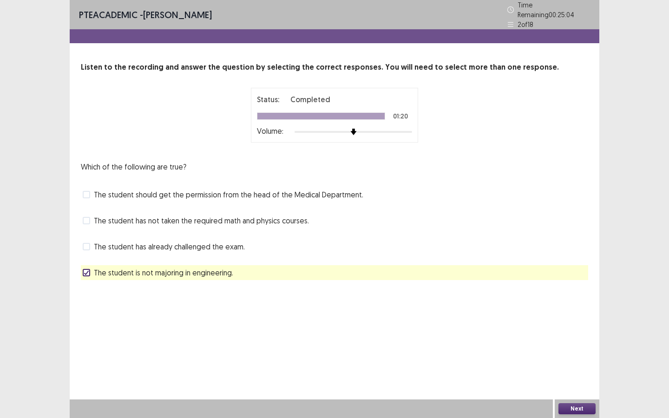
click at [579, 328] on button "Next" at bounding box center [577, 408] width 37 height 11
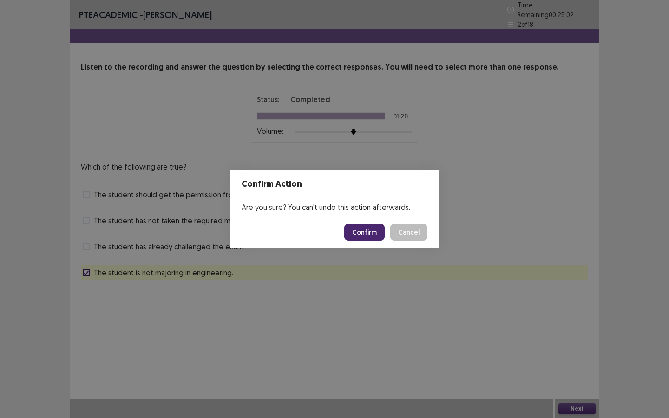
click at [364, 236] on button "Confirm" at bounding box center [364, 232] width 40 height 17
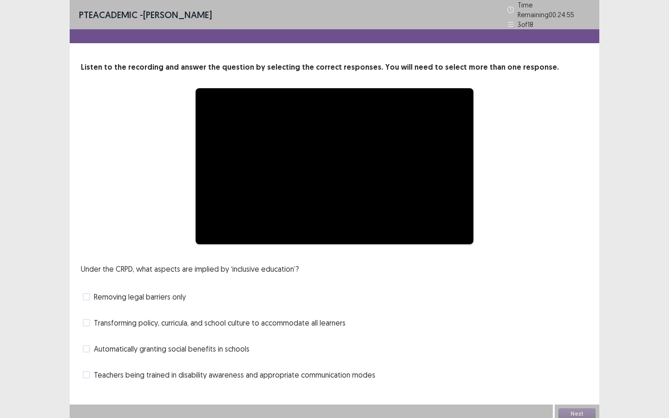
scroll to position [1, 0]
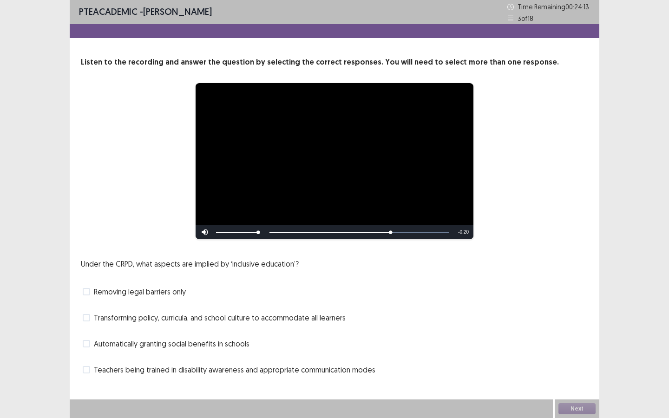
click at [88, 312] on label "Transforming policy, curricula, and school culture to accommodate all learners" at bounding box center [214, 317] width 263 height 11
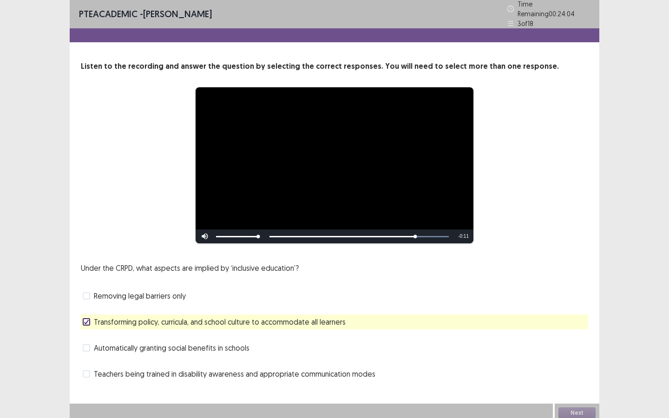
click at [89, 328] on span at bounding box center [86, 373] width 7 height 7
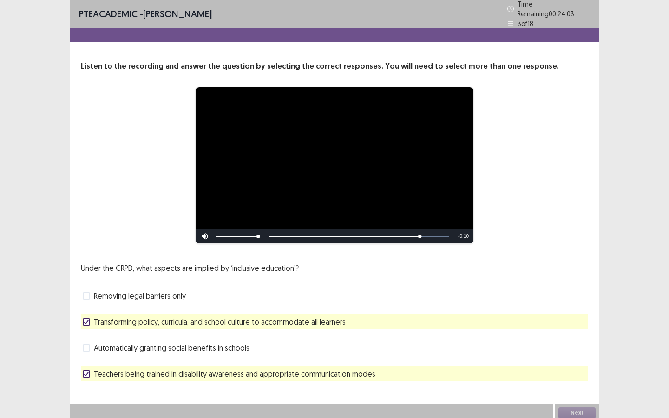
click at [88, 319] on div at bounding box center [87, 322] width 6 height 6
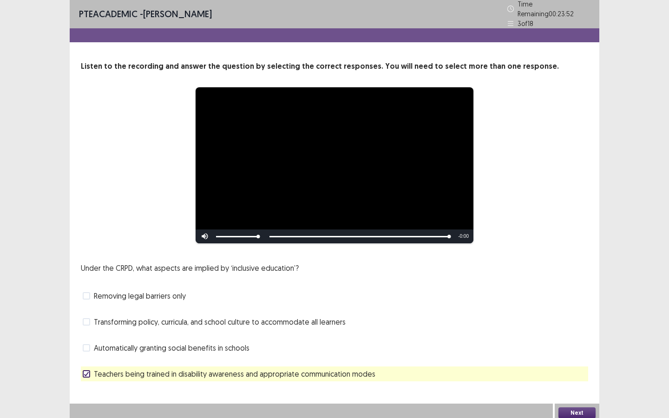
click at [577, 328] on button "Next" at bounding box center [577, 413] width 37 height 11
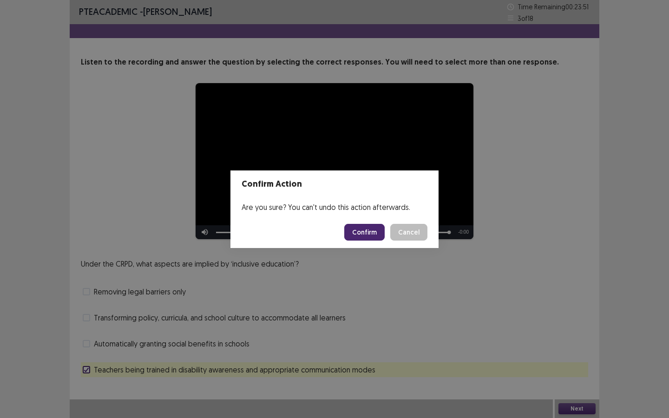
click at [369, 238] on button "Confirm" at bounding box center [364, 232] width 40 height 17
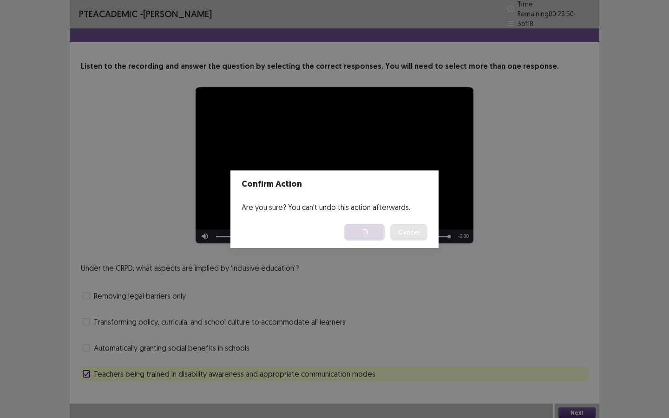
scroll to position [0, 0]
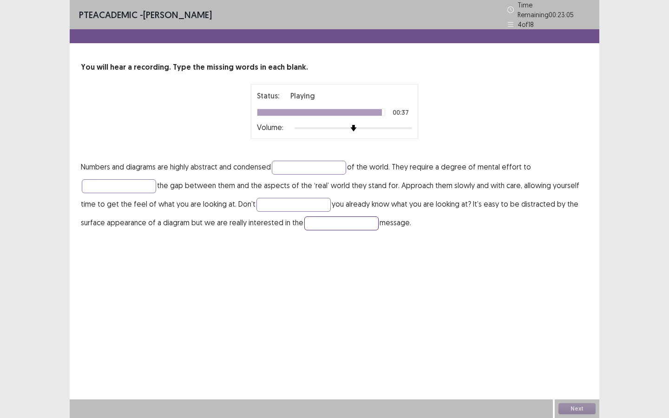
click at [350, 225] on input "text" at bounding box center [341, 224] width 74 height 14
type input "**********"
click at [282, 198] on input "text" at bounding box center [294, 205] width 74 height 14
type input "*******"
click at [122, 185] on input "text" at bounding box center [119, 186] width 74 height 14
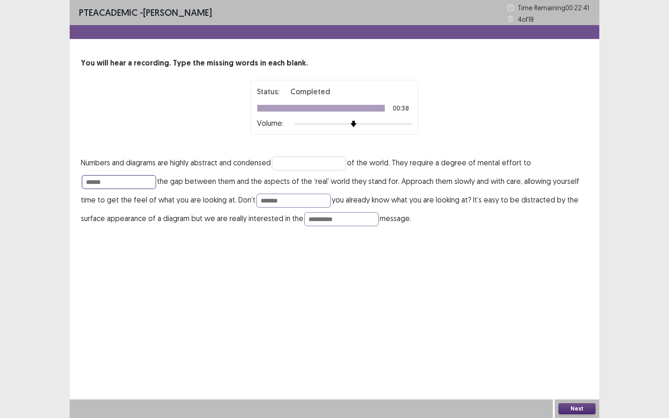
type input "******"
click at [297, 157] on input "text" at bounding box center [309, 164] width 74 height 14
type input "*********"
click at [575, 328] on button "Next" at bounding box center [577, 408] width 37 height 11
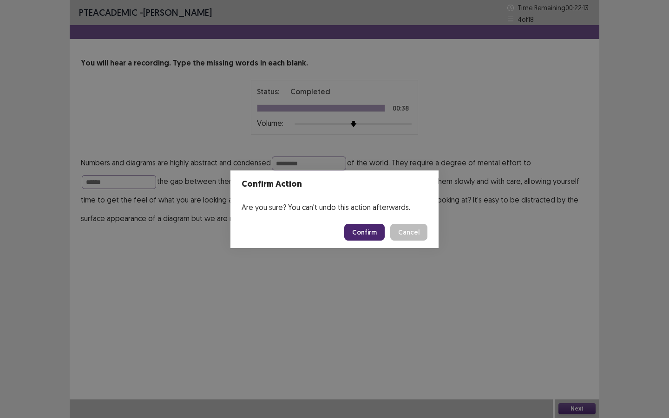
click at [357, 236] on button "Confirm" at bounding box center [364, 232] width 40 height 17
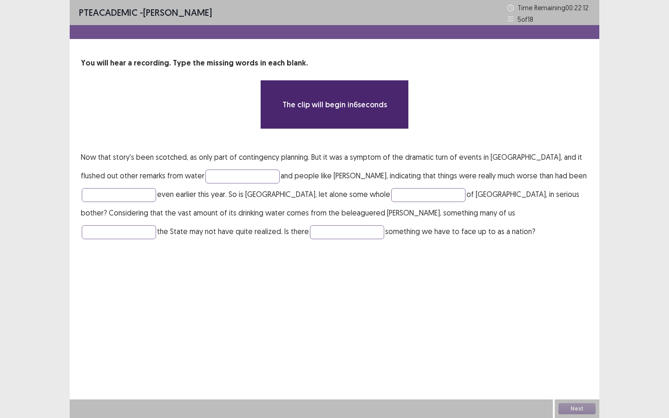
drag, startPoint x: 357, startPoint y: 236, endPoint x: 363, endPoint y: 236, distance: 5.6
click at [358, 236] on p "Now that story's been scotched, as only part of contingency planning. But it wa…" at bounding box center [335, 194] width 508 height 93
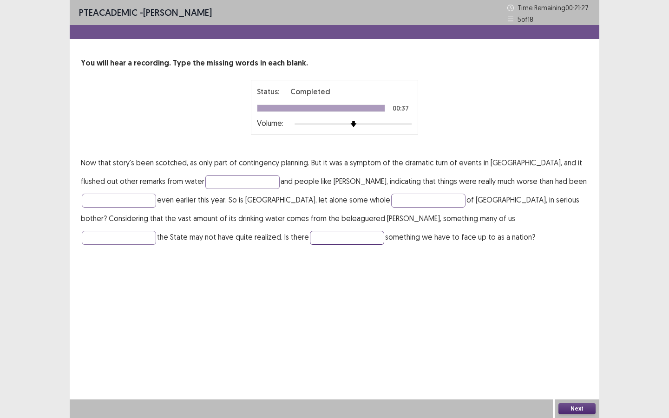
click at [310, 238] on input "text" at bounding box center [347, 238] width 74 height 14
type input "**********"
click at [156, 231] on input "text" at bounding box center [119, 238] width 74 height 14
type input "*******"
click at [391, 199] on input "text" at bounding box center [428, 201] width 74 height 14
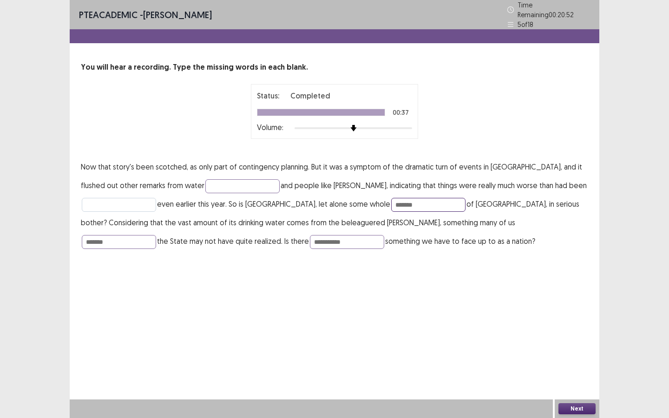
type input "*******"
click at [96, 198] on input "text" at bounding box center [119, 205] width 74 height 14
click at [96, 203] on input "text" at bounding box center [119, 205] width 74 height 14
click at [220, 186] on input "text" at bounding box center [242, 186] width 74 height 14
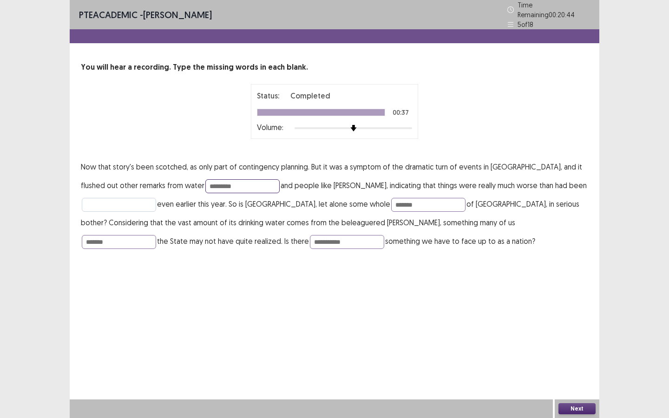
type input "*********"
click at [128, 205] on input "text" at bounding box center [119, 205] width 74 height 14
type input "*****"
click at [590, 328] on button "Next" at bounding box center [577, 408] width 37 height 11
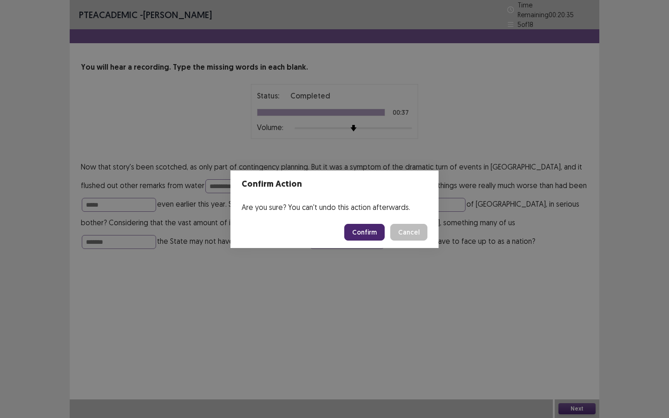
click at [374, 230] on button "Confirm" at bounding box center [364, 232] width 40 height 17
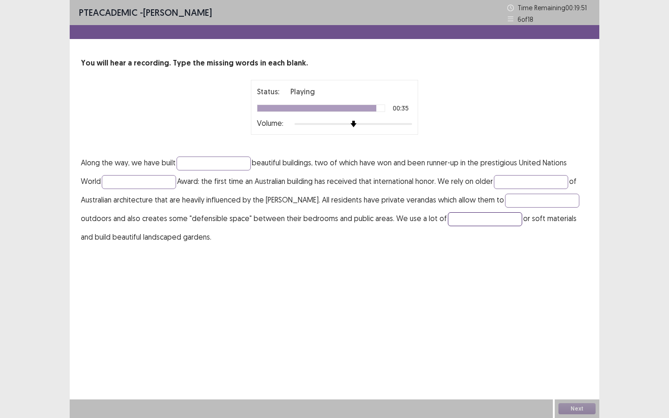
click at [448, 223] on input "text" at bounding box center [485, 219] width 74 height 14
type input "*******"
click at [505, 202] on input "text" at bounding box center [542, 201] width 74 height 14
type input "*********"
click at [517, 181] on input "text" at bounding box center [531, 182] width 74 height 14
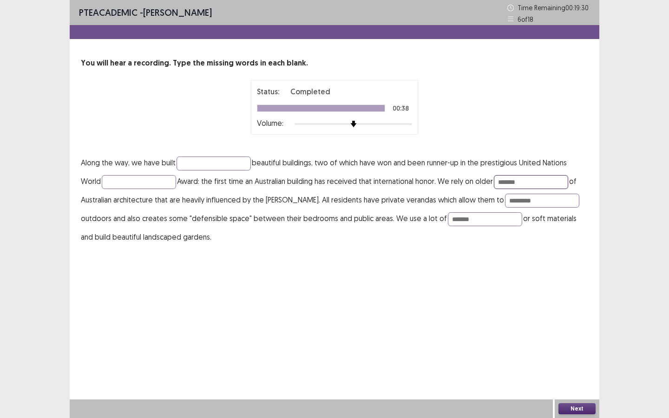
type input "*******"
click at [138, 190] on p "Along the way, we have built beautiful buildings, two of which have won and bee…" at bounding box center [335, 199] width 508 height 93
click at [135, 182] on input "text" at bounding box center [139, 182] width 74 height 14
type input "*******"
click at [212, 163] on input "text" at bounding box center [214, 164] width 74 height 14
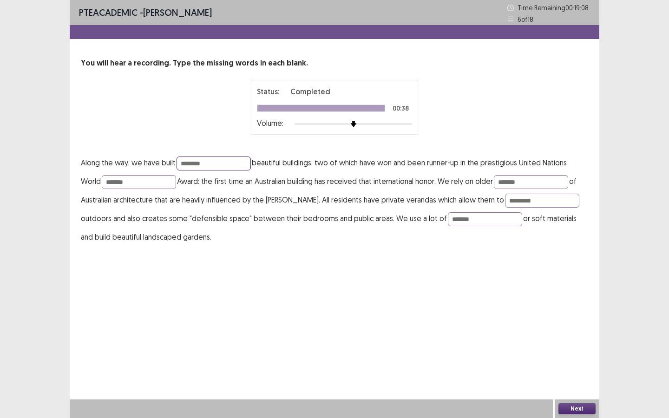
type input "********"
click at [580, 328] on button "Next" at bounding box center [577, 408] width 37 height 11
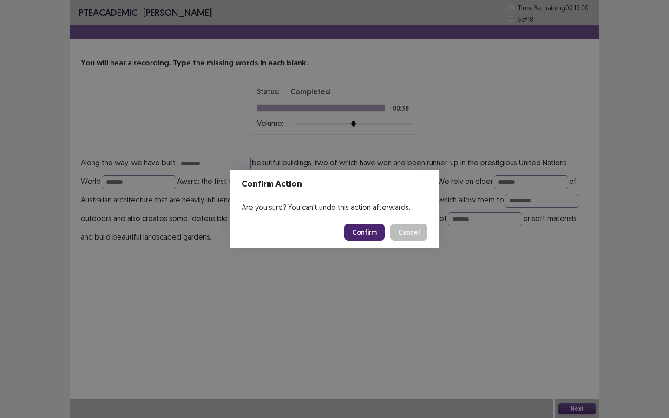
click at [413, 233] on button "Cancel" at bounding box center [408, 232] width 37 height 17
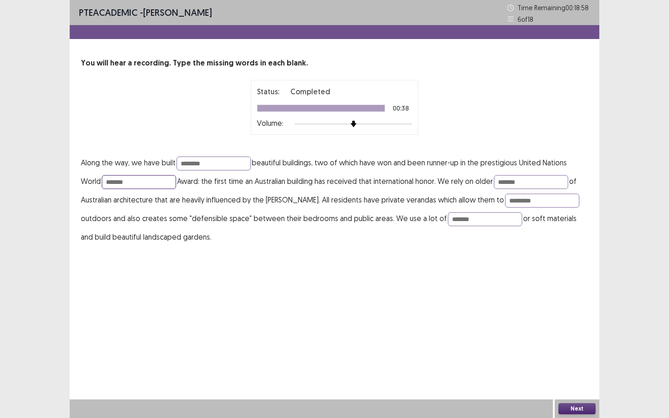
click at [154, 184] on input "*******" at bounding box center [139, 182] width 74 height 14
type input "*******"
click at [568, 328] on button "Next" at bounding box center [577, 408] width 37 height 11
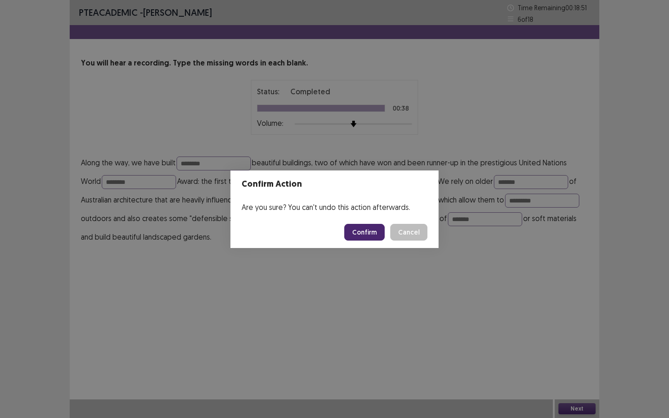
click at [354, 234] on button "Confirm" at bounding box center [364, 232] width 40 height 17
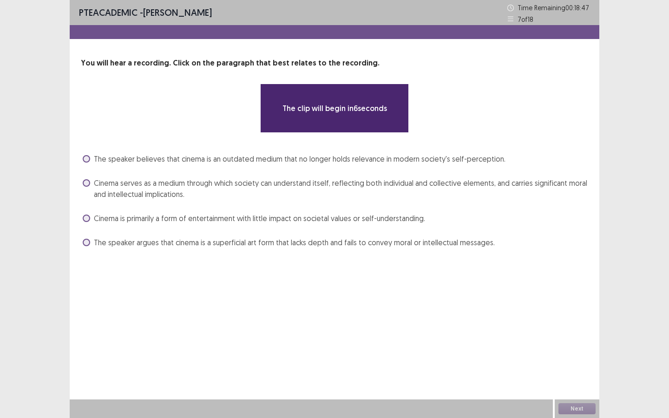
click at [86, 216] on span at bounding box center [86, 218] width 7 height 7
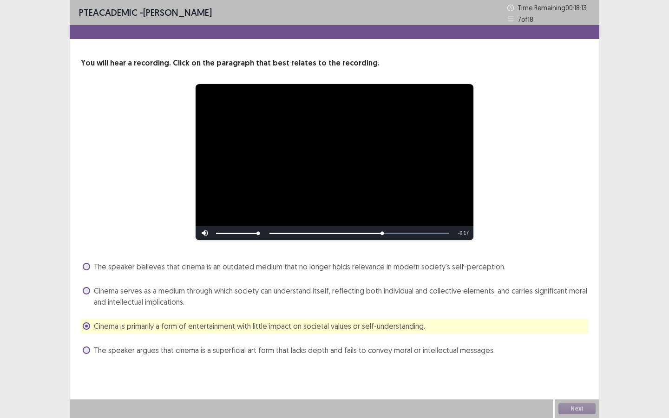
click at [92, 294] on label "Cinema serves as a medium through which society can understand itself, reflecti…" at bounding box center [336, 296] width 506 height 22
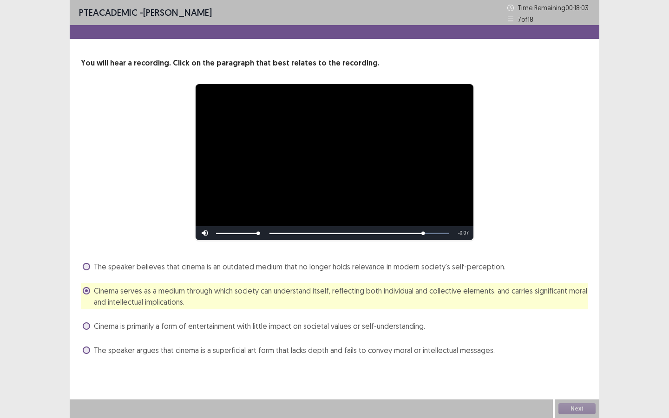
click at [85, 328] on span at bounding box center [86, 326] width 7 height 7
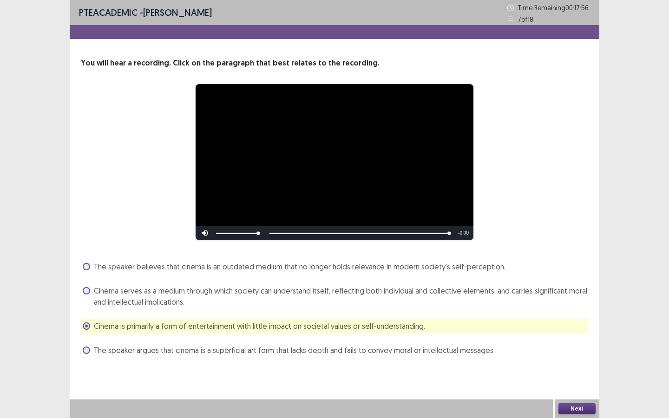
click at [581, 328] on div "Next" at bounding box center [577, 409] width 45 height 19
click at [110, 308] on div "Cinema serves as a medium through which society can understand itself, reflecti…" at bounding box center [335, 297] width 508 height 26
click at [380, 281] on div "The speaker believes that cinema is an outdated medium that no longer holds rel…" at bounding box center [335, 308] width 508 height 99
click at [366, 297] on span "Cinema serves as a medium through which society can understand itself, reflecti…" at bounding box center [341, 296] width 495 height 22
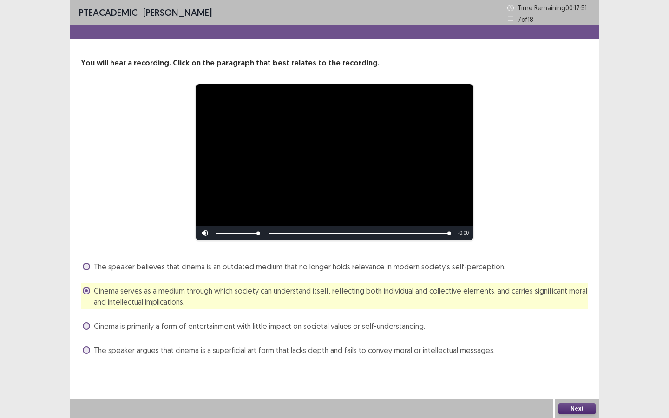
click at [572, 328] on button "Next" at bounding box center [577, 408] width 37 height 11
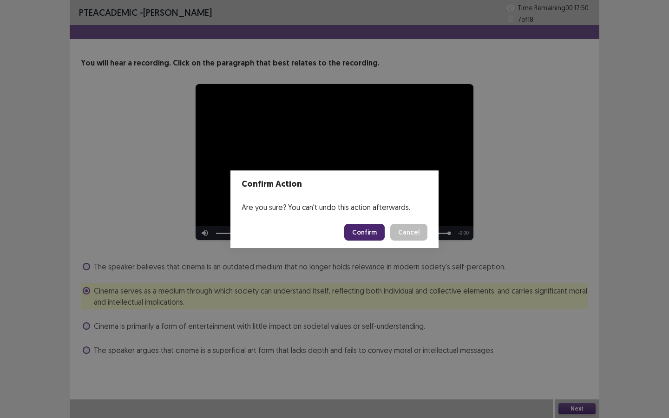
click at [374, 231] on button "Confirm" at bounding box center [364, 232] width 40 height 17
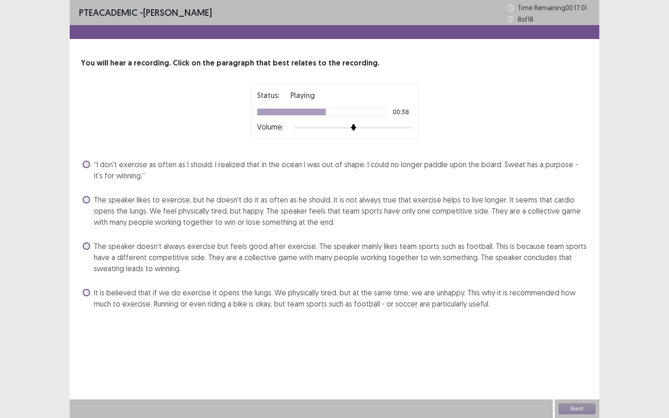
click at [90, 294] on span at bounding box center [86, 292] width 7 height 7
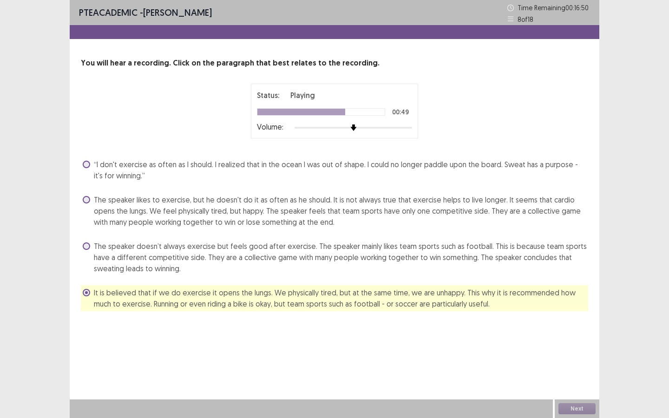
click at [106, 174] on span "“I don't exercise as often as I should. I realized that in the ocean I was out …" at bounding box center [341, 170] width 495 height 22
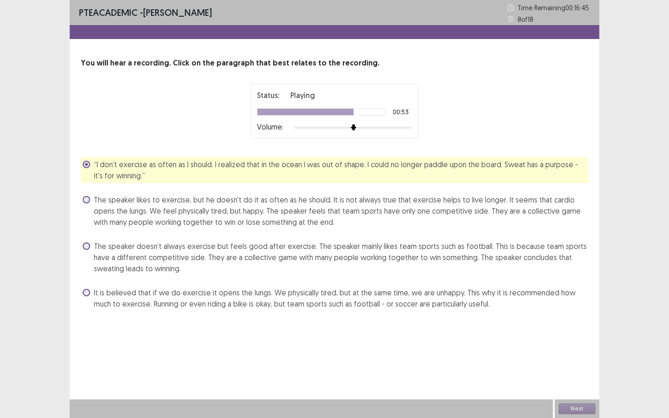
click at [103, 200] on span "The speaker likes to exercise, but he doesn't do it as often as he should. It i…" at bounding box center [341, 210] width 495 height 33
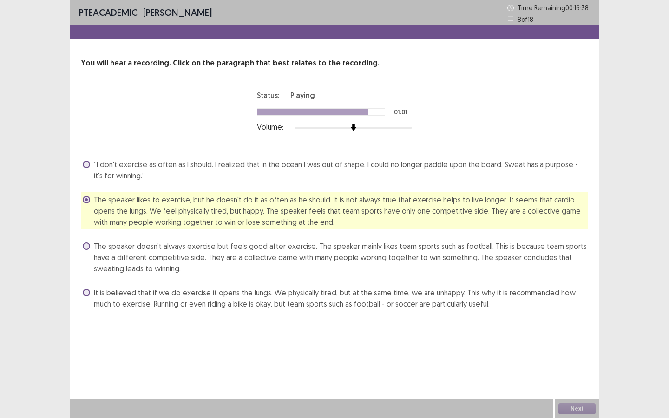
click at [171, 255] on span "The speaker doesn’t always exercise but feels good after exercise. The speaker …" at bounding box center [341, 257] width 495 height 33
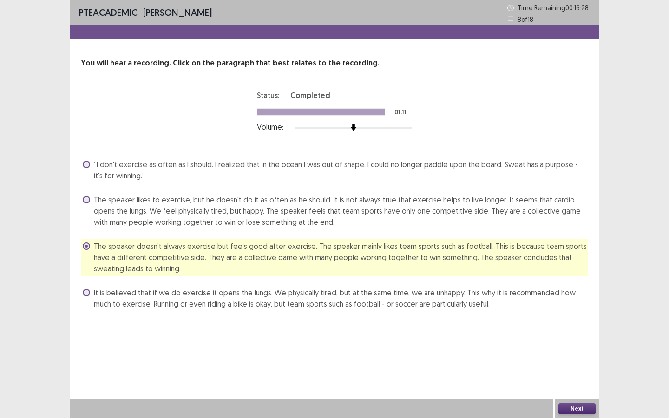
click at [417, 307] on span "It is believed that if we do exercise it opens the lungs. We physically tired, …" at bounding box center [341, 298] width 495 height 22
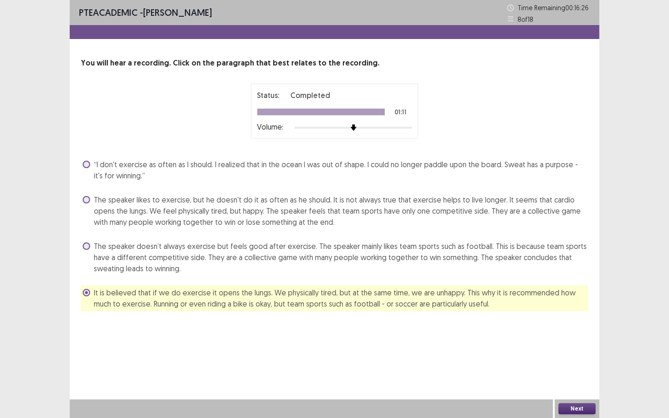
click at [574, 328] on button "Next" at bounding box center [577, 408] width 37 height 11
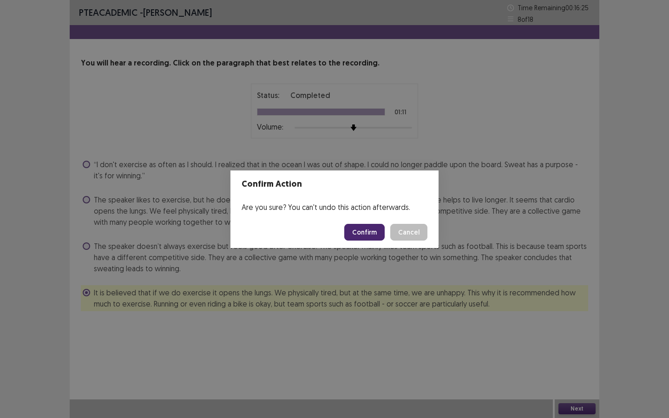
click at [367, 233] on button "Confirm" at bounding box center [364, 232] width 40 height 17
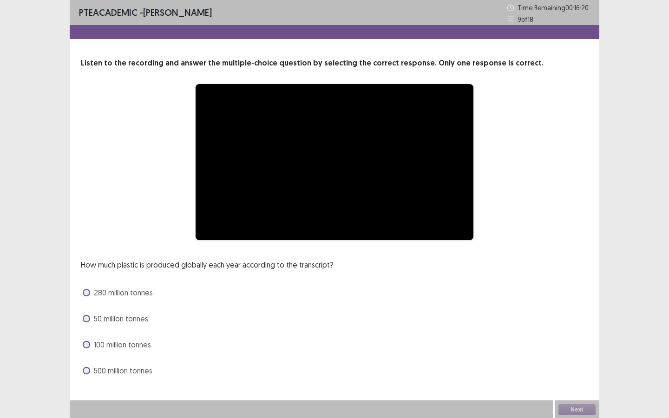
click at [88, 297] on label "280 million tonnes" at bounding box center [118, 292] width 70 height 11
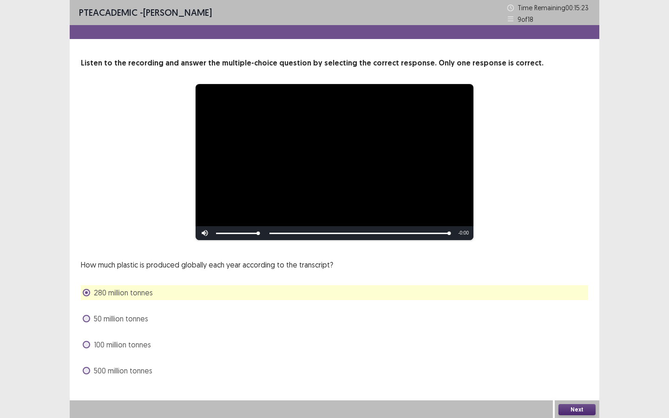
click at [575, 328] on button "Next" at bounding box center [577, 409] width 37 height 11
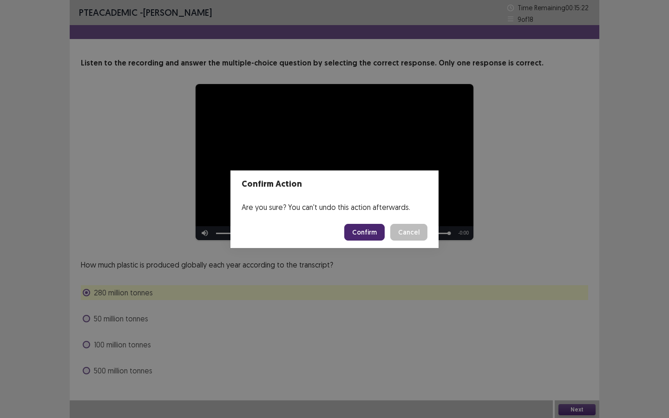
click at [363, 234] on button "Confirm" at bounding box center [364, 232] width 40 height 17
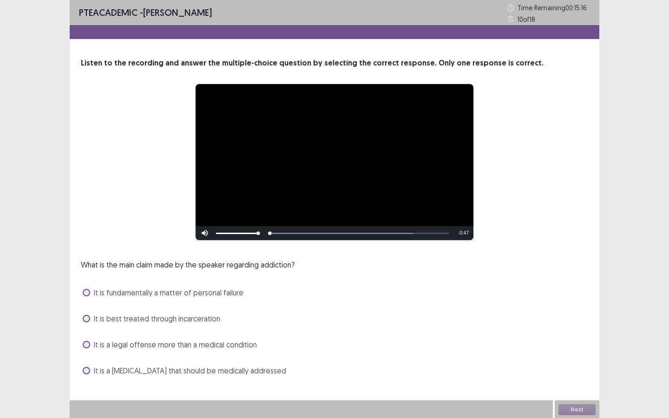
scroll to position [1, 0]
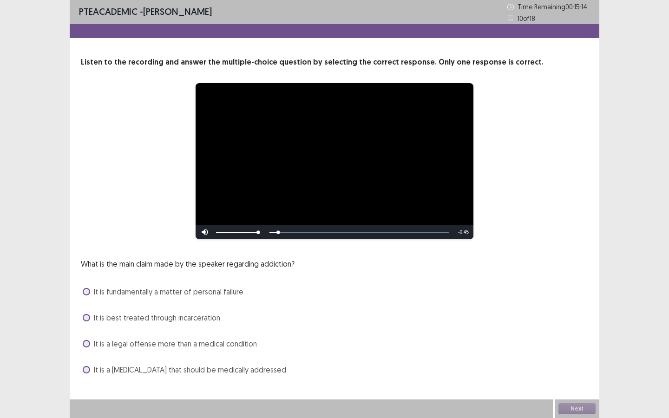
click at [86, 290] on span at bounding box center [86, 291] width 7 height 7
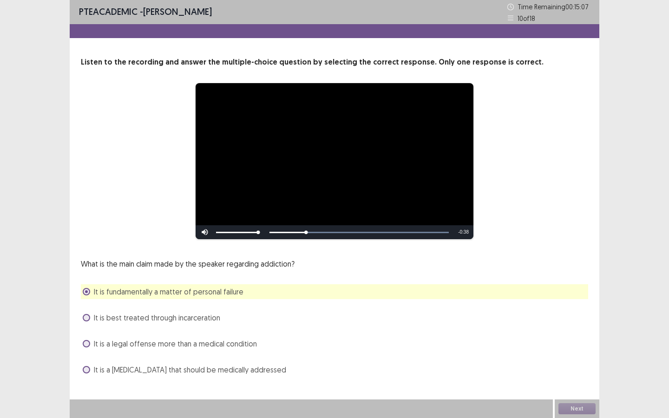
click at [89, 328] on label "It is a legal offense more than a medical condition" at bounding box center [170, 343] width 174 height 11
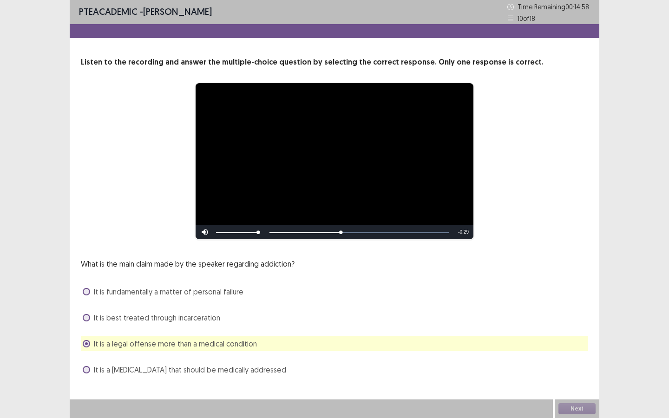
click at [92, 328] on label "It is a brain disease that should be medically addressed" at bounding box center [185, 369] width 204 height 11
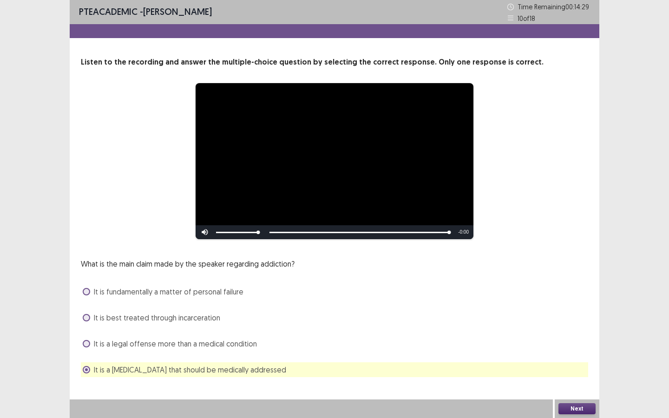
click at [579, 328] on button "Next" at bounding box center [577, 408] width 37 height 11
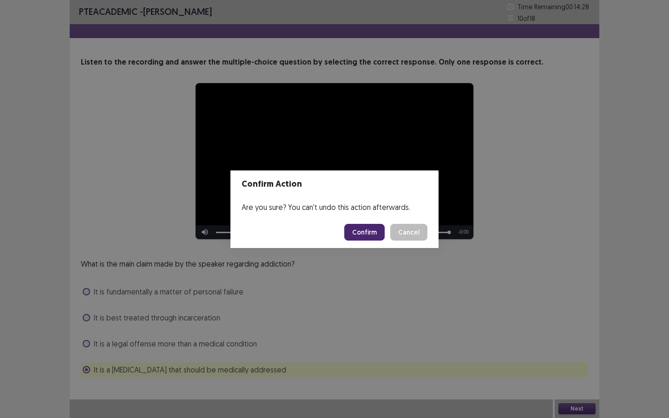
click at [370, 230] on button "Confirm" at bounding box center [364, 232] width 40 height 17
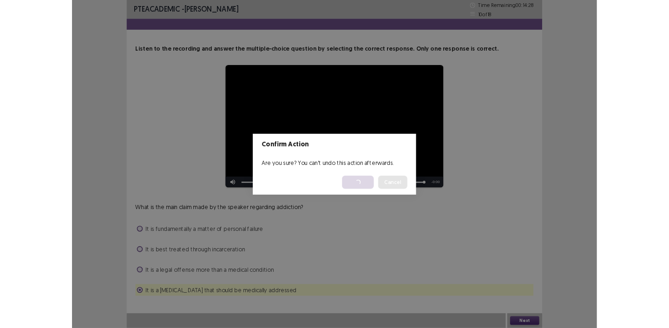
scroll to position [0, 0]
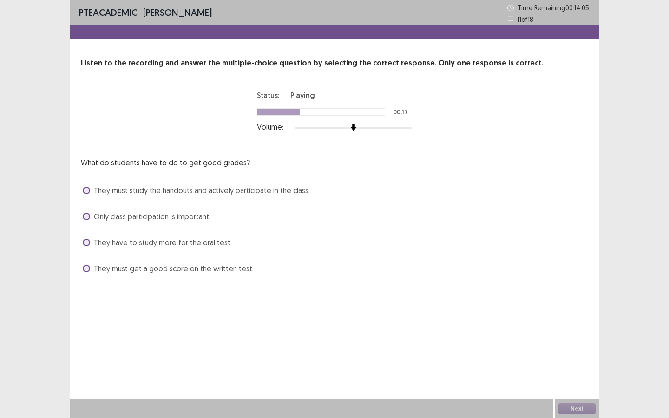
click at [96, 192] on span "They must study the handouts and actively participate in the class." at bounding box center [202, 190] width 216 height 11
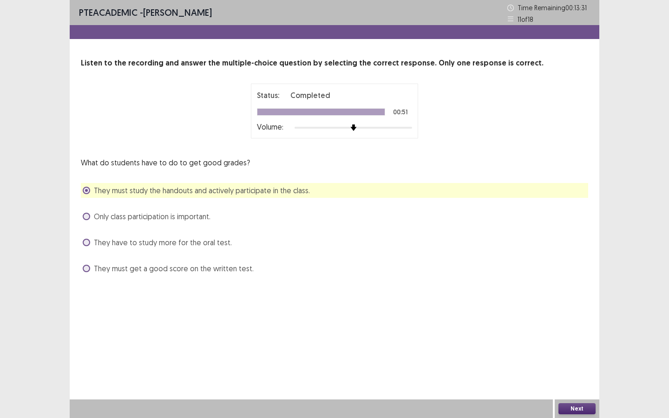
click at [574, 328] on button "Next" at bounding box center [577, 408] width 37 height 11
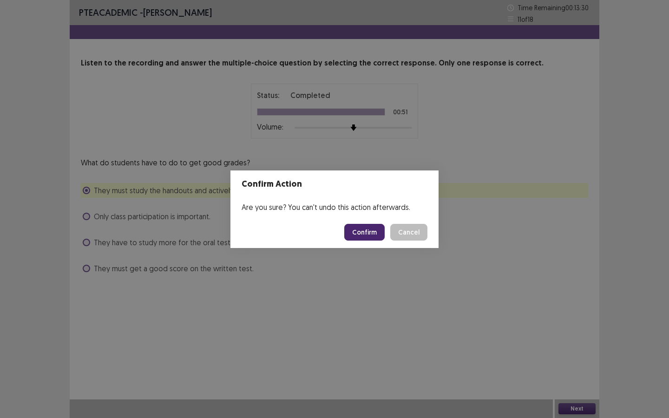
click at [369, 231] on button "Confirm" at bounding box center [364, 232] width 40 height 17
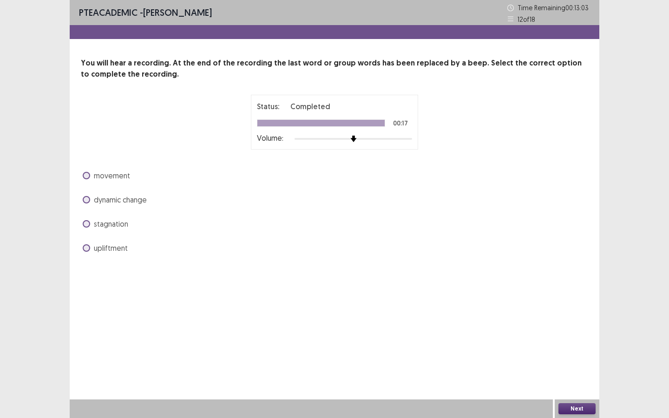
click at [89, 175] on span at bounding box center [86, 175] width 7 height 7
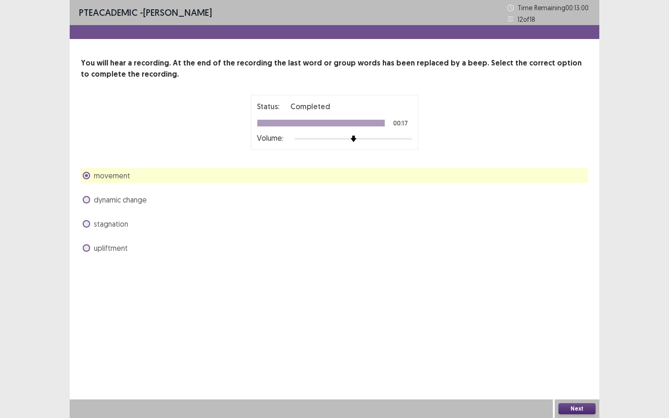
click at [574, 328] on button "Next" at bounding box center [577, 408] width 37 height 11
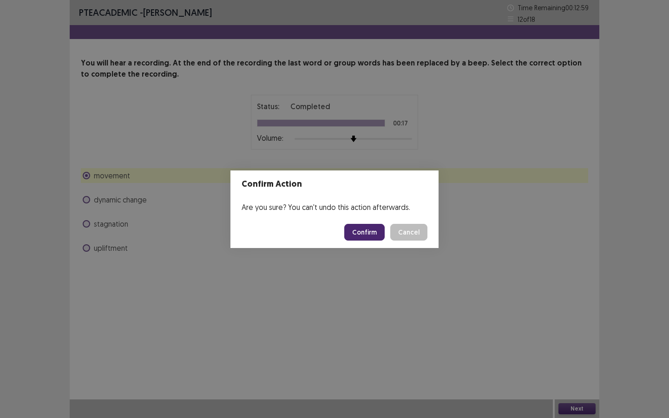
click at [371, 229] on button "Confirm" at bounding box center [364, 232] width 40 height 17
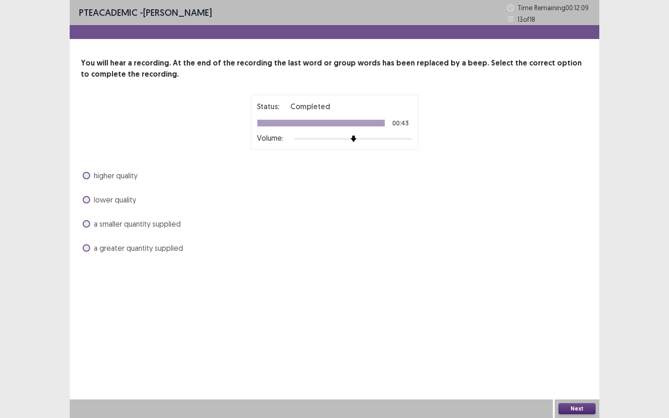
click at [89, 249] on span at bounding box center [86, 247] width 7 height 7
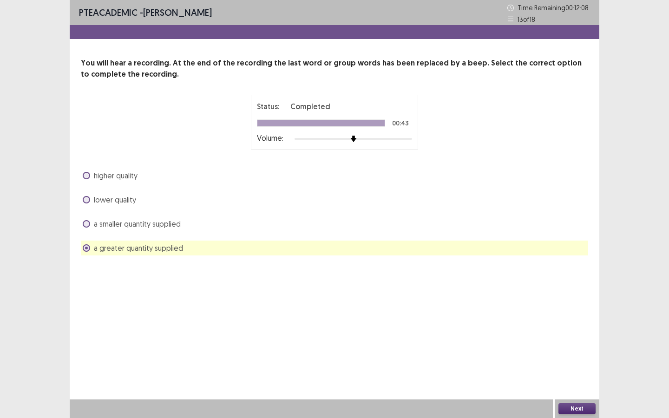
click at [90, 173] on label "higher quality" at bounding box center [110, 175] width 55 height 11
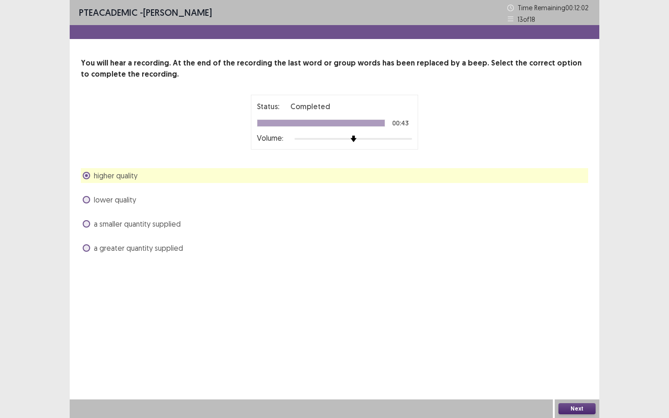
click at [90, 226] on label "a smaller quantity supplied" at bounding box center [132, 223] width 98 height 11
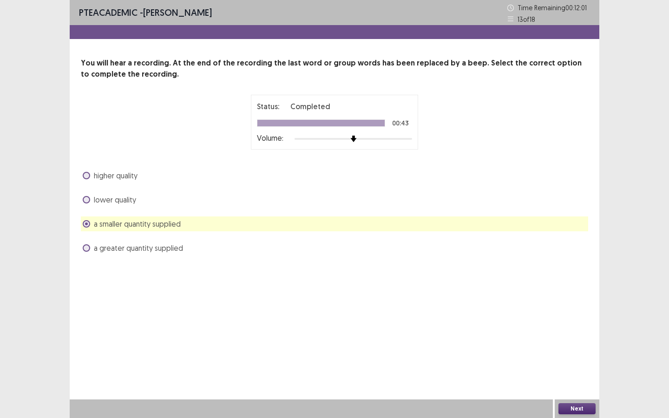
click at [575, 328] on button "Next" at bounding box center [577, 408] width 37 height 11
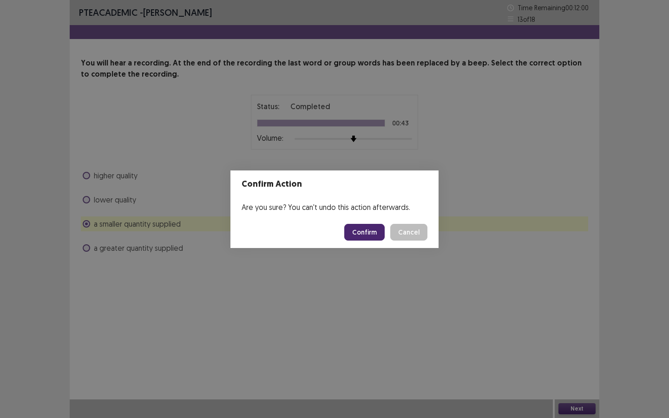
click at [367, 234] on button "Confirm" at bounding box center [364, 232] width 40 height 17
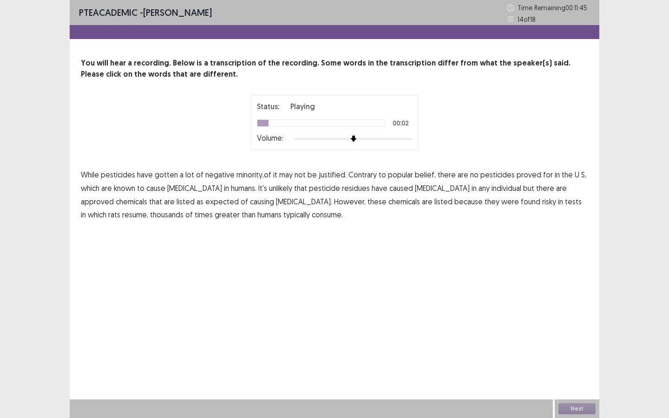
click at [247, 176] on span "minority,of" at bounding box center [254, 174] width 35 height 11
click at [521, 177] on span "proved" at bounding box center [529, 174] width 25 height 11
drag, startPoint x: 132, startPoint y: 203, endPoint x: 137, endPoint y: 203, distance: 5.1
click at [205, 202] on span "expected" at bounding box center [221, 201] width 33 height 11
click at [148, 209] on span "resume," at bounding box center [135, 214] width 26 height 11
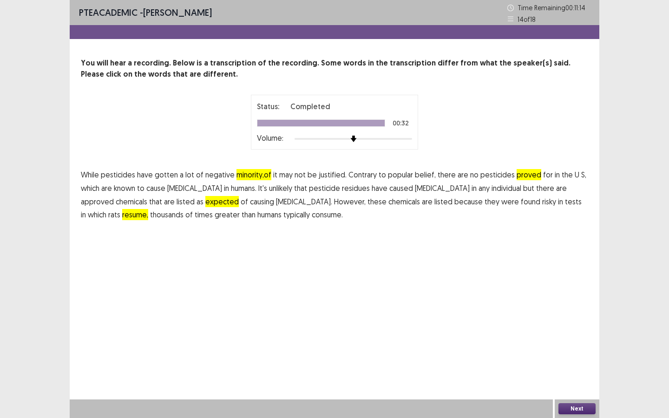
click at [591, 328] on button "Next" at bounding box center [577, 408] width 37 height 11
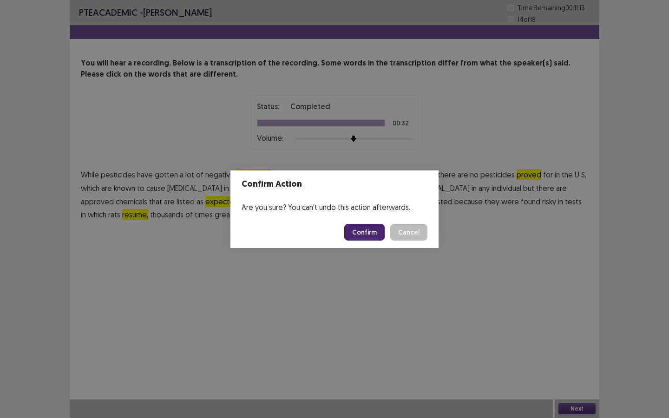
click at [370, 231] on button "Confirm" at bounding box center [364, 232] width 40 height 17
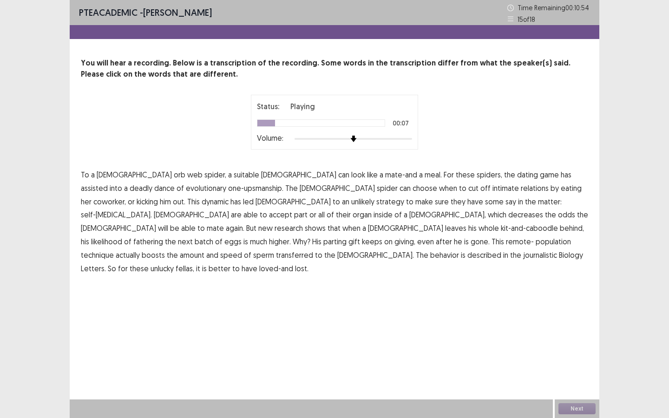
click at [108, 183] on span "assisted" at bounding box center [94, 188] width 27 height 11
click at [126, 196] on span "coworker," at bounding box center [109, 201] width 33 height 11
click at [292, 209] on span "accept" at bounding box center [280, 214] width 23 height 11
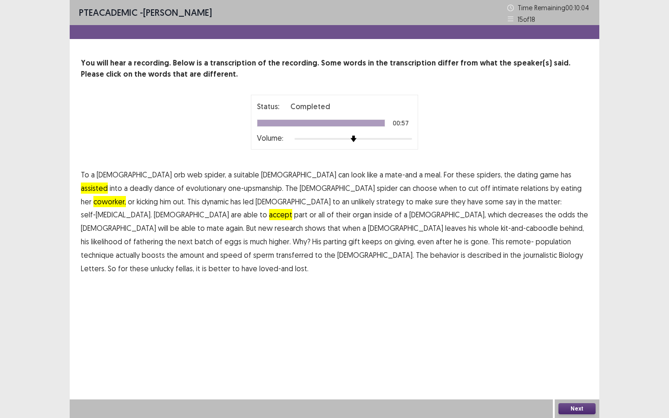
click at [583, 328] on button "Next" at bounding box center [577, 408] width 37 height 11
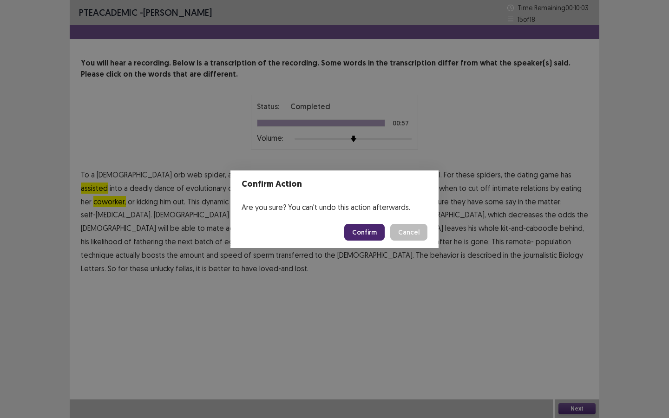
click at [372, 231] on button "Confirm" at bounding box center [364, 232] width 40 height 17
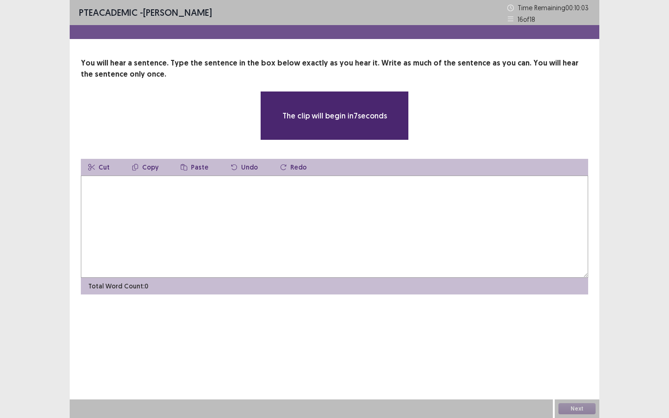
click at [369, 231] on textarea at bounding box center [335, 227] width 508 height 102
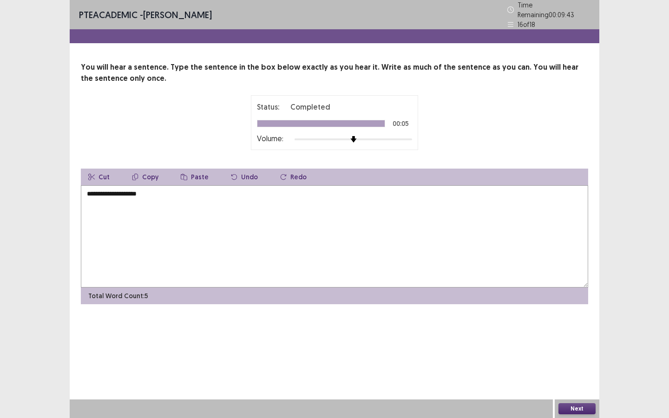
type textarea "**********"
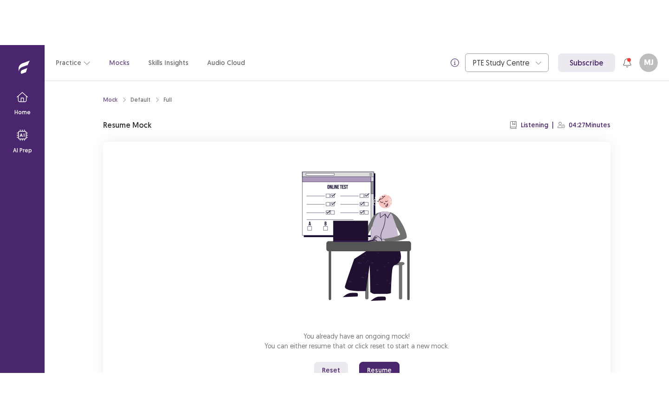
scroll to position [39, 0]
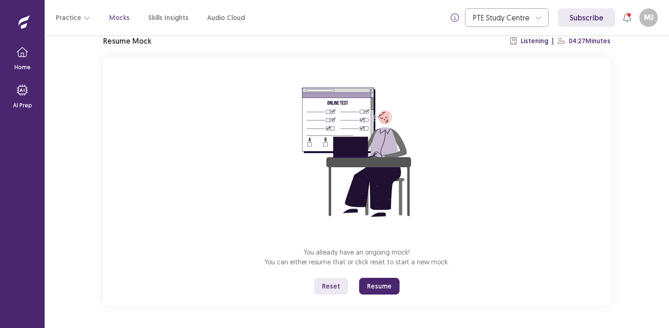
click at [382, 284] on button "Resume" at bounding box center [379, 286] width 40 height 17
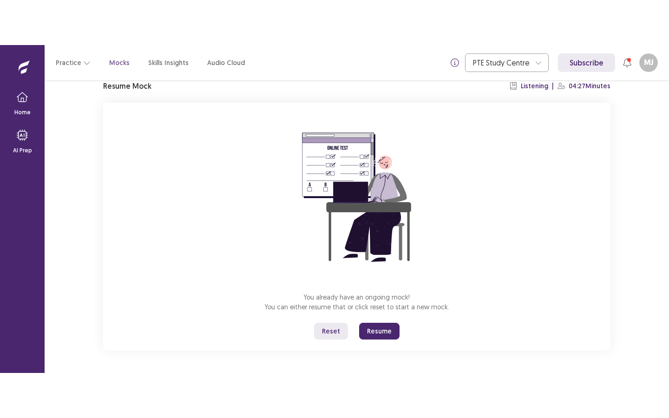
scroll to position [0, 0]
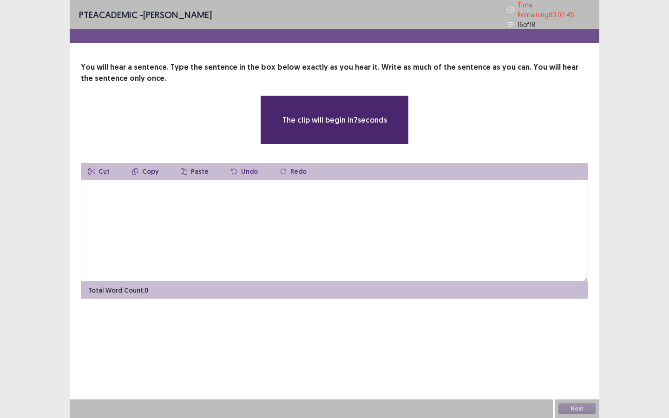
click at [425, 253] on textarea at bounding box center [335, 231] width 508 height 102
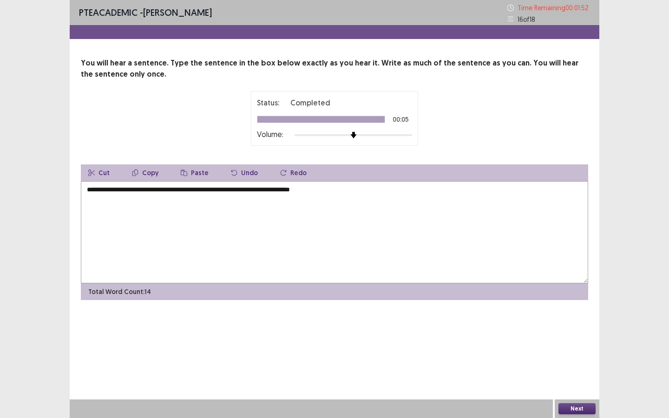
drag, startPoint x: 190, startPoint y: 191, endPoint x: 67, endPoint y: 193, distance: 123.2
click at [67, 193] on div "**********" at bounding box center [334, 209] width 669 height 418
click at [265, 200] on textarea "**********" at bounding box center [335, 232] width 508 height 102
click at [273, 192] on textarea "**********" at bounding box center [335, 232] width 508 height 102
click at [308, 190] on textarea "**********" at bounding box center [335, 232] width 508 height 102
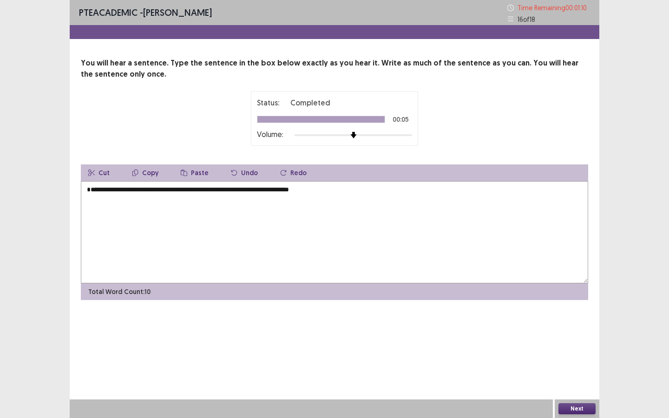
click at [108, 191] on textarea "**********" at bounding box center [335, 232] width 508 height 102
drag, startPoint x: 231, startPoint y: 190, endPoint x: 336, endPoint y: 180, distance: 105.0
click at [336, 180] on div "**********" at bounding box center [335, 233] width 508 height 136
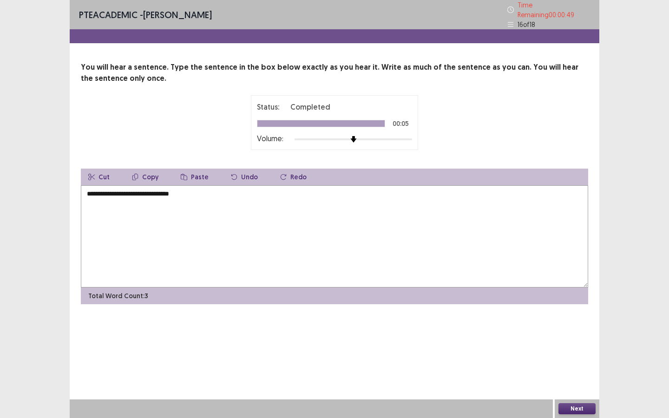
click at [239, 173] on button "Undo" at bounding box center [245, 177] width 42 height 17
drag, startPoint x: 234, startPoint y: 191, endPoint x: 328, endPoint y: 190, distance: 93.9
click at [328, 191] on textarea "**********" at bounding box center [335, 236] width 508 height 102
type textarea "**********"
click at [567, 328] on button "Next" at bounding box center [577, 408] width 37 height 11
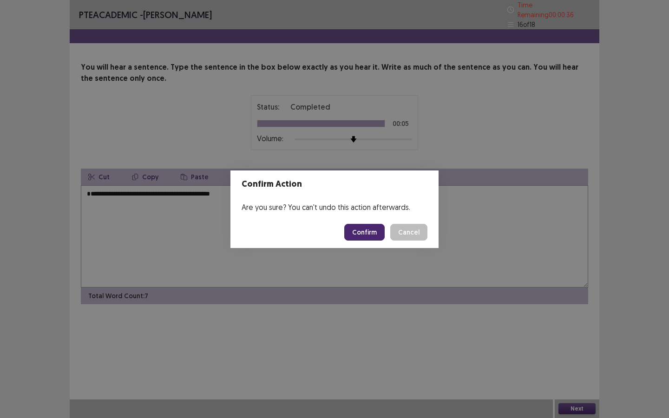
click at [375, 233] on button "Confirm" at bounding box center [364, 232] width 40 height 17
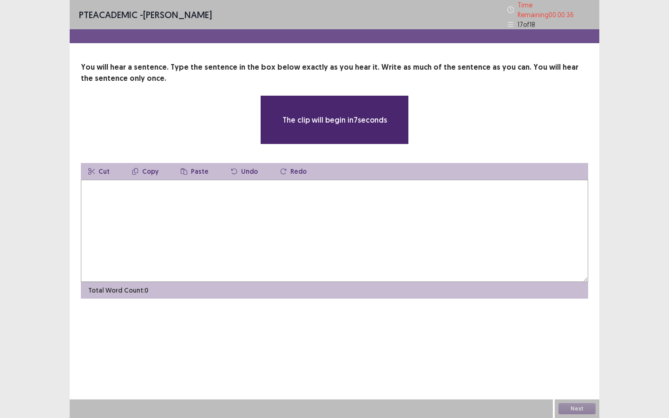
click at [339, 232] on textarea at bounding box center [335, 231] width 508 height 102
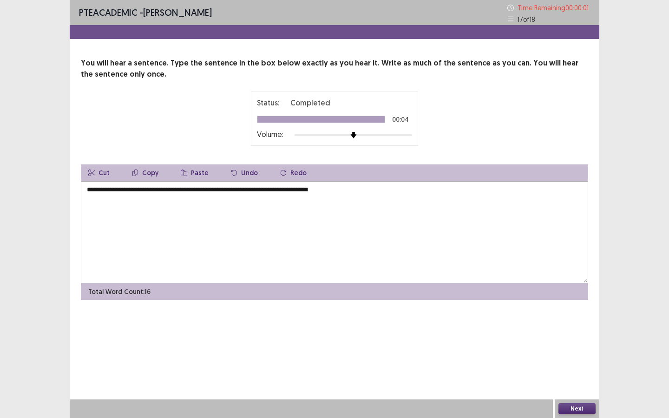
type textarea "**********"
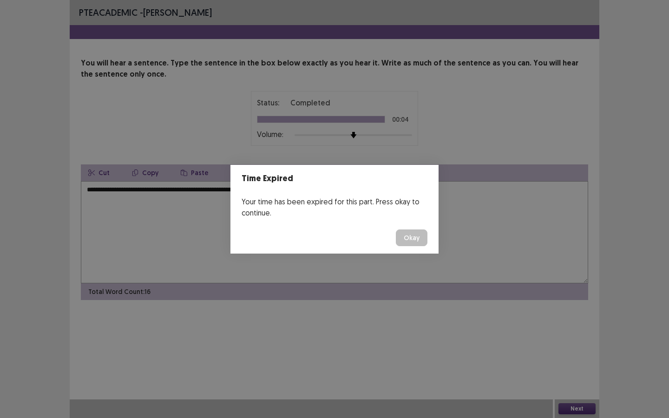
click at [415, 249] on footer "Okay" at bounding box center [335, 238] width 208 height 32
click at [414, 241] on button "Okay" at bounding box center [412, 238] width 32 height 17
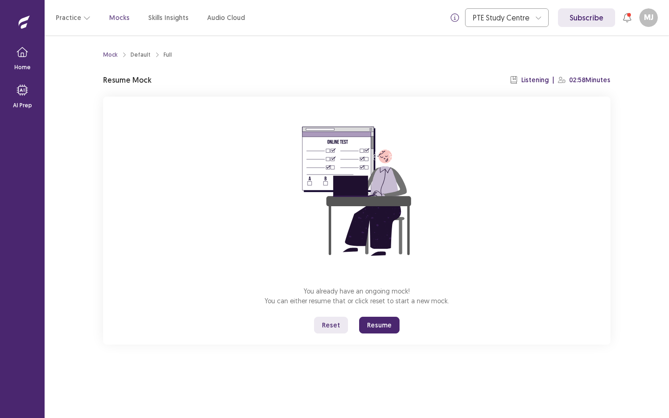
click at [386, 321] on button "Resume" at bounding box center [379, 325] width 40 height 17
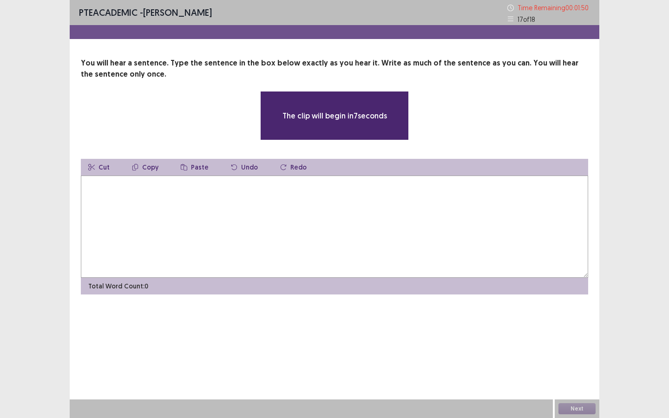
click at [370, 247] on textarea at bounding box center [335, 227] width 508 height 102
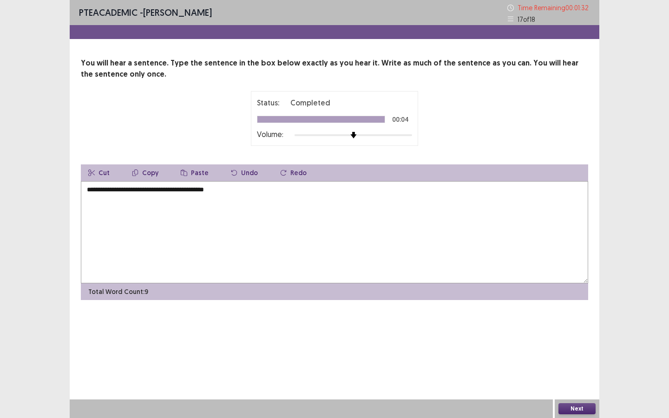
click at [95, 191] on textarea "**********" at bounding box center [335, 232] width 508 height 102
click at [180, 189] on textarea "**********" at bounding box center [335, 232] width 508 height 102
click at [269, 198] on textarea "**********" at bounding box center [335, 232] width 508 height 102
click at [118, 189] on textarea "**********" at bounding box center [335, 232] width 508 height 102
type textarea "**********"
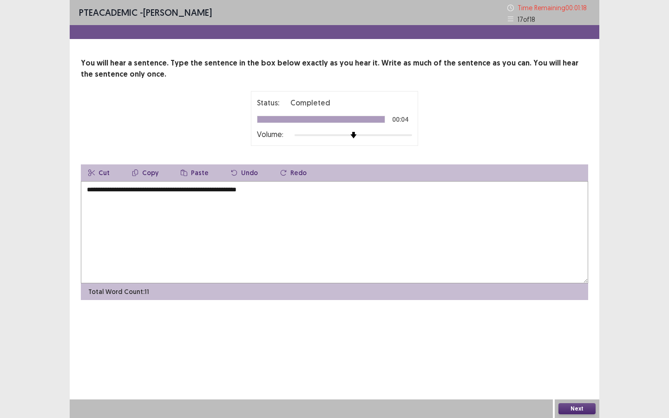
click at [581, 328] on button "Next" at bounding box center [577, 408] width 37 height 11
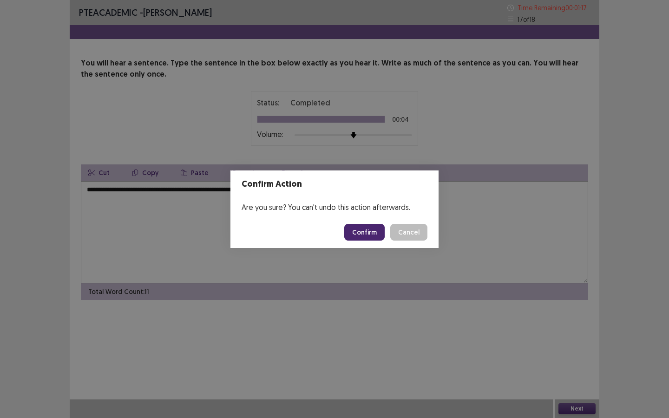
click at [369, 231] on button "Confirm" at bounding box center [364, 232] width 40 height 17
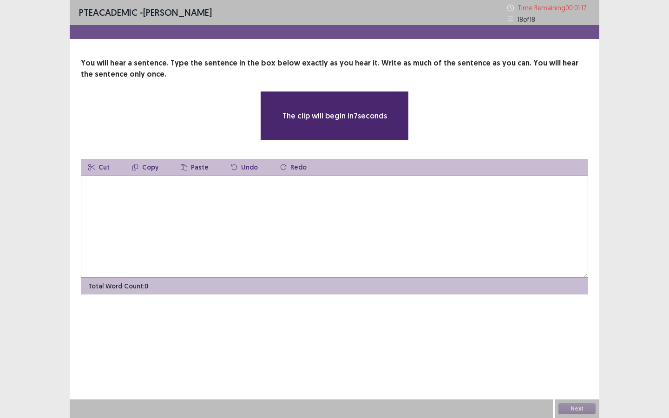
click at [325, 247] on textarea at bounding box center [335, 227] width 508 height 102
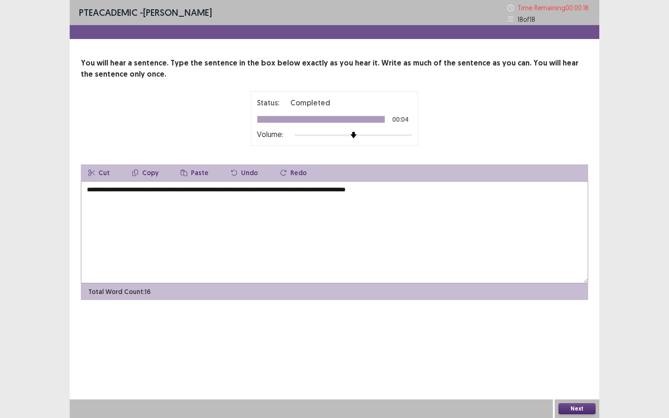
drag, startPoint x: 228, startPoint y: 190, endPoint x: 53, endPoint y: 187, distance: 174.3
click at [53, 187] on div "**********" at bounding box center [334, 209] width 669 height 418
click at [248, 191] on textarea "**********" at bounding box center [335, 232] width 508 height 102
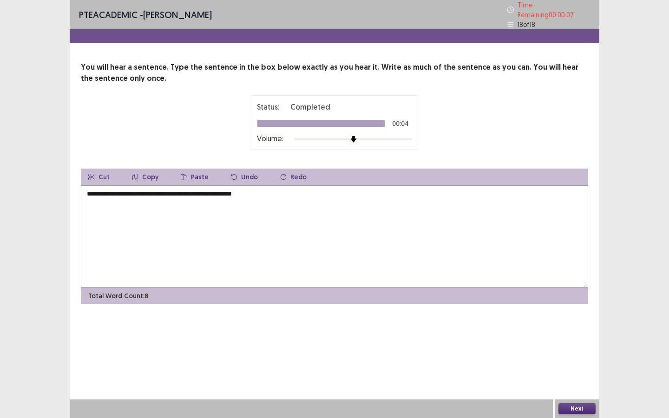
click at [268, 189] on textarea "**********" at bounding box center [335, 236] width 508 height 102
type textarea "**********"
click at [577, 328] on button "Next" at bounding box center [577, 408] width 37 height 11
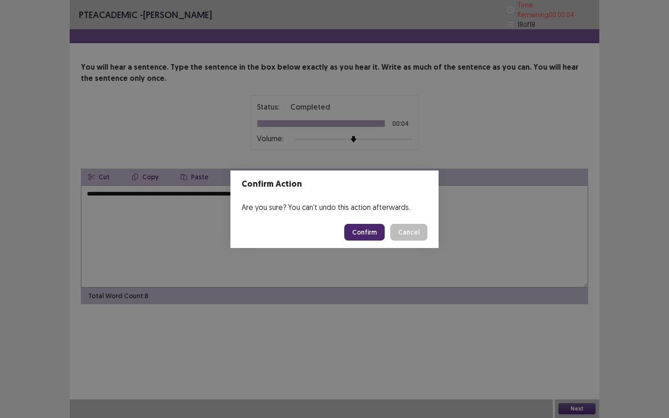
click at [377, 238] on button "Confirm" at bounding box center [364, 232] width 40 height 17
